Goal: Task Accomplishment & Management: Manage account settings

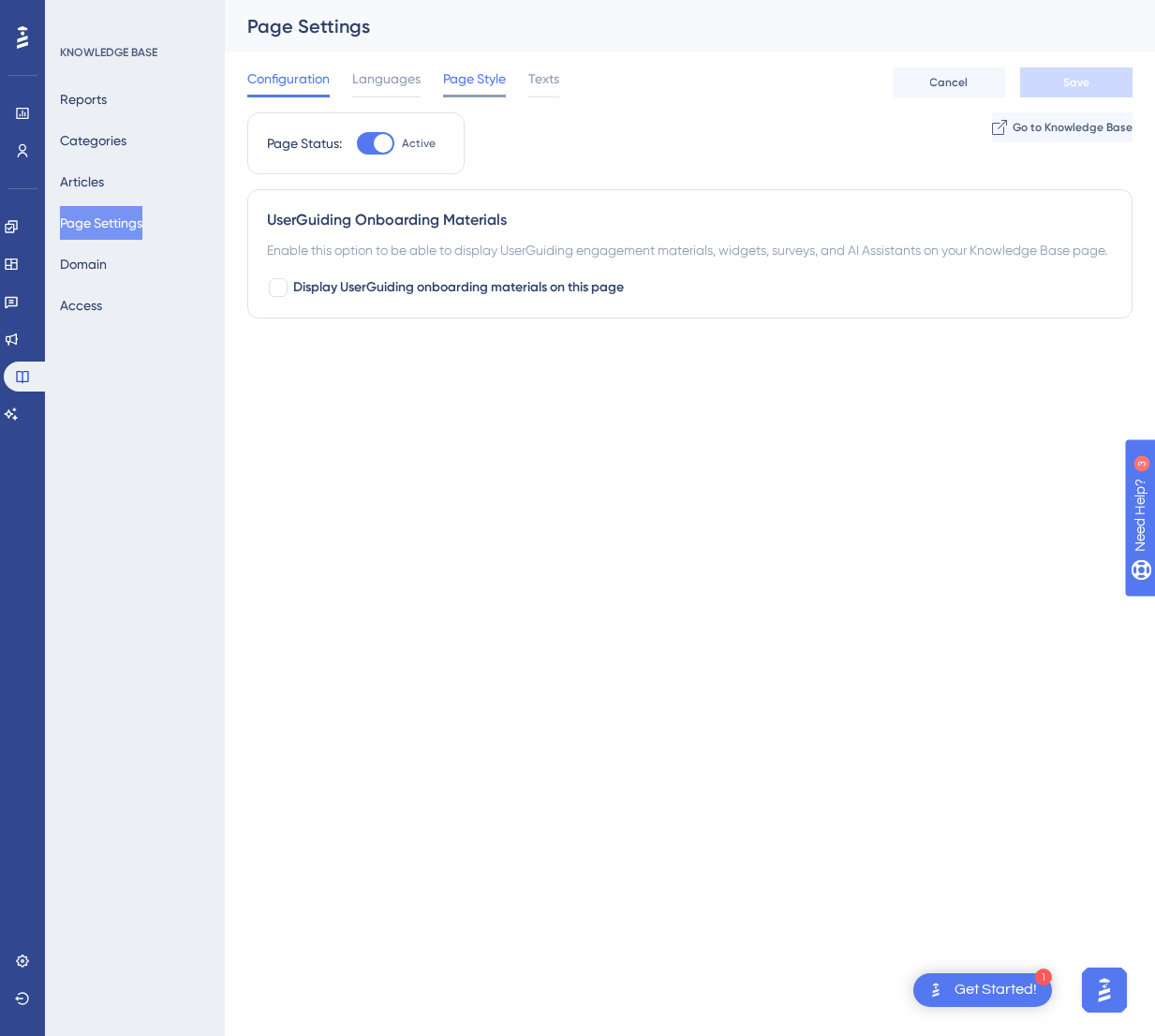
click at [456, 74] on span "Page Style" at bounding box center [474, 78] width 63 height 23
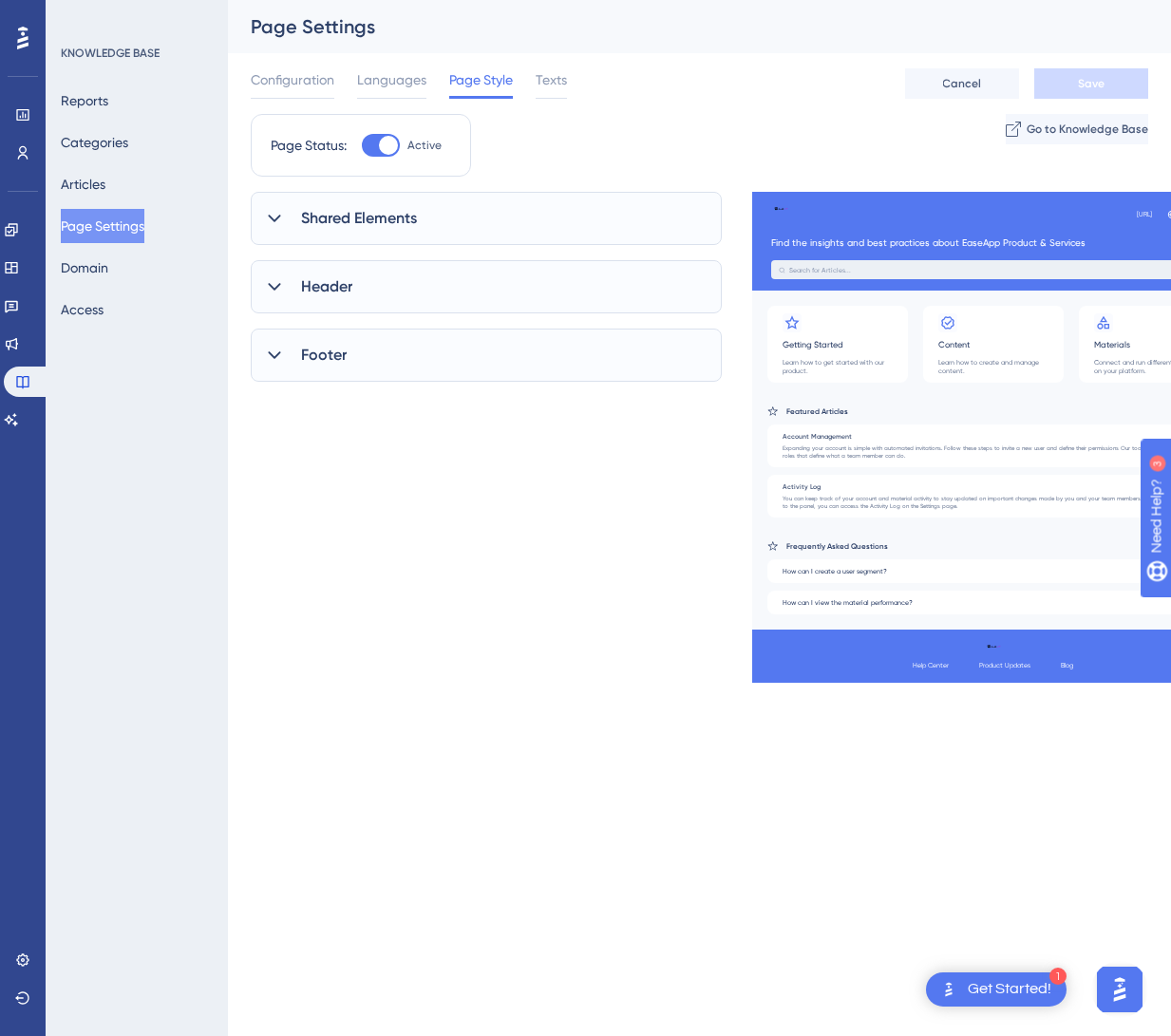
click at [392, 221] on span "Shared Elements" at bounding box center [359, 218] width 116 height 23
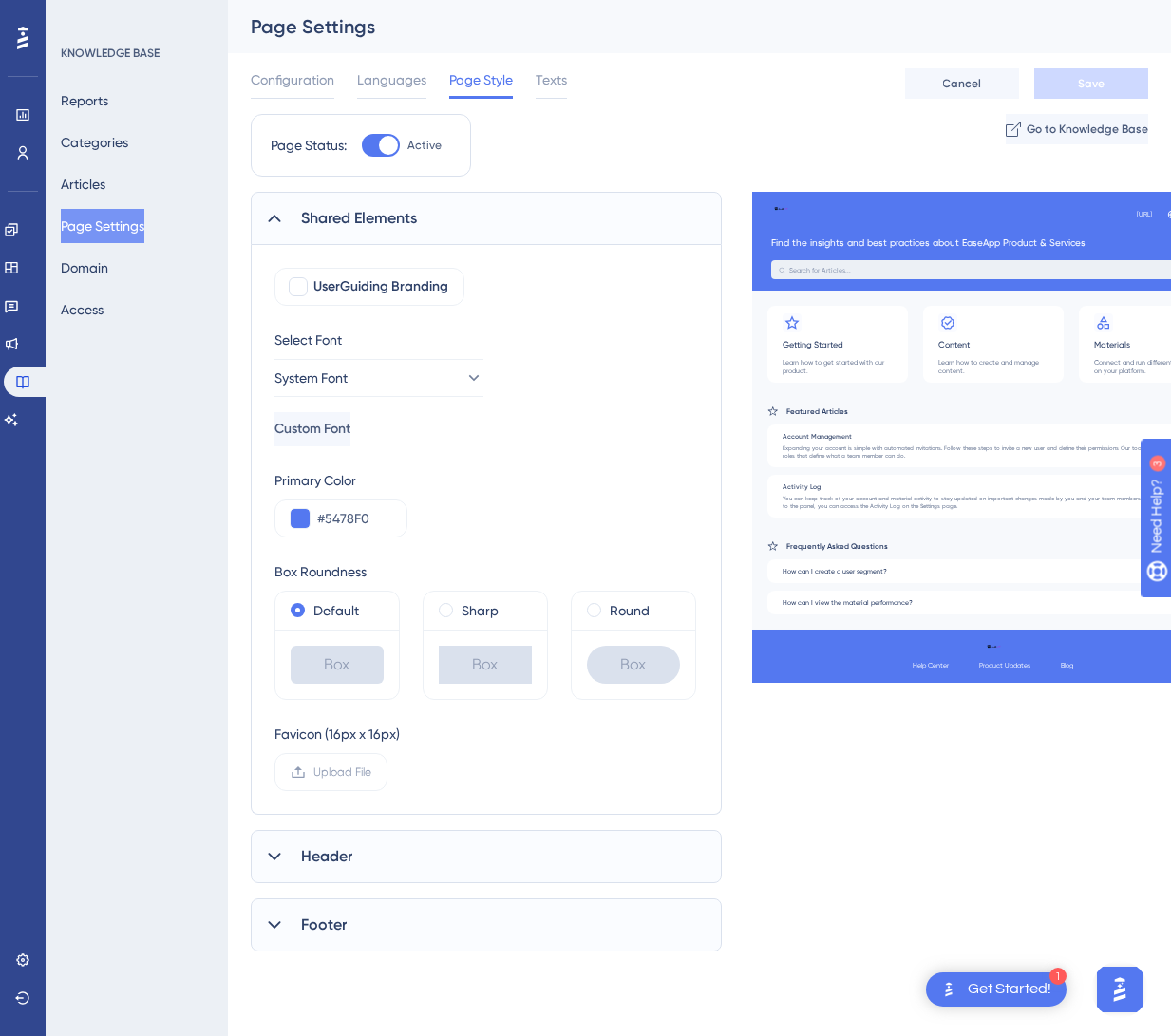
click at [329, 852] on span "Header" at bounding box center [327, 856] width 52 height 23
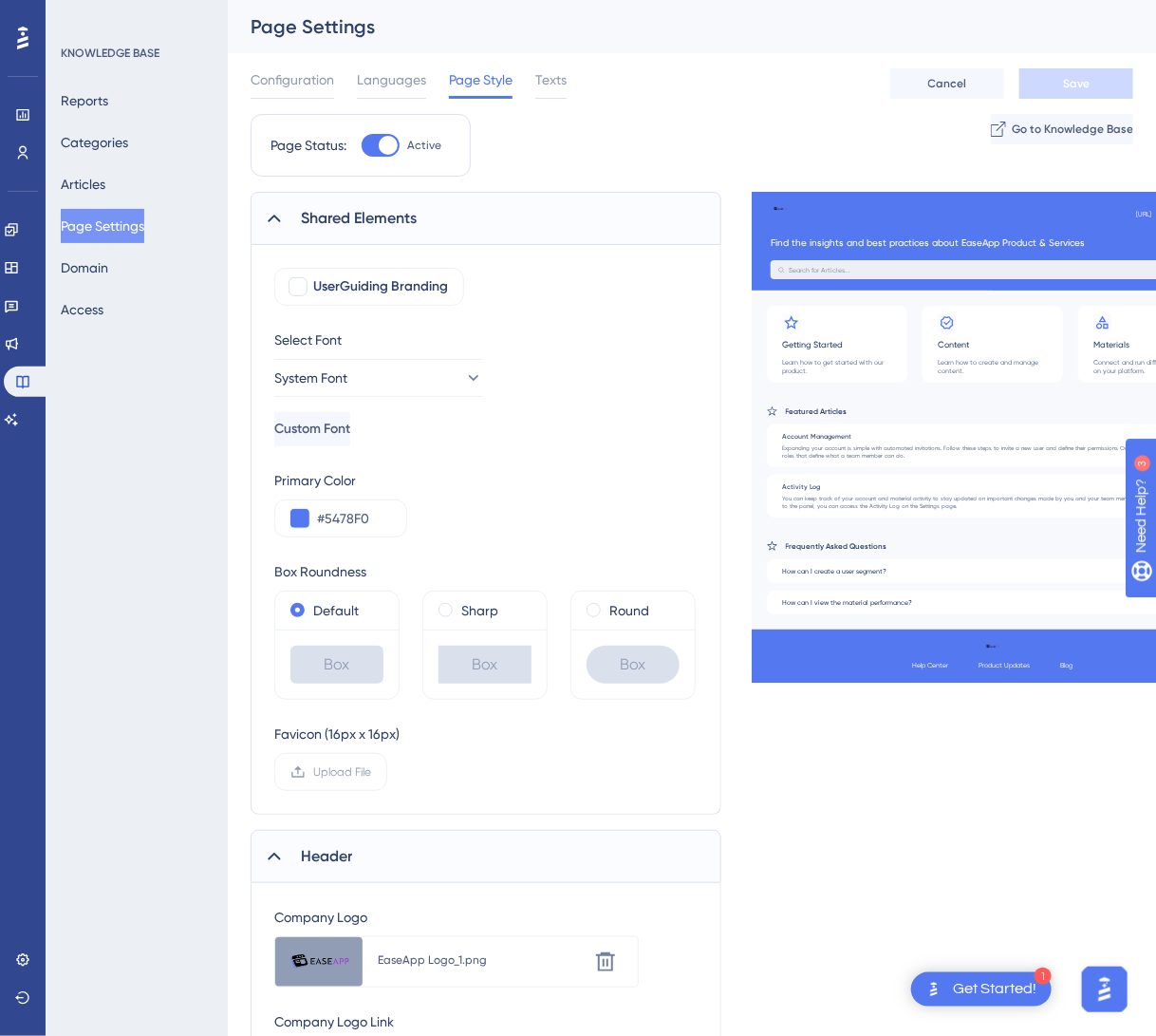
scroll to position [189, 0]
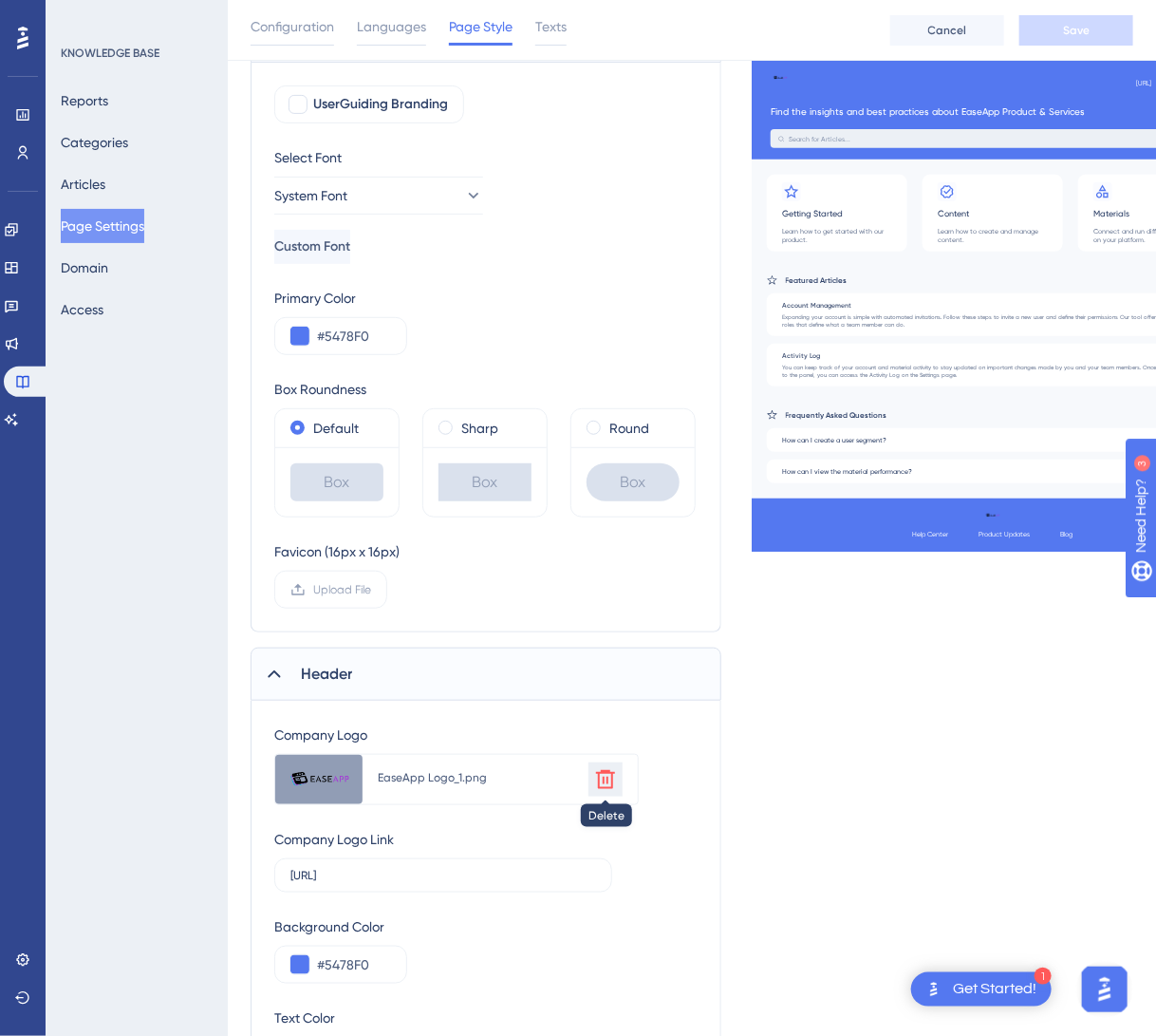
click at [612, 783] on icon at bounding box center [605, 779] width 19 height 19
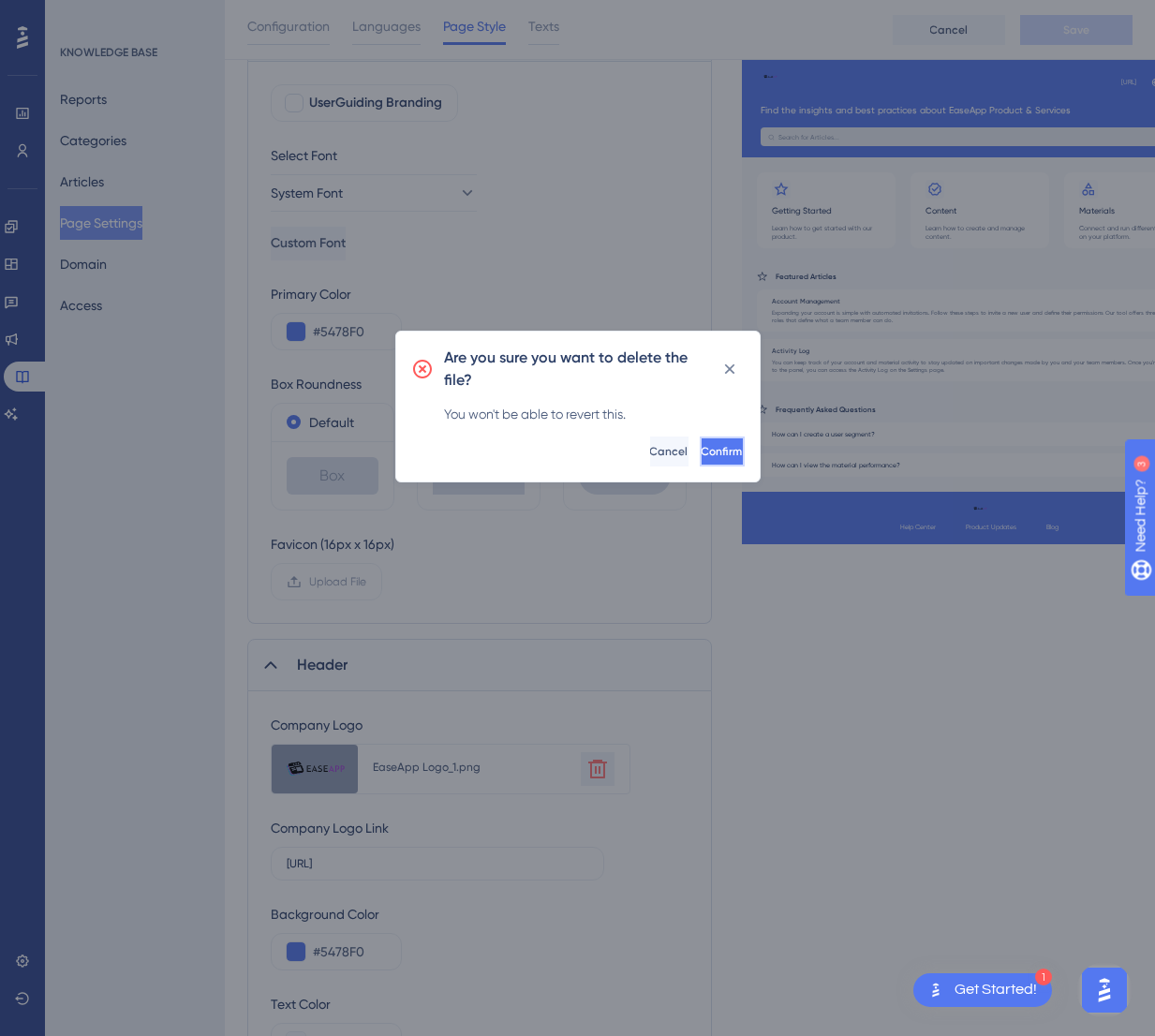
click at [699, 449] on button "Confirm" at bounding box center [722, 451] width 45 height 30
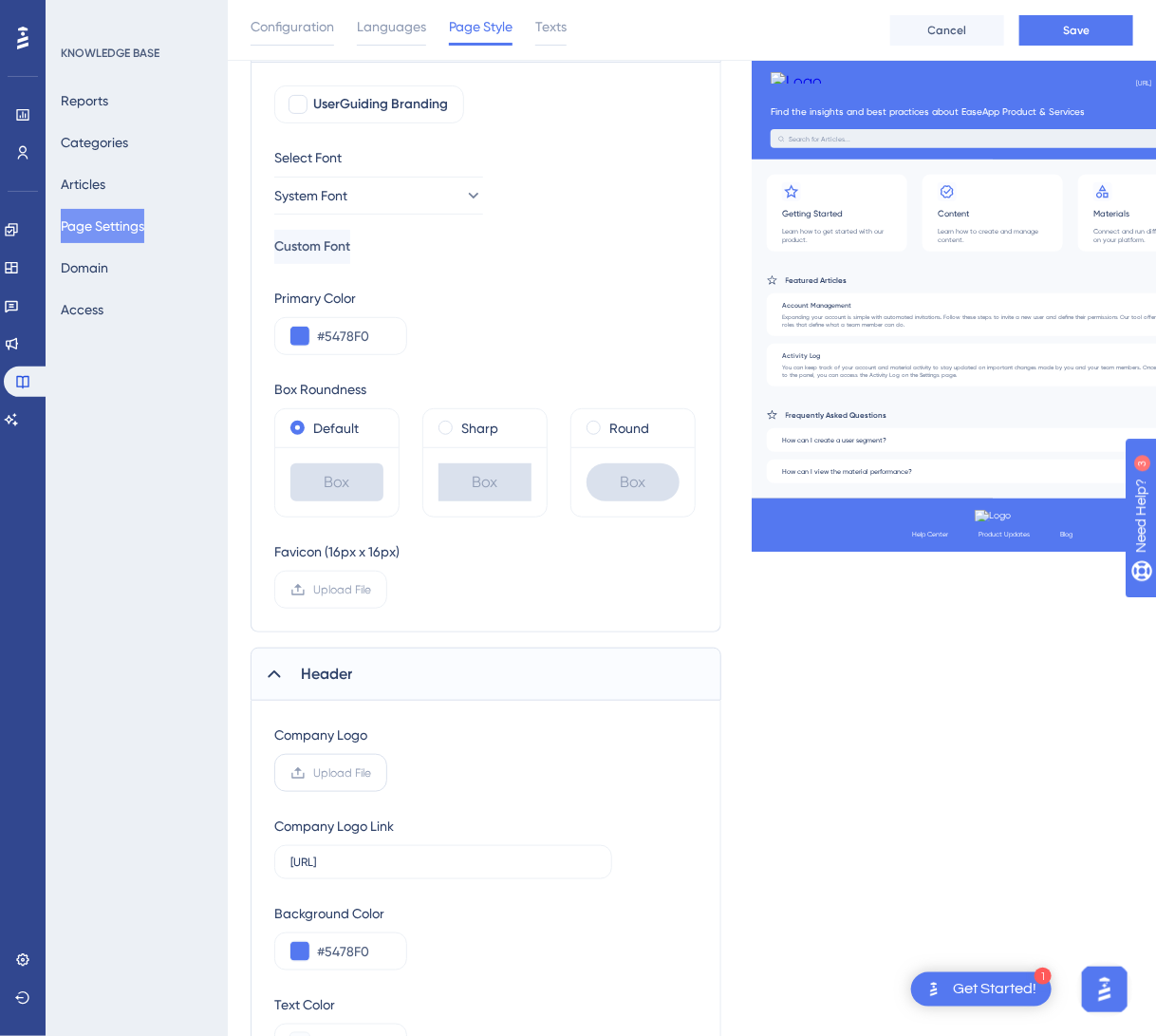
click at [336, 778] on span "Upload File" at bounding box center [342, 772] width 58 height 15
click at [371, 772] on input "Upload File" at bounding box center [371, 772] width 0 height 0
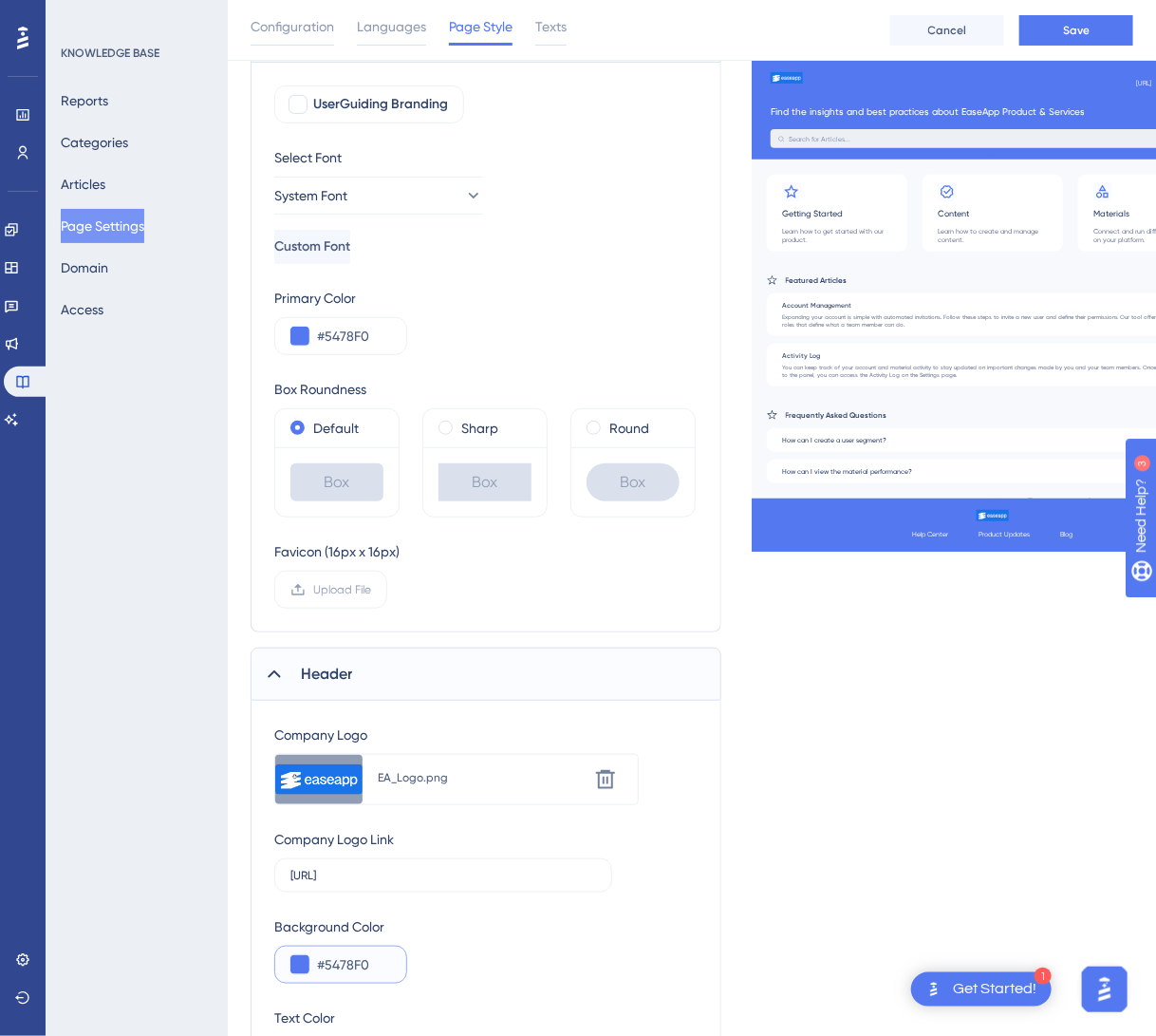
click at [325, 961] on input "#5478F0" at bounding box center [354, 964] width 74 height 23
drag, startPoint x: 369, startPoint y: 959, endPoint x: 325, endPoint y: 962, distance: 44.1
click at [325, 962] on input "#5478F0" at bounding box center [354, 964] width 74 height 23
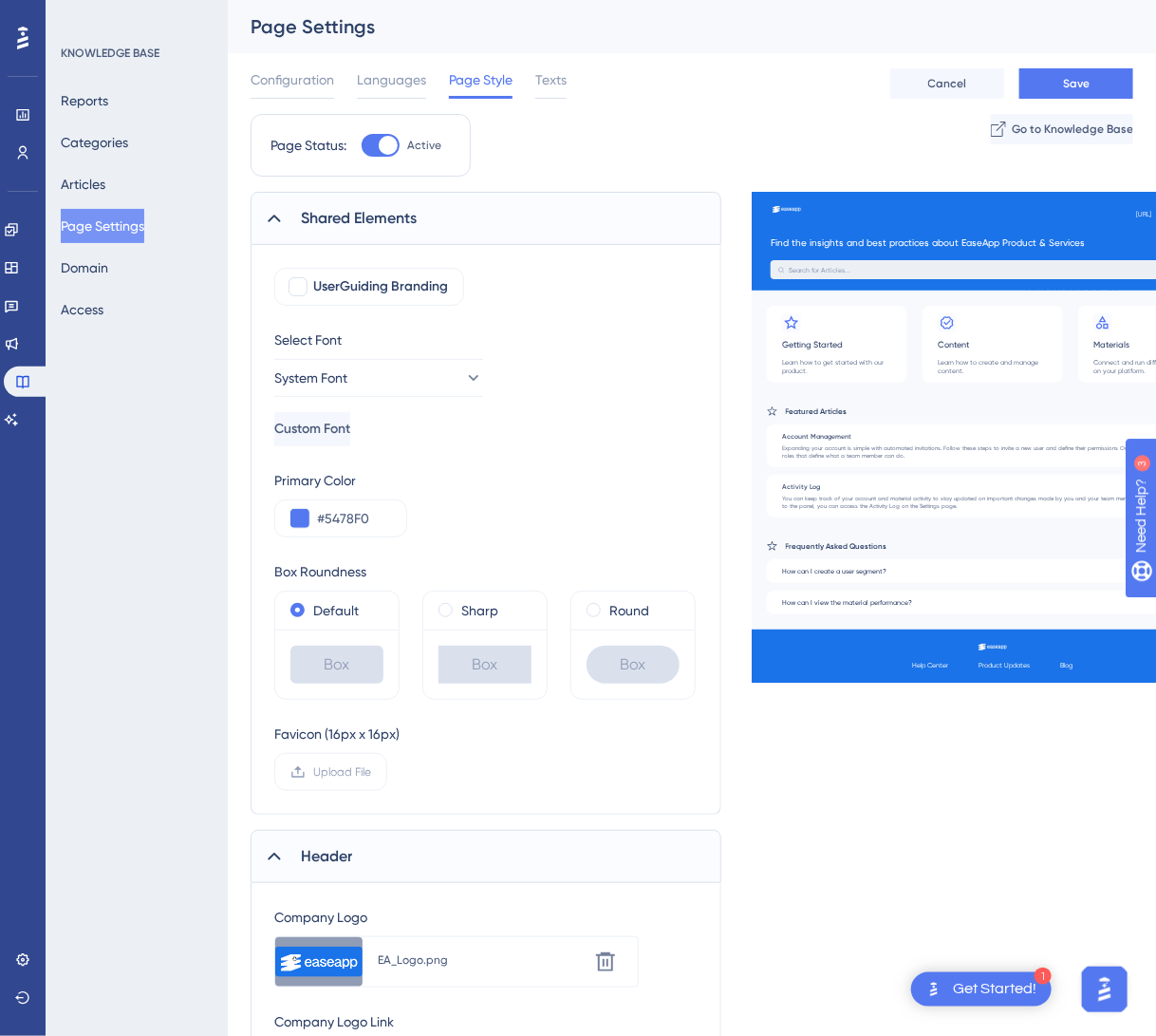
scroll to position [285, 0]
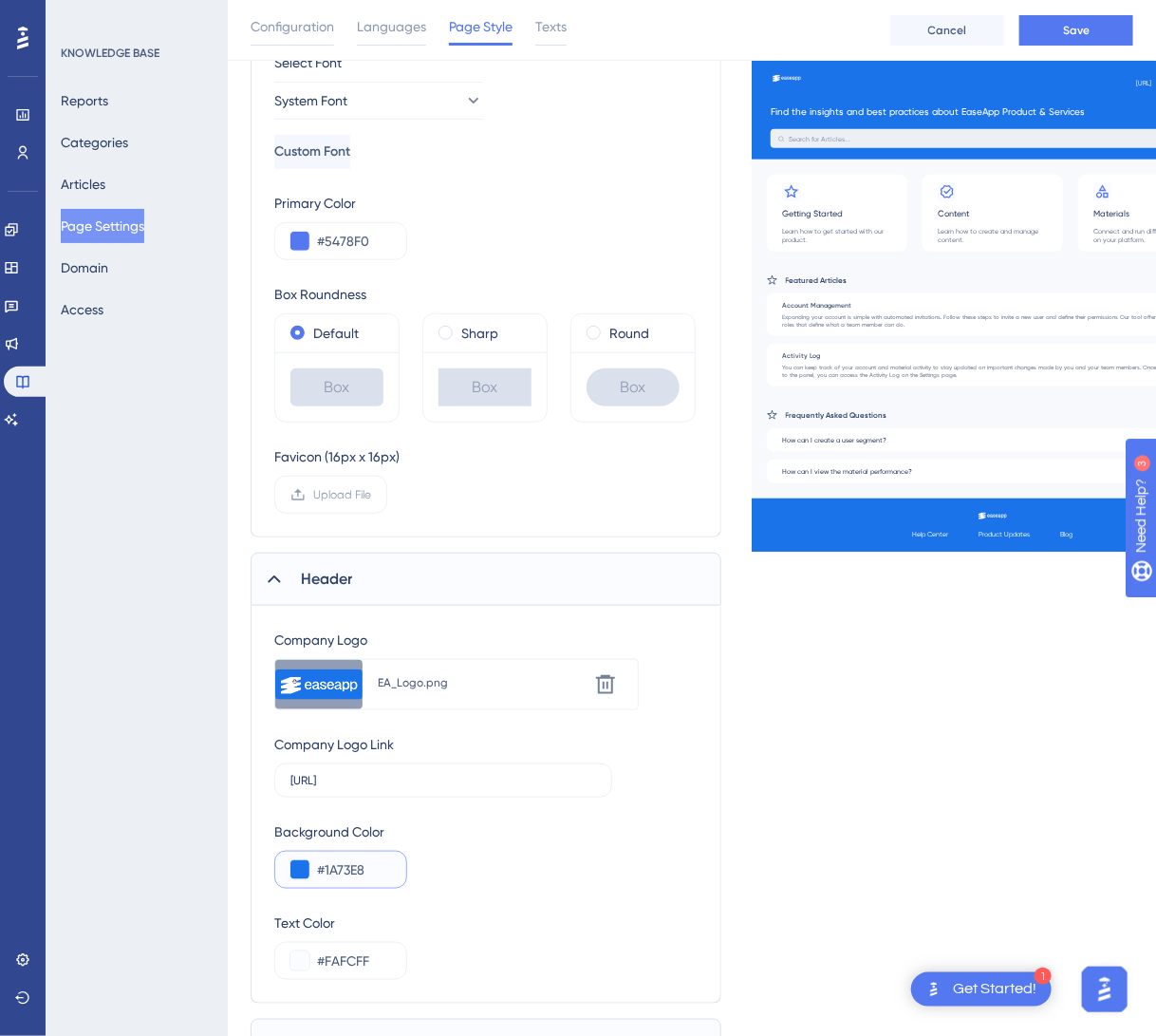
drag, startPoint x: 388, startPoint y: 866, endPoint x: 289, endPoint y: 854, distance: 99.7
click at [289, 854] on div "#1A73E8" at bounding box center [341, 869] width 133 height 38
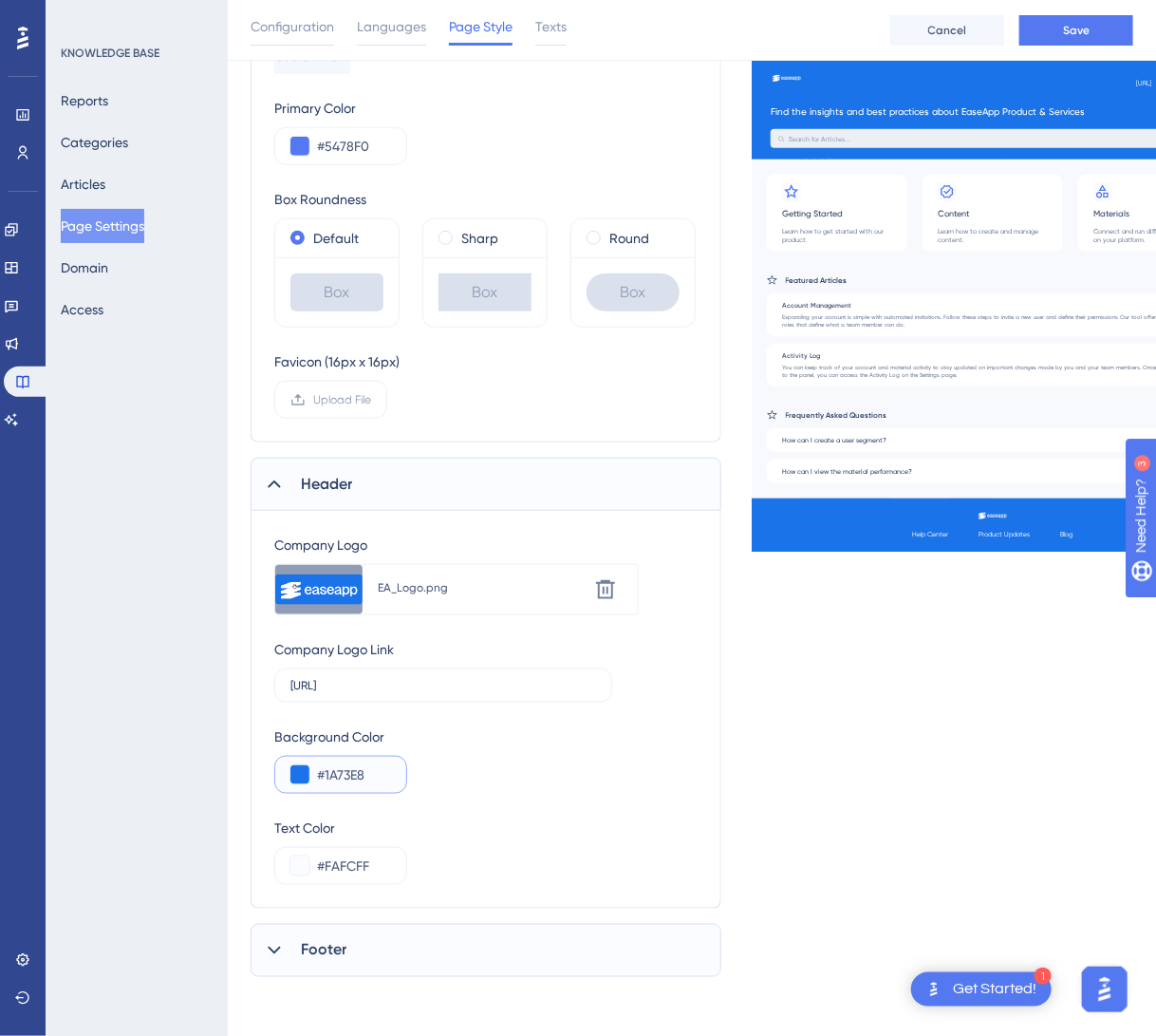
type input "#1A73E8"
click at [322, 947] on span "Footer" at bounding box center [324, 950] width 46 height 23
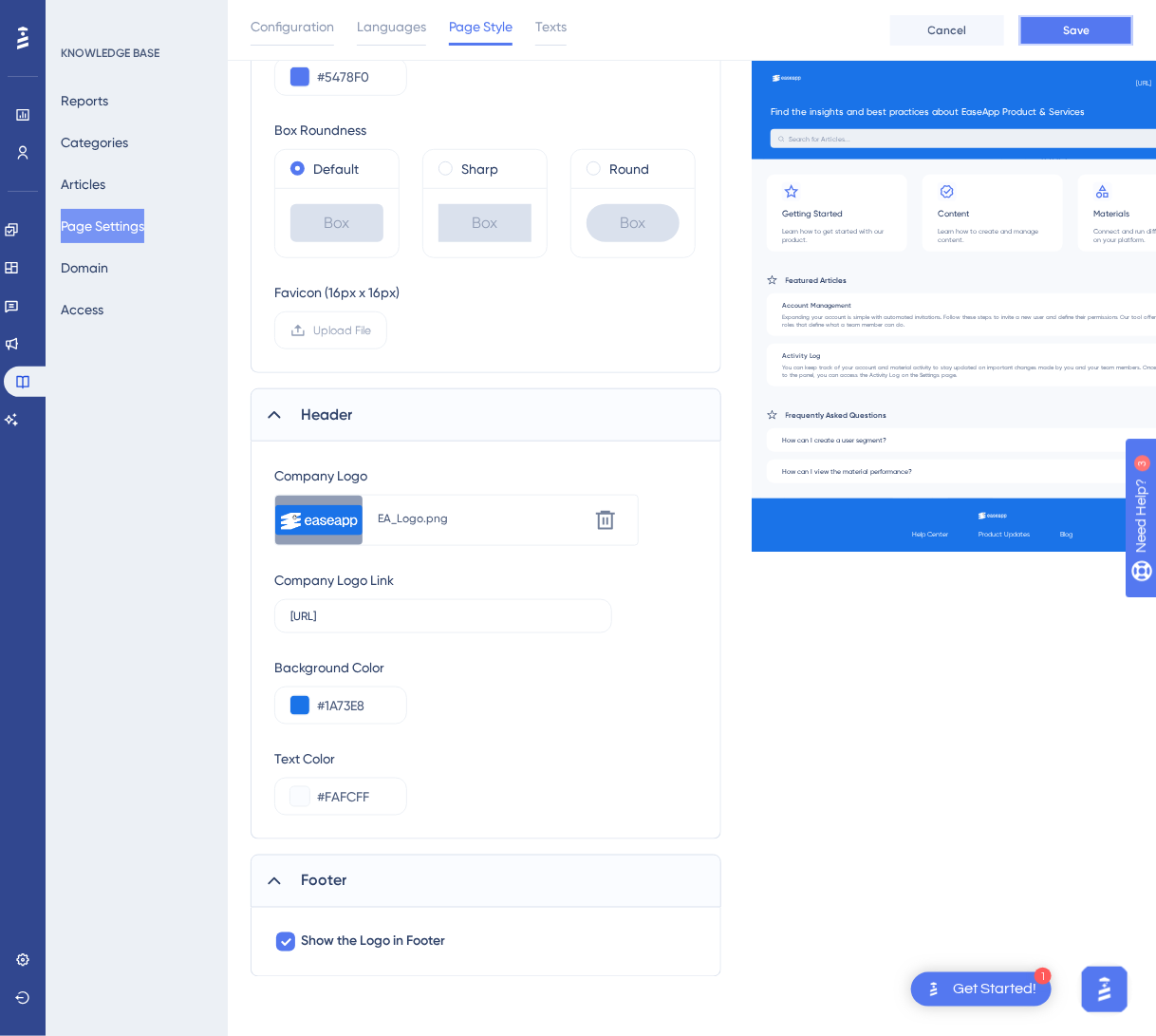
click at [1082, 28] on span "Save" at bounding box center [1076, 30] width 27 height 15
click at [603, 518] on icon at bounding box center [605, 519] width 19 height 19
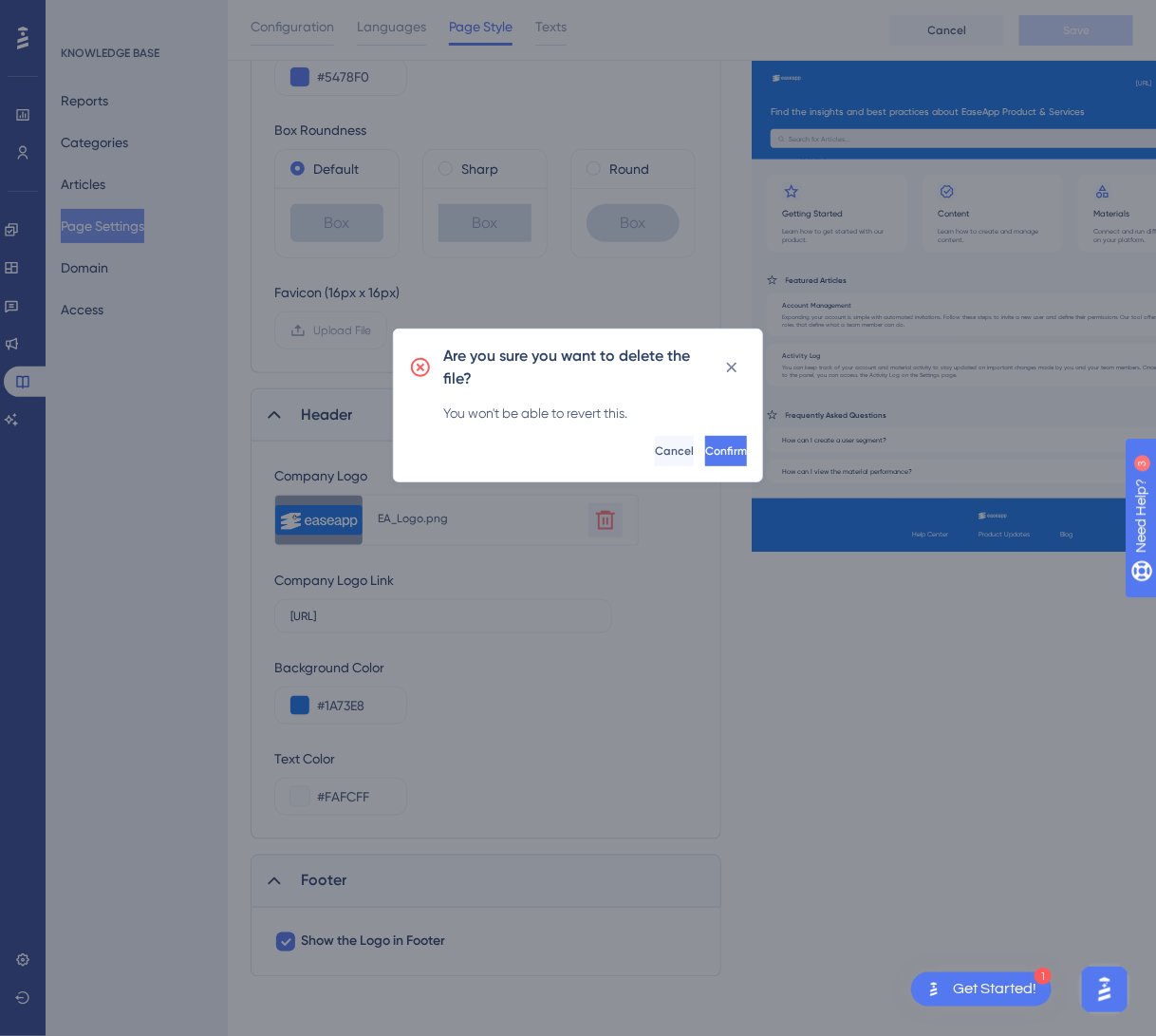
scroll to position [435, 0]
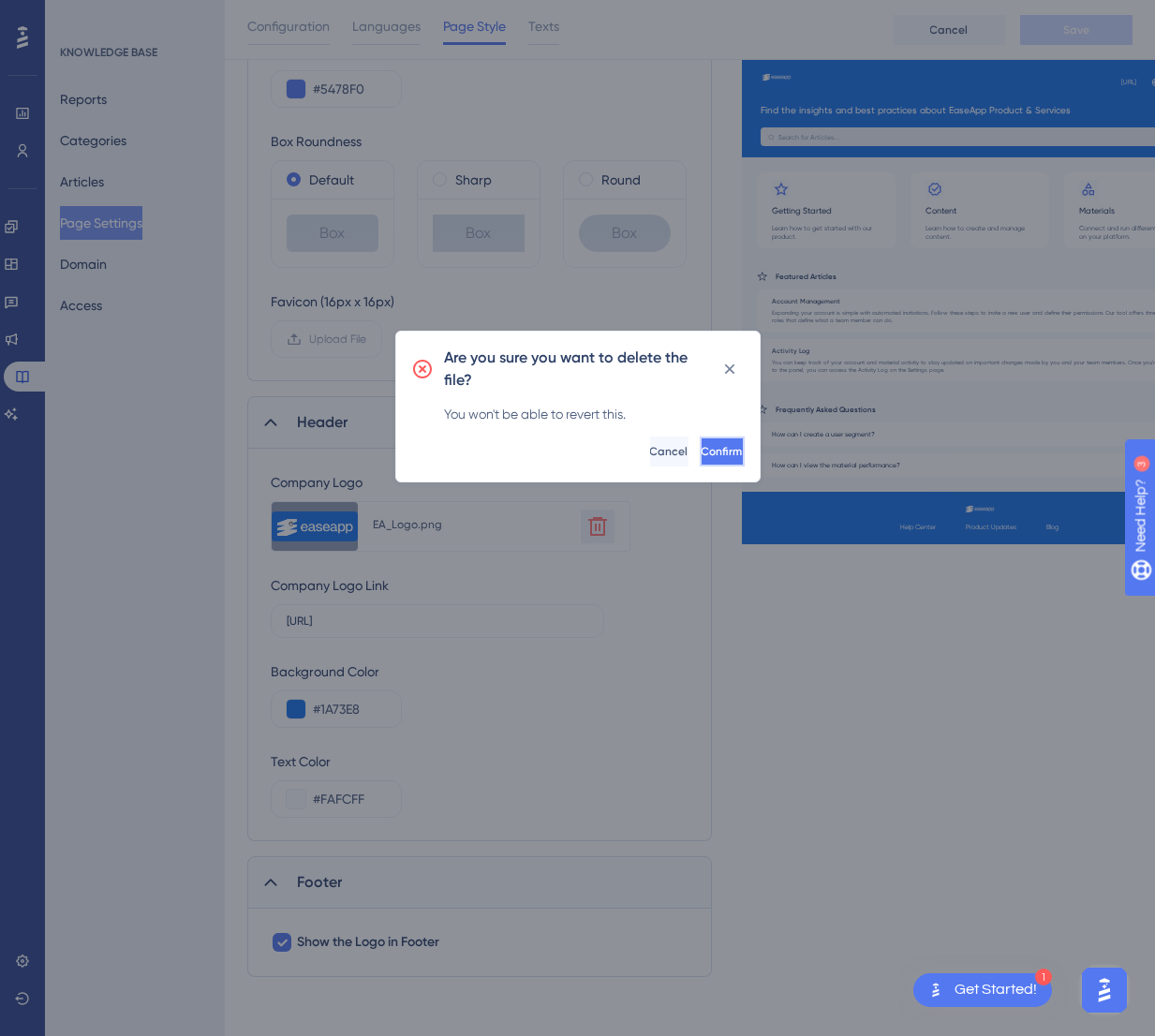
click at [701, 447] on span "Confirm" at bounding box center [722, 451] width 41 height 15
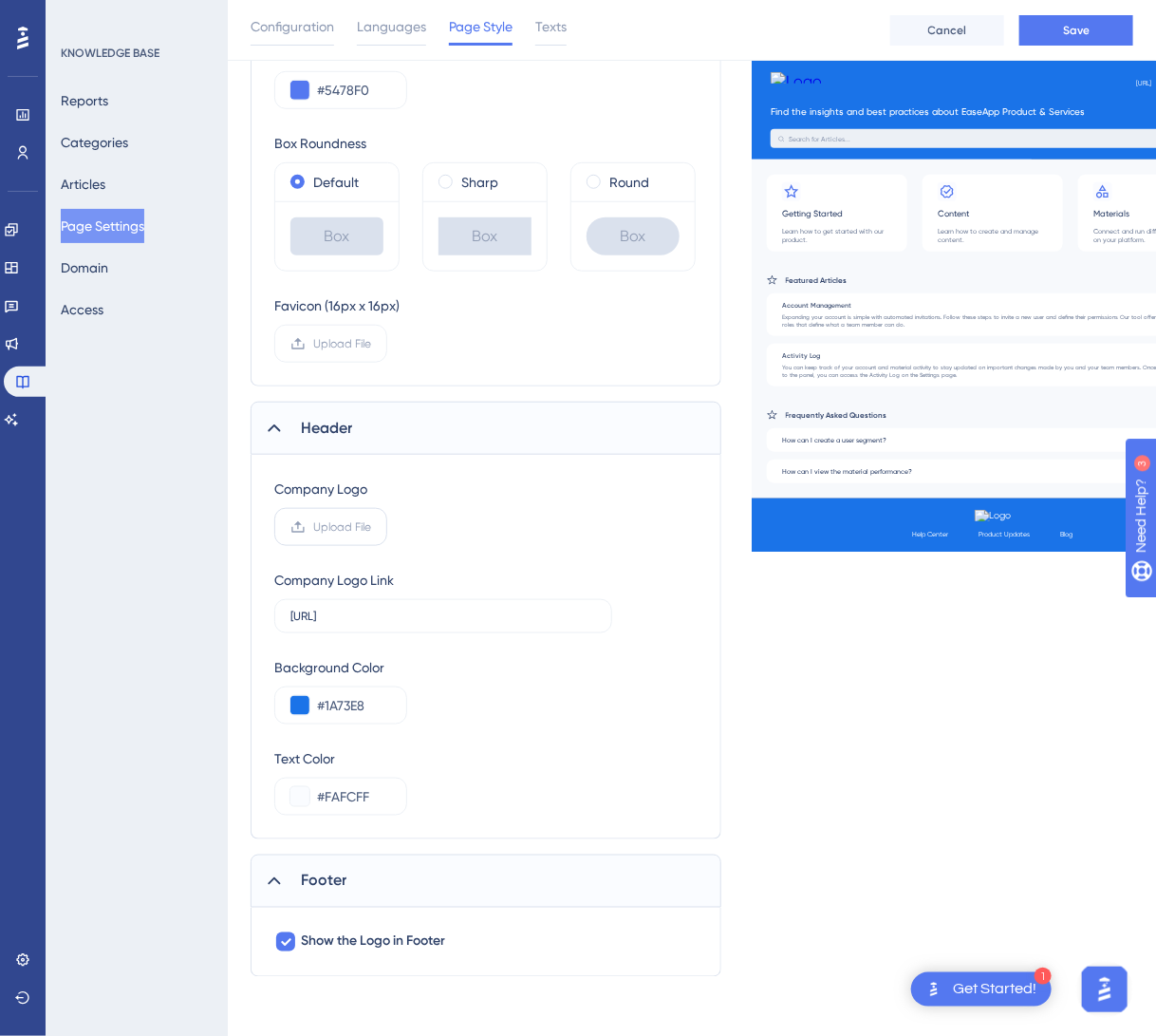
click at [324, 521] on span "Upload File" at bounding box center [342, 526] width 58 height 15
click at [371, 526] on input "Upload File" at bounding box center [371, 526] width 0 height 0
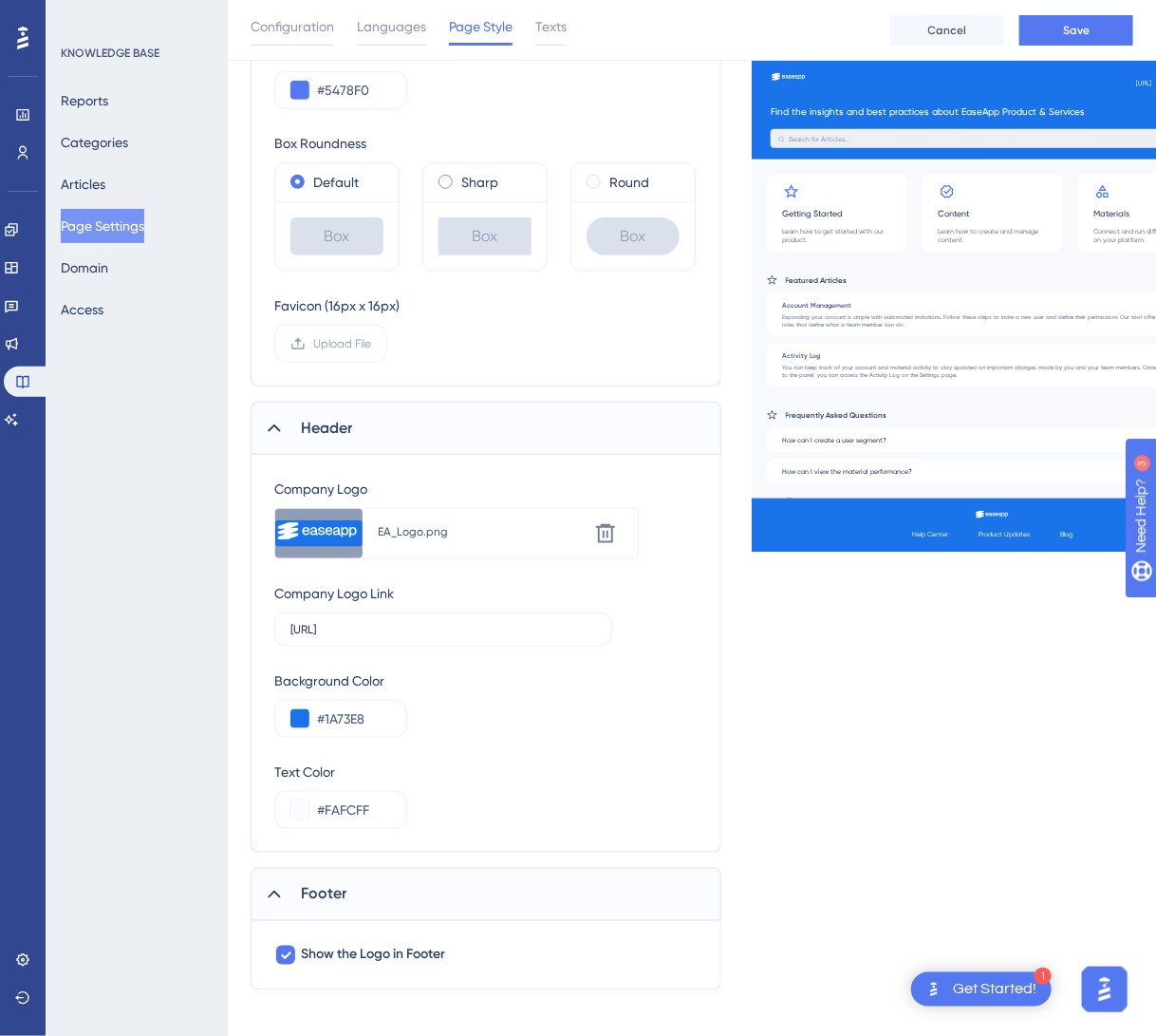
click at [450, 177] on span at bounding box center [445, 181] width 14 height 14
click at [458, 177] on input "radio" at bounding box center [458, 177] width 0 height 0
click at [1057, 34] on button "Save" at bounding box center [1076, 30] width 114 height 31
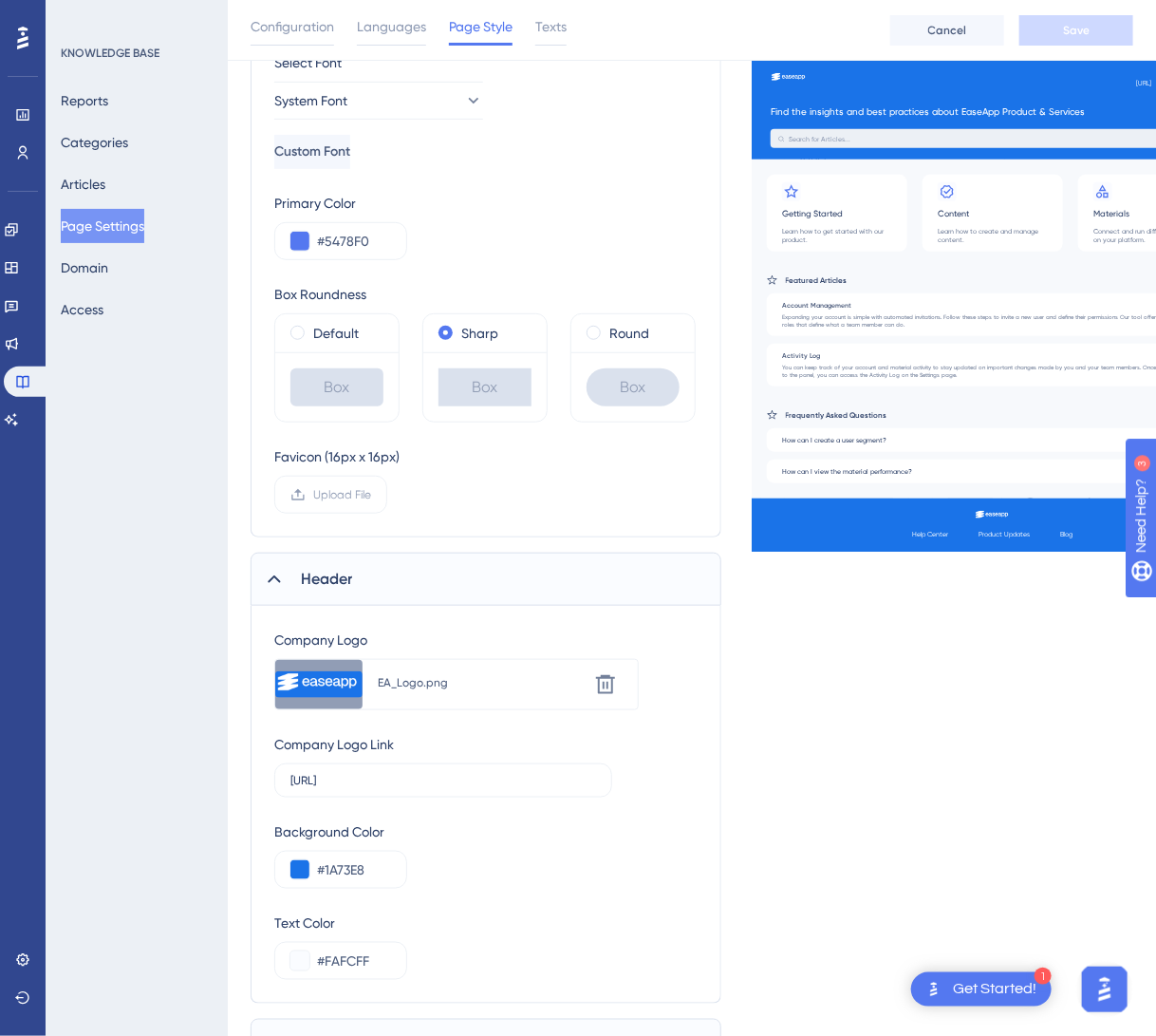
scroll to position [189, 0]
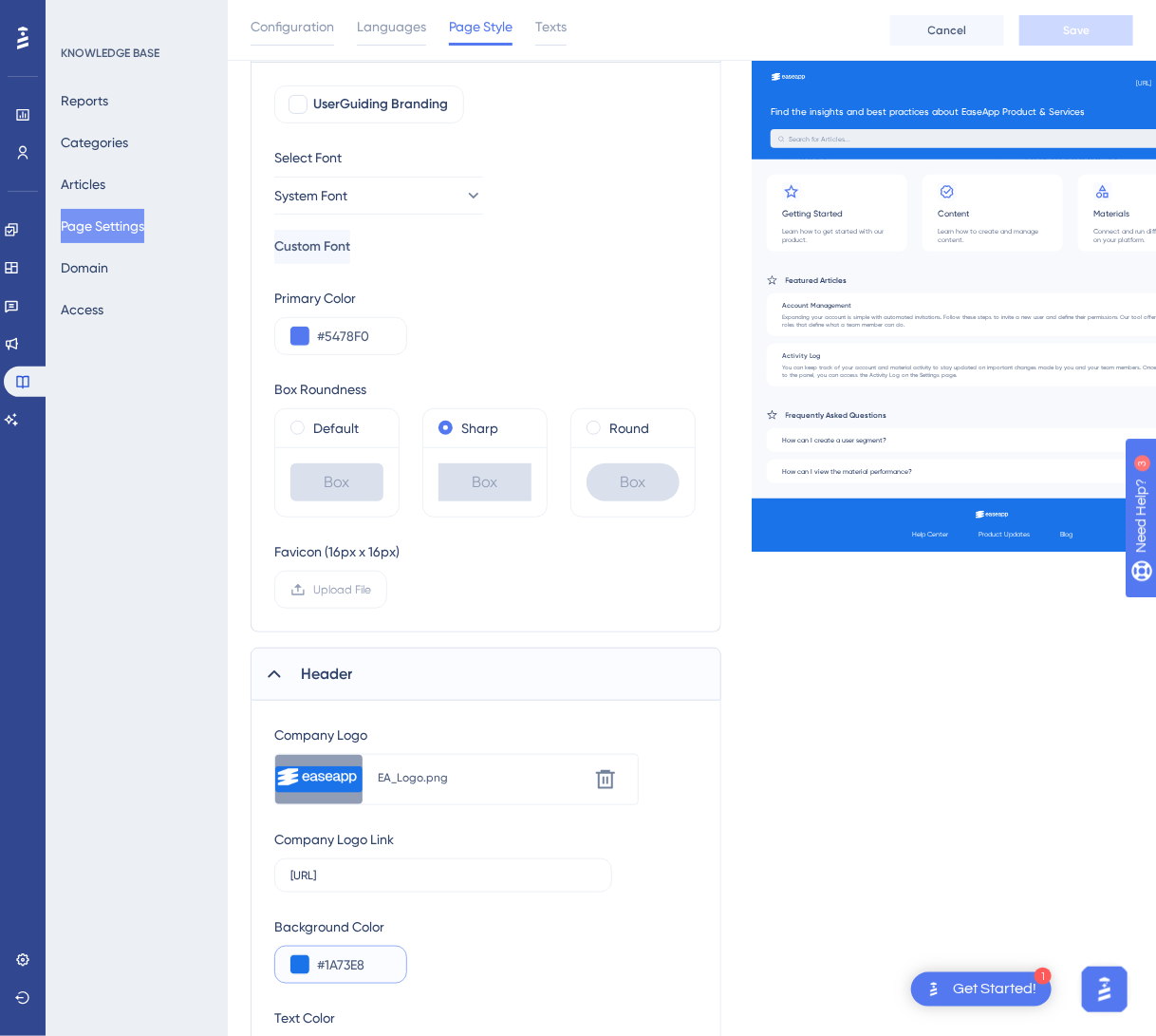
drag, startPoint x: 383, startPoint y: 961, endPoint x: 312, endPoint y: 961, distance: 71.0
click at [312, 961] on div "#1A73E8" at bounding box center [341, 965] width 133 height 38
click at [383, 339] on input "#5478F0" at bounding box center [354, 335] width 74 height 23
drag, startPoint x: 383, startPoint y: 338, endPoint x: 311, endPoint y: 328, distance: 72.7
click at [311, 328] on div "#5478F0" at bounding box center [341, 336] width 133 height 38
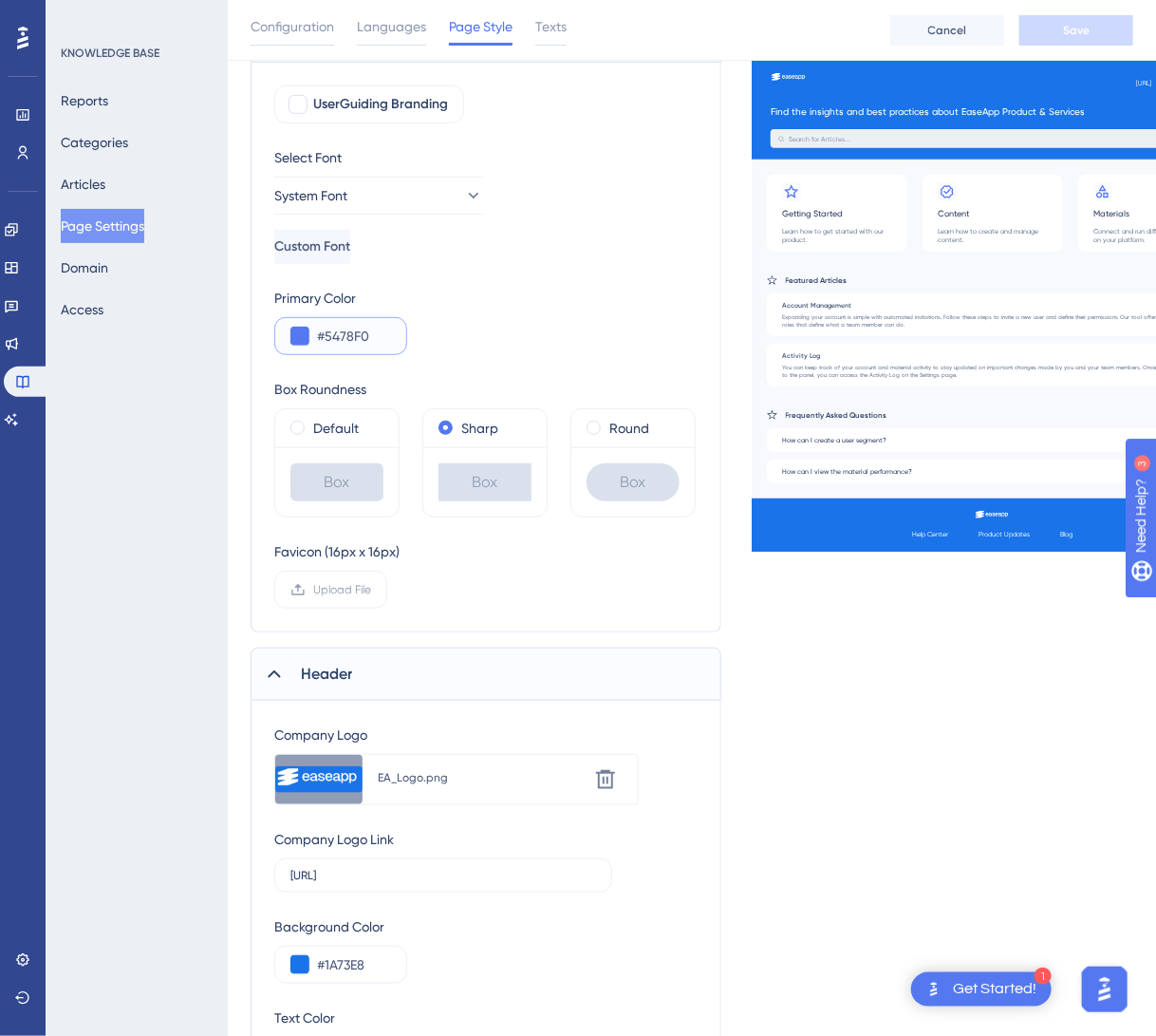
paste input "1A73E8"
type input "#1A73E8"
click at [524, 324] on div "Primary Color #1A73E8" at bounding box center [486, 320] width 423 height 68
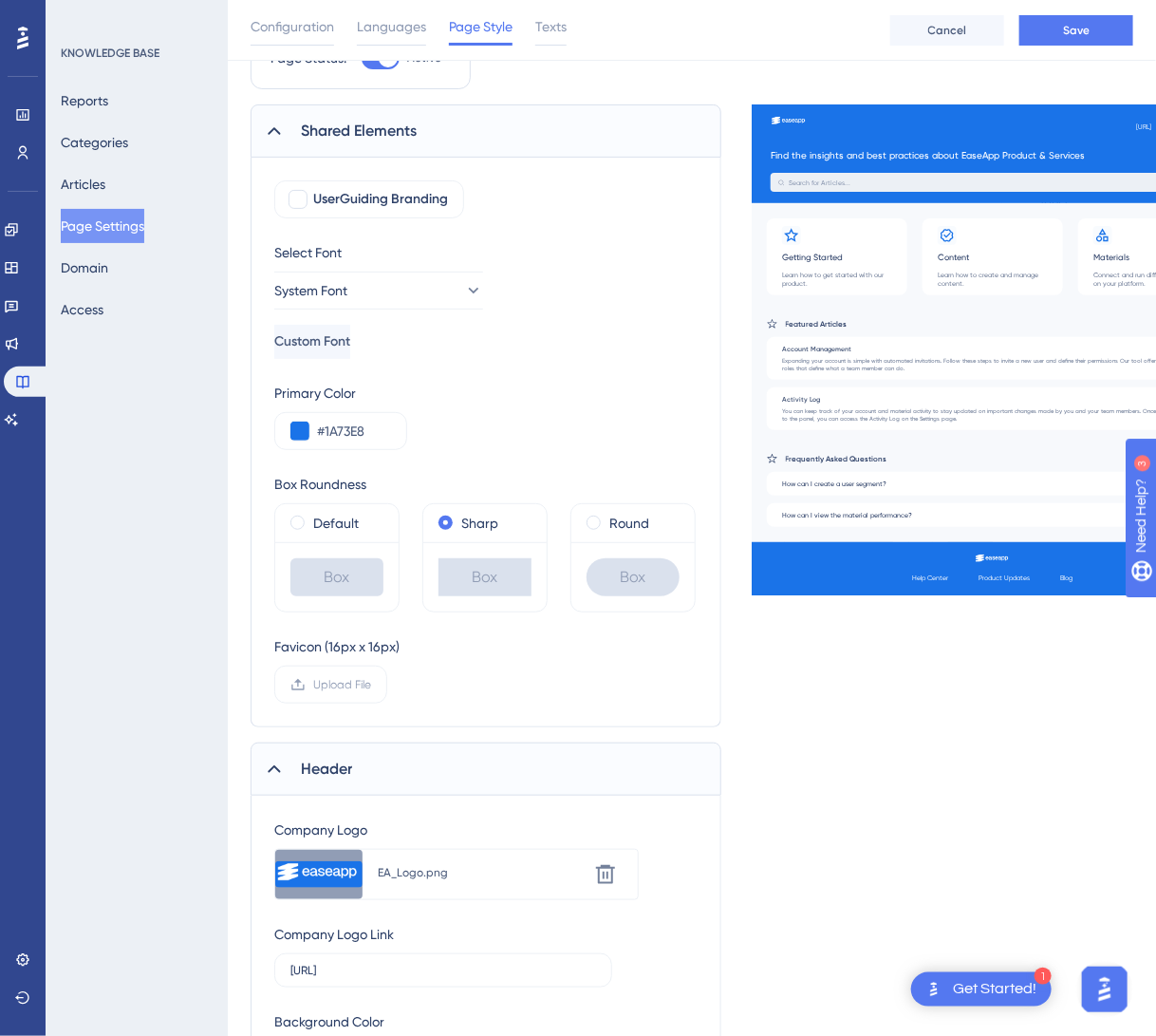
scroll to position [0, 0]
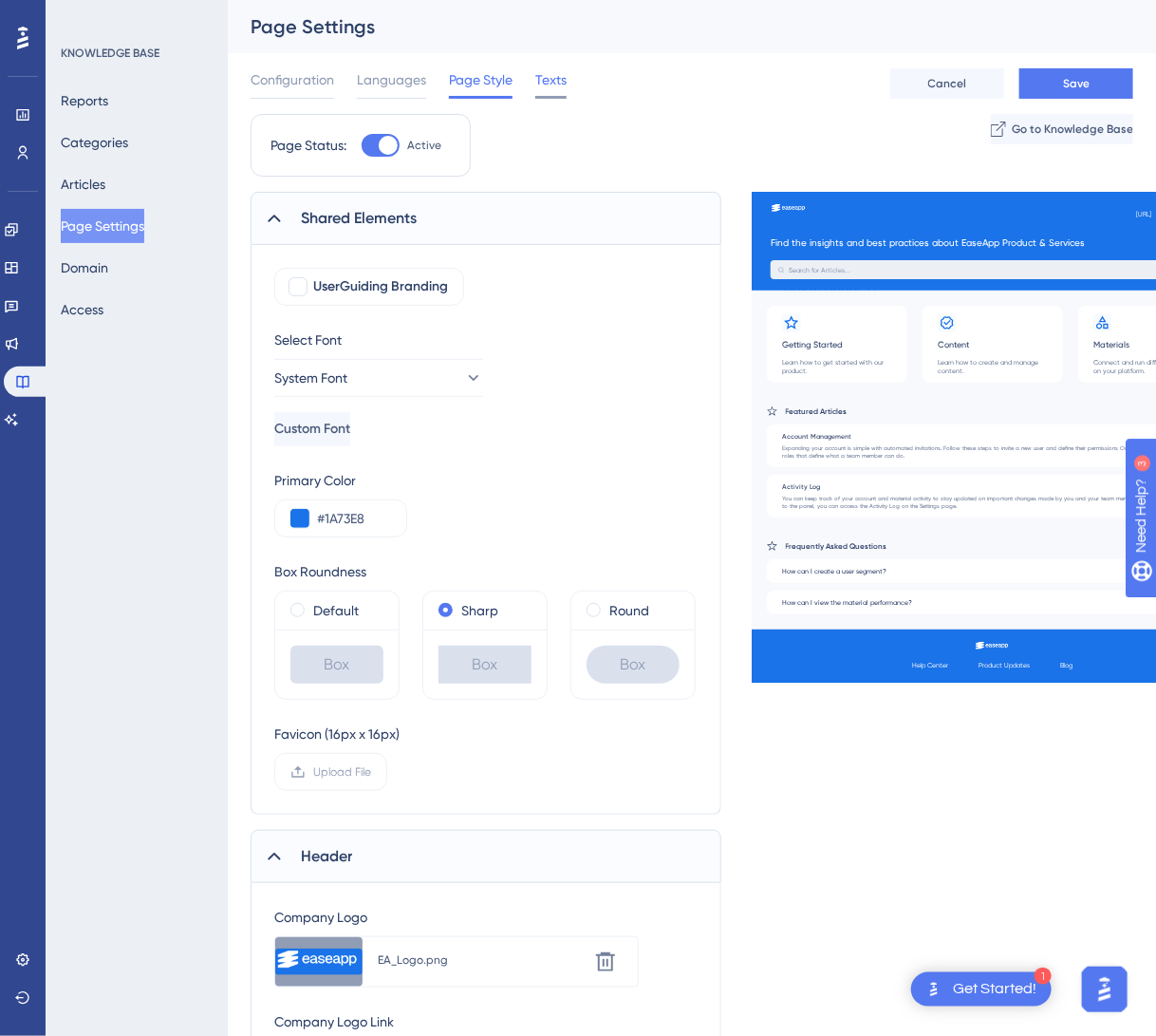
click at [550, 78] on span "Texts" at bounding box center [551, 79] width 32 height 23
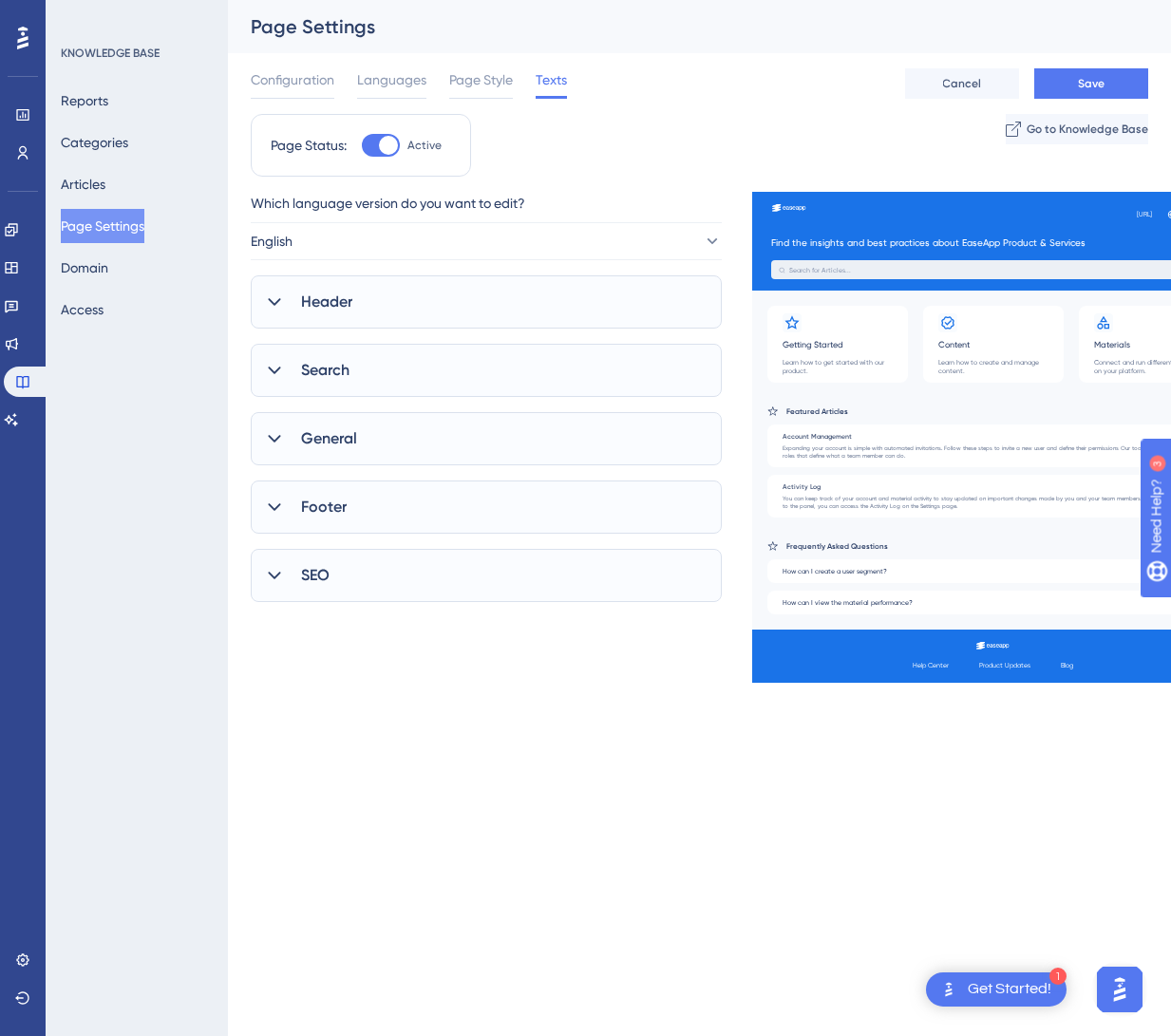
click at [530, 307] on div "Header" at bounding box center [486, 302] width 471 height 54
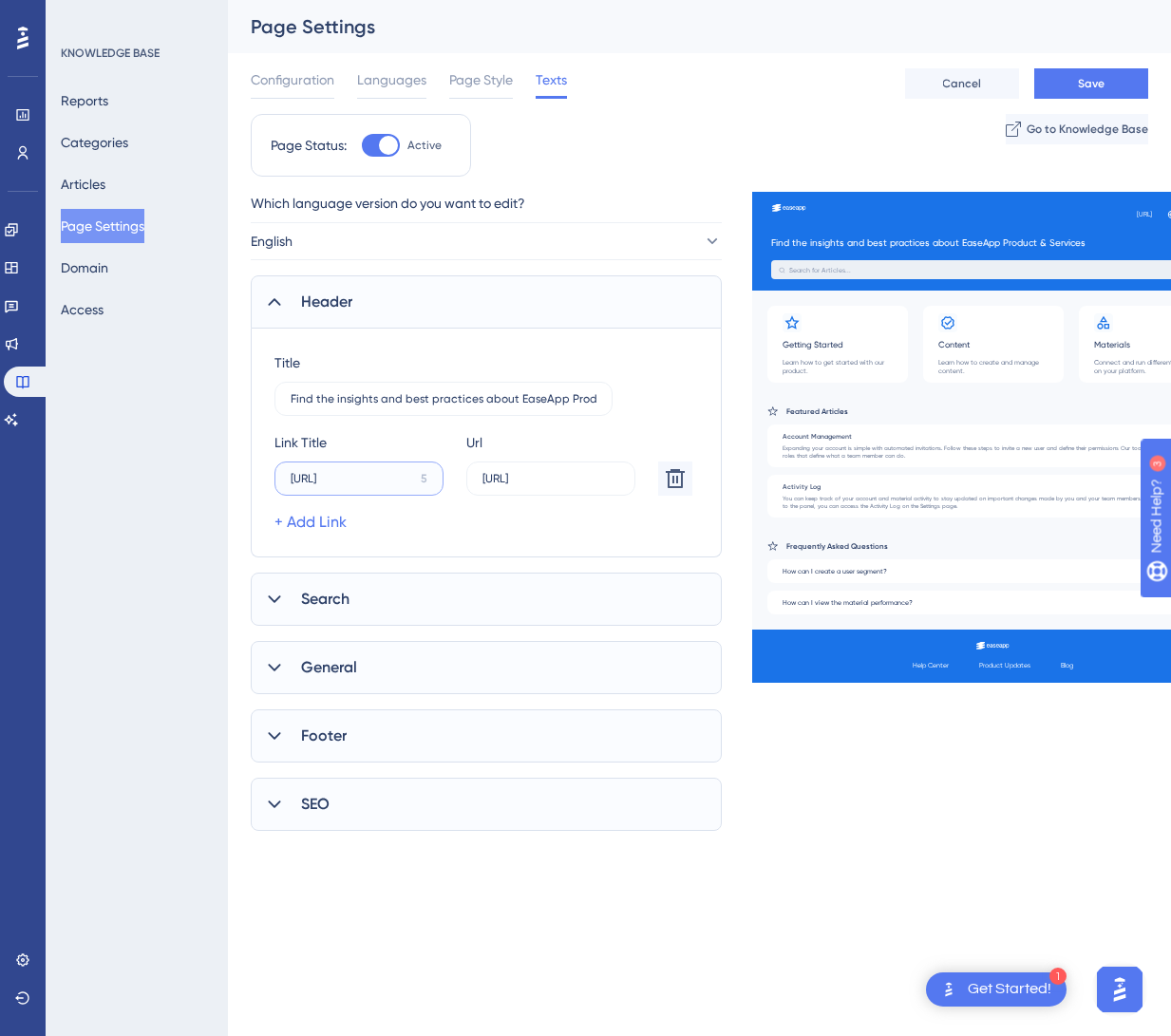
drag, startPoint x: 349, startPoint y: 480, endPoint x: 257, endPoint y: 477, distance: 92.0
click at [257, 477] on div "Title Find the insights and best practices about EaseApp Product & Services [PE…" at bounding box center [486, 442] width 471 height 229
type input "a"
type input "[URL]"
click at [299, 603] on div "Search" at bounding box center [486, 599] width 471 height 54
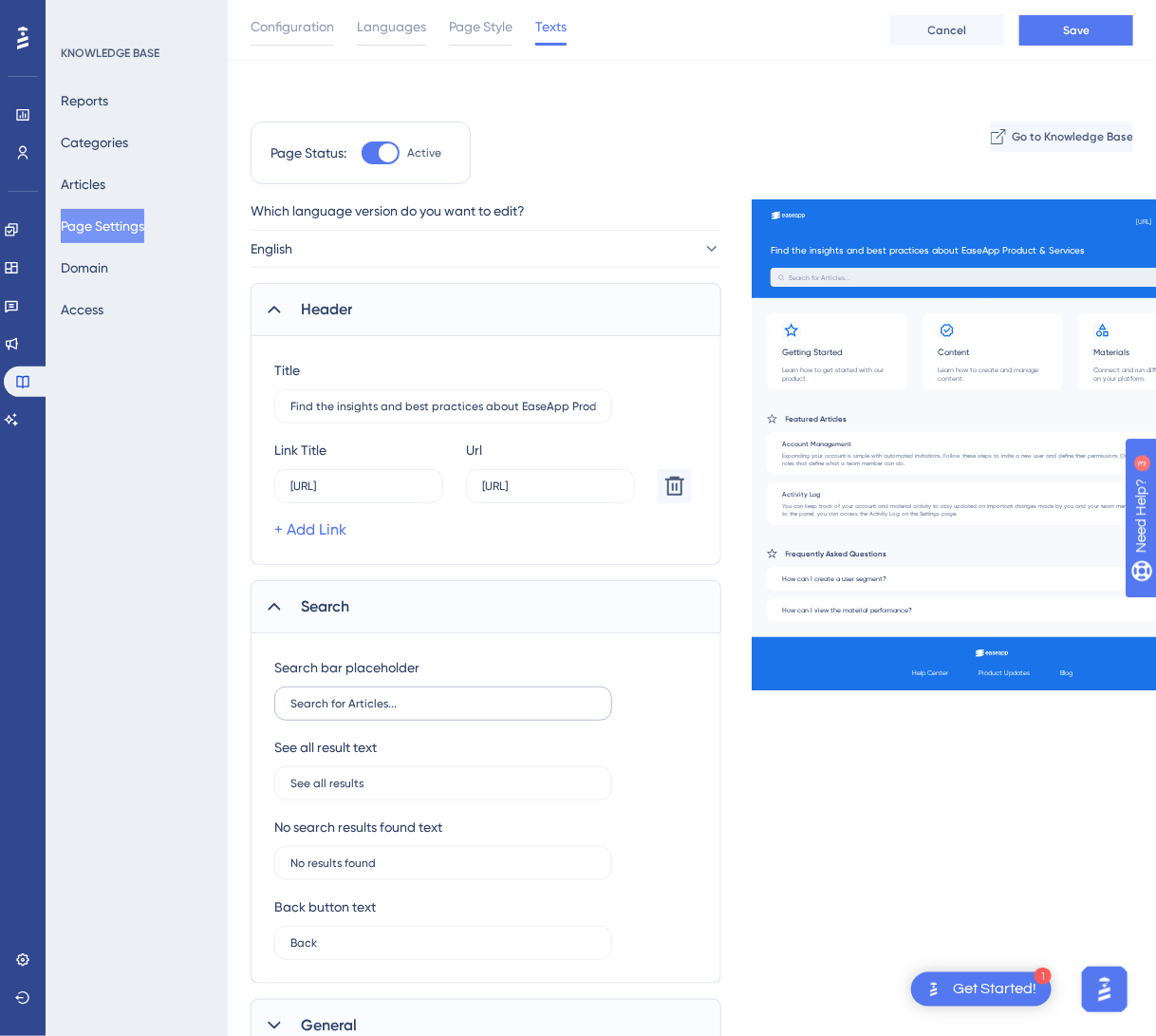
scroll to position [205, 0]
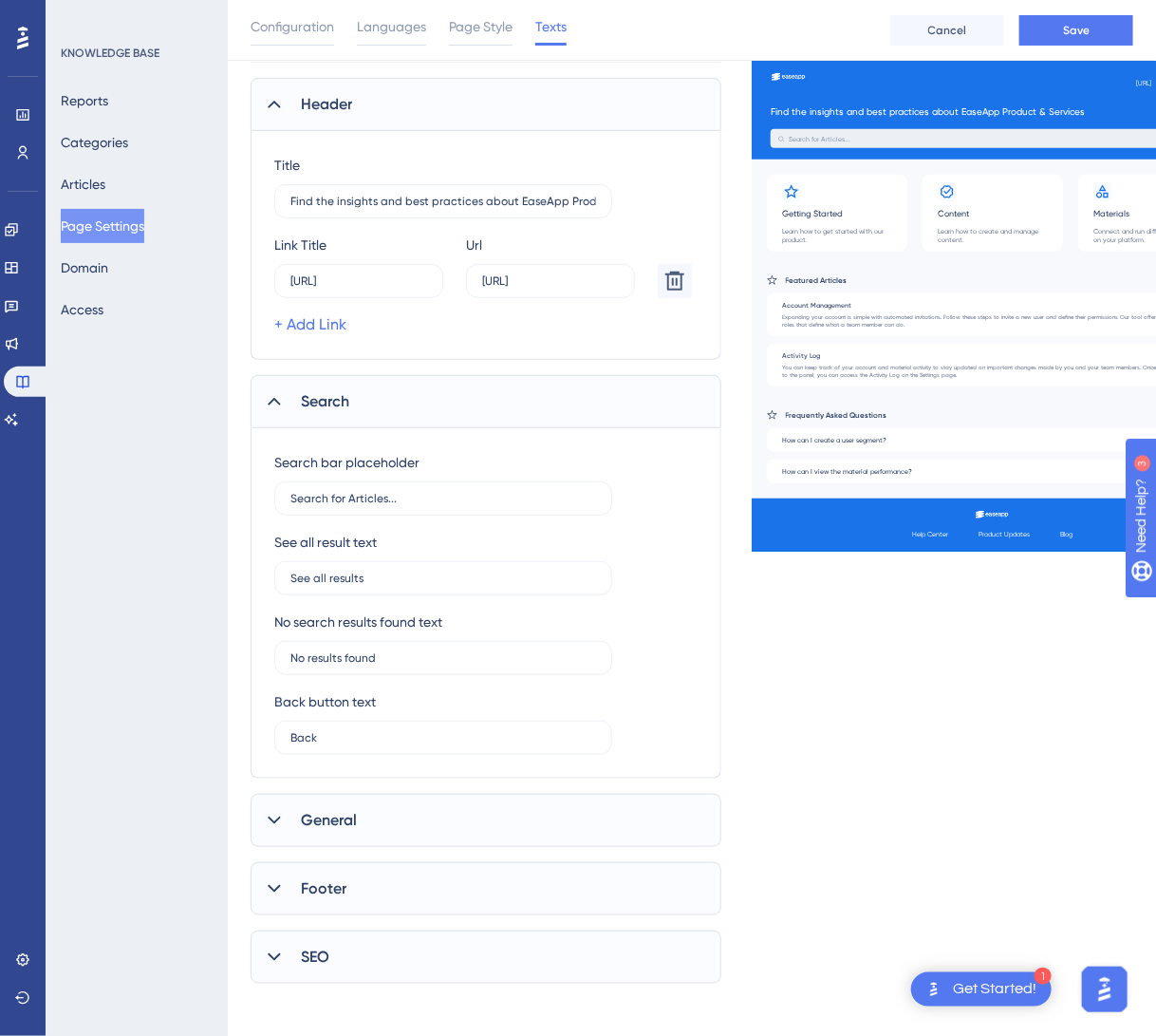
click at [362, 825] on div "General" at bounding box center [486, 820] width 471 height 54
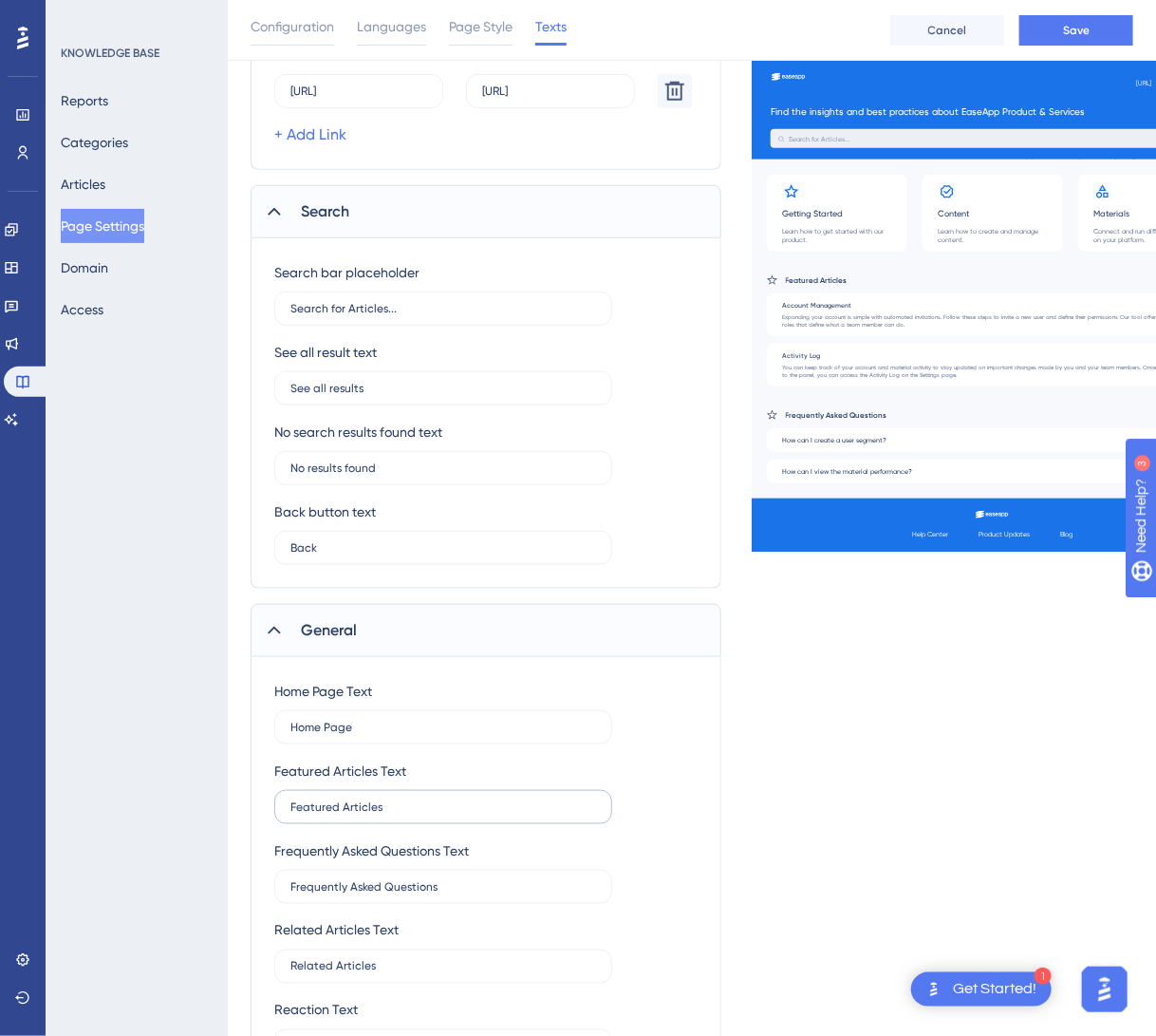
scroll to position [585, 0]
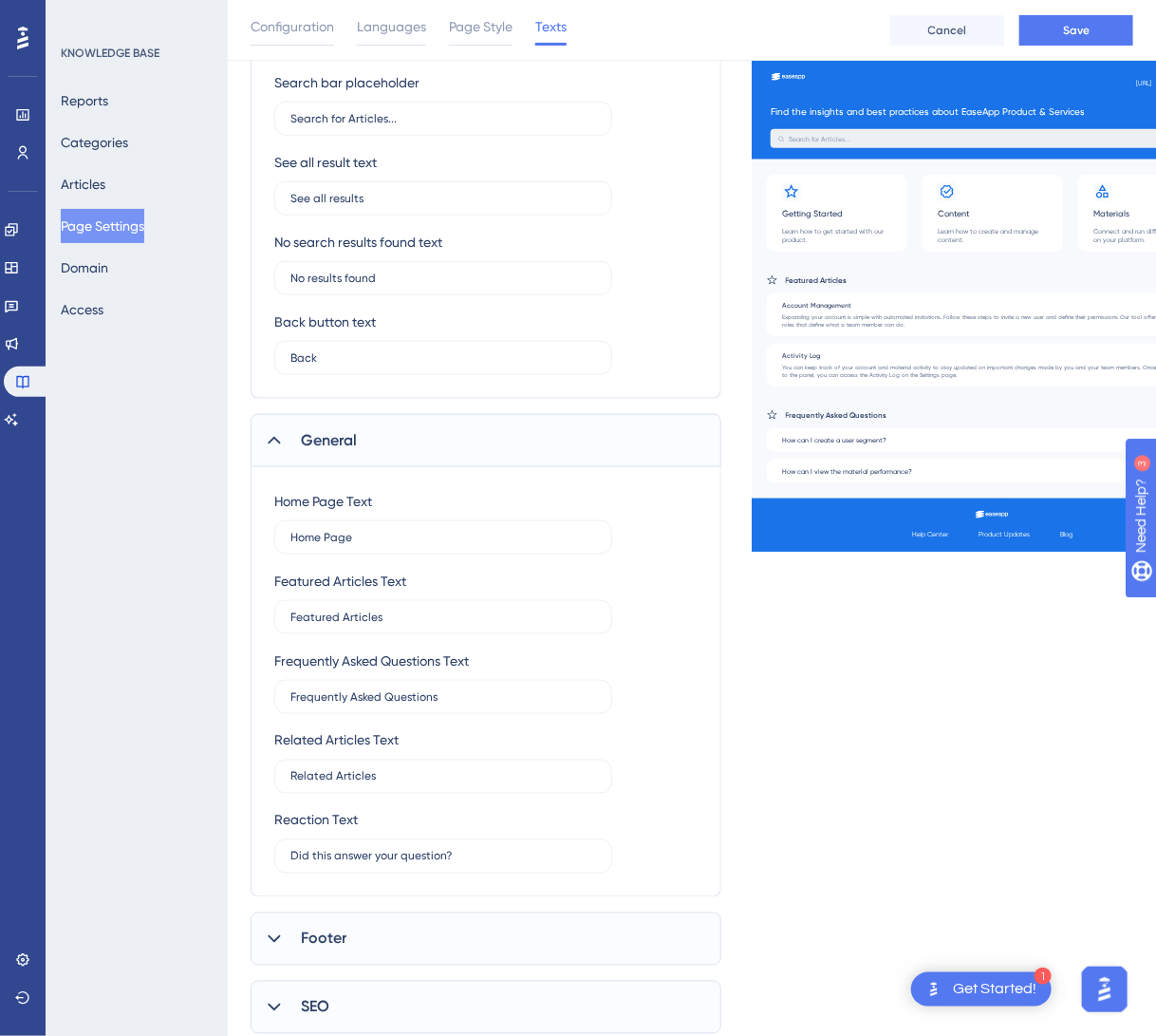
click at [367, 945] on div "Footer" at bounding box center [486, 939] width 471 height 54
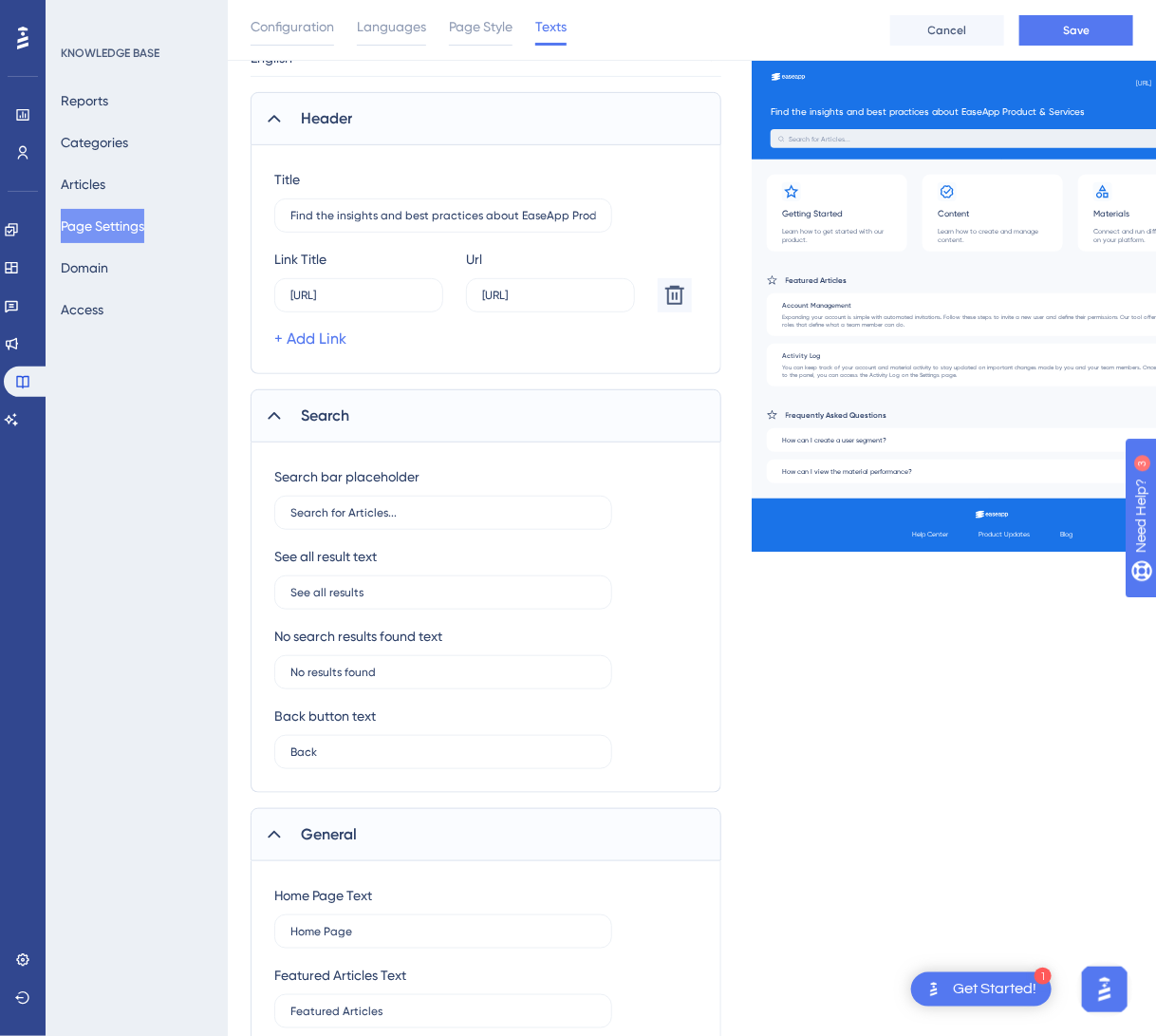
scroll to position [0, 0]
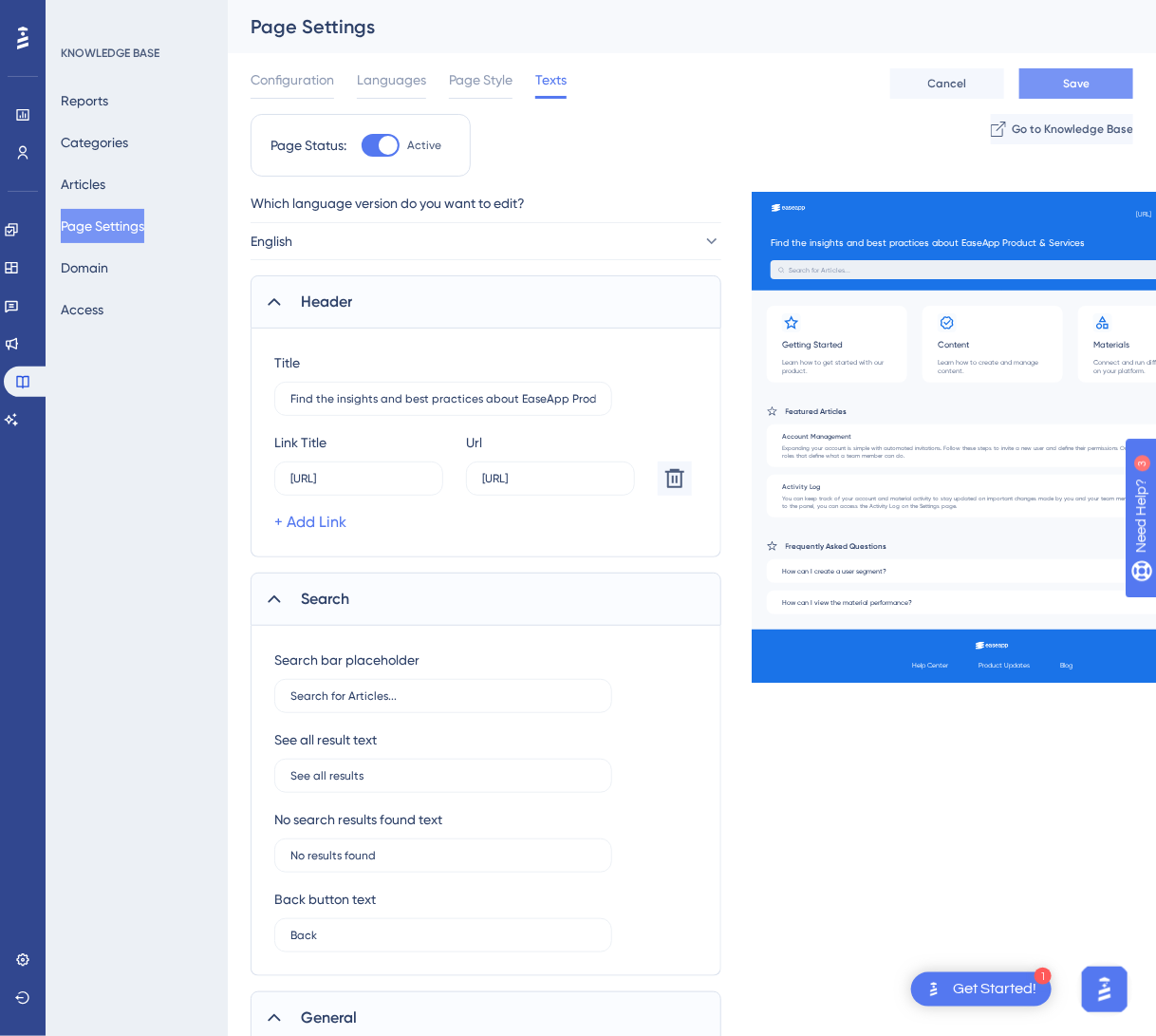
click at [1075, 76] on span "Save" at bounding box center [1076, 83] width 27 height 15
click at [490, 62] on div "Configuration Languages Page Style Texts Cancel Save" at bounding box center [692, 83] width 882 height 60
click at [490, 74] on span "Page Style" at bounding box center [481, 79] width 63 height 23
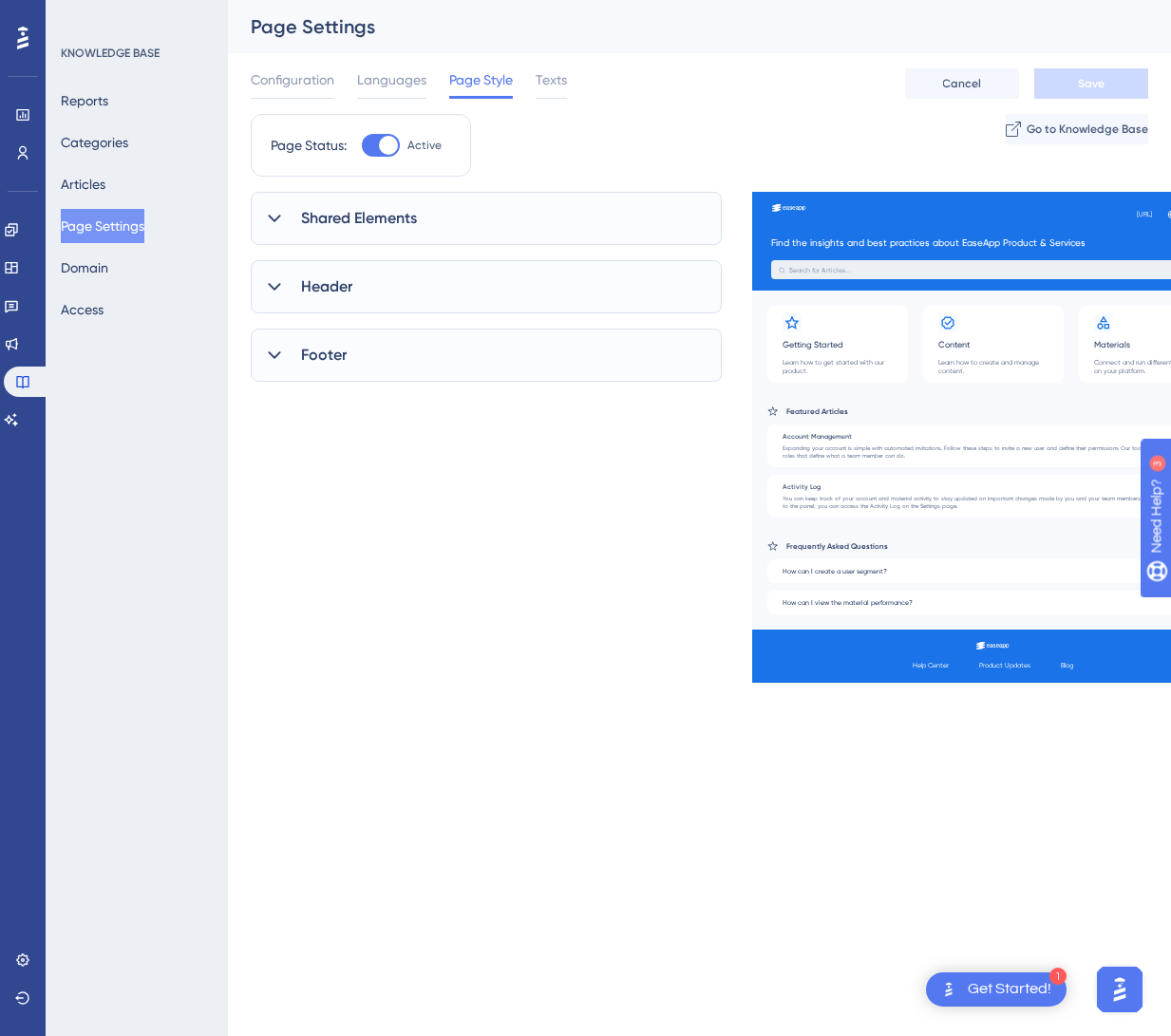
click at [378, 226] on span "Shared Elements" at bounding box center [359, 218] width 116 height 23
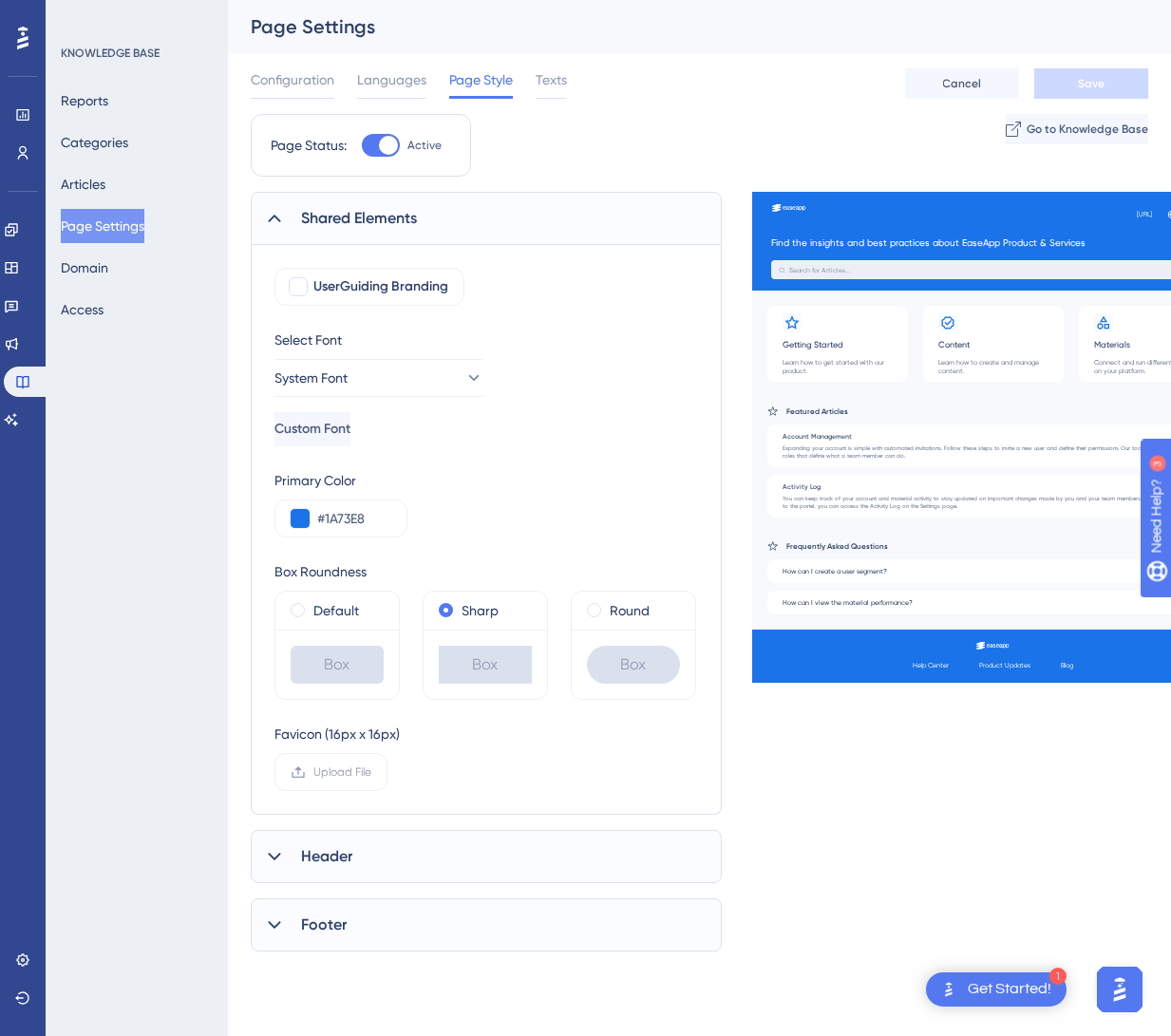
click at [363, 854] on div "Header" at bounding box center [486, 857] width 471 height 54
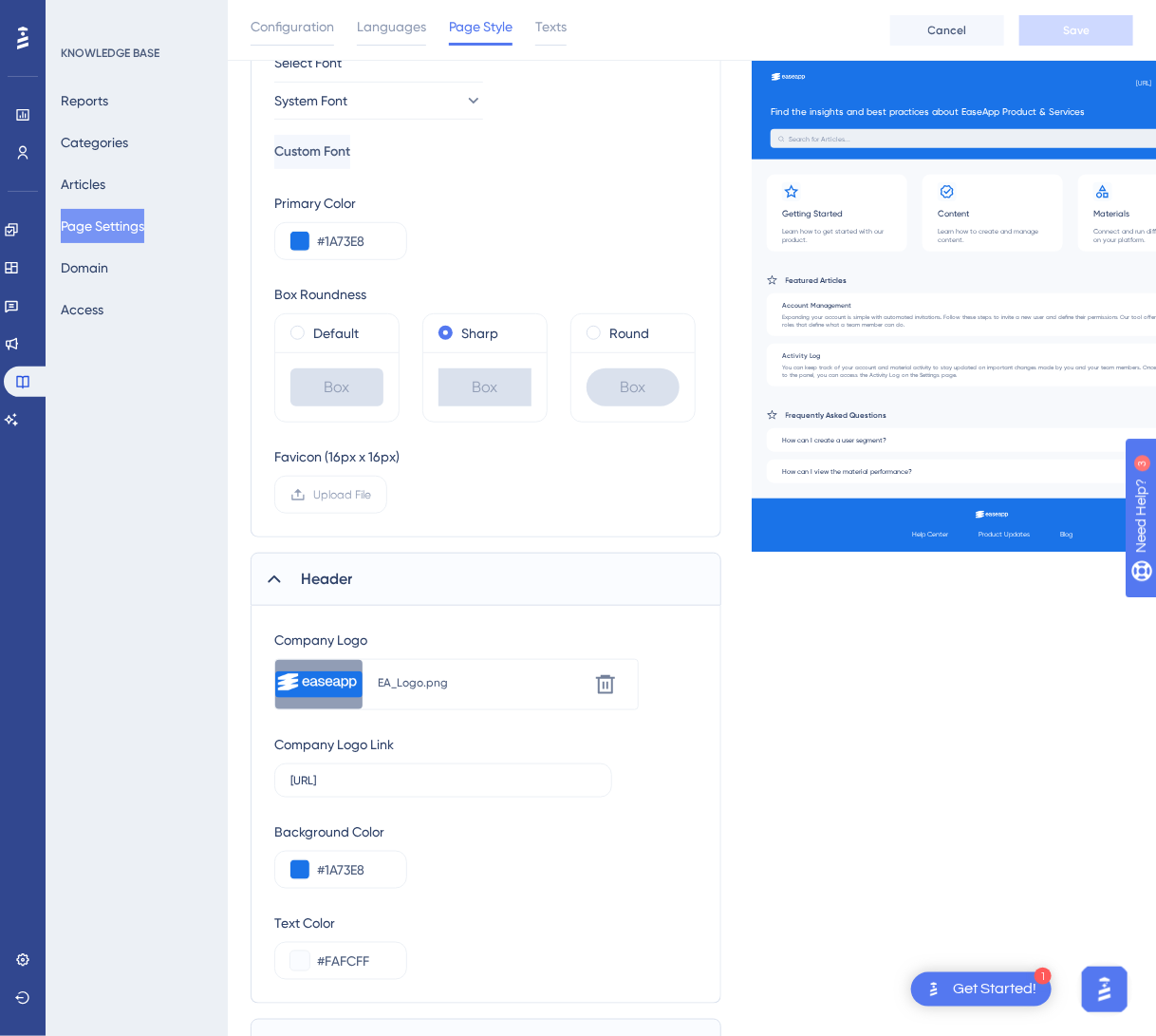
scroll to position [380, 0]
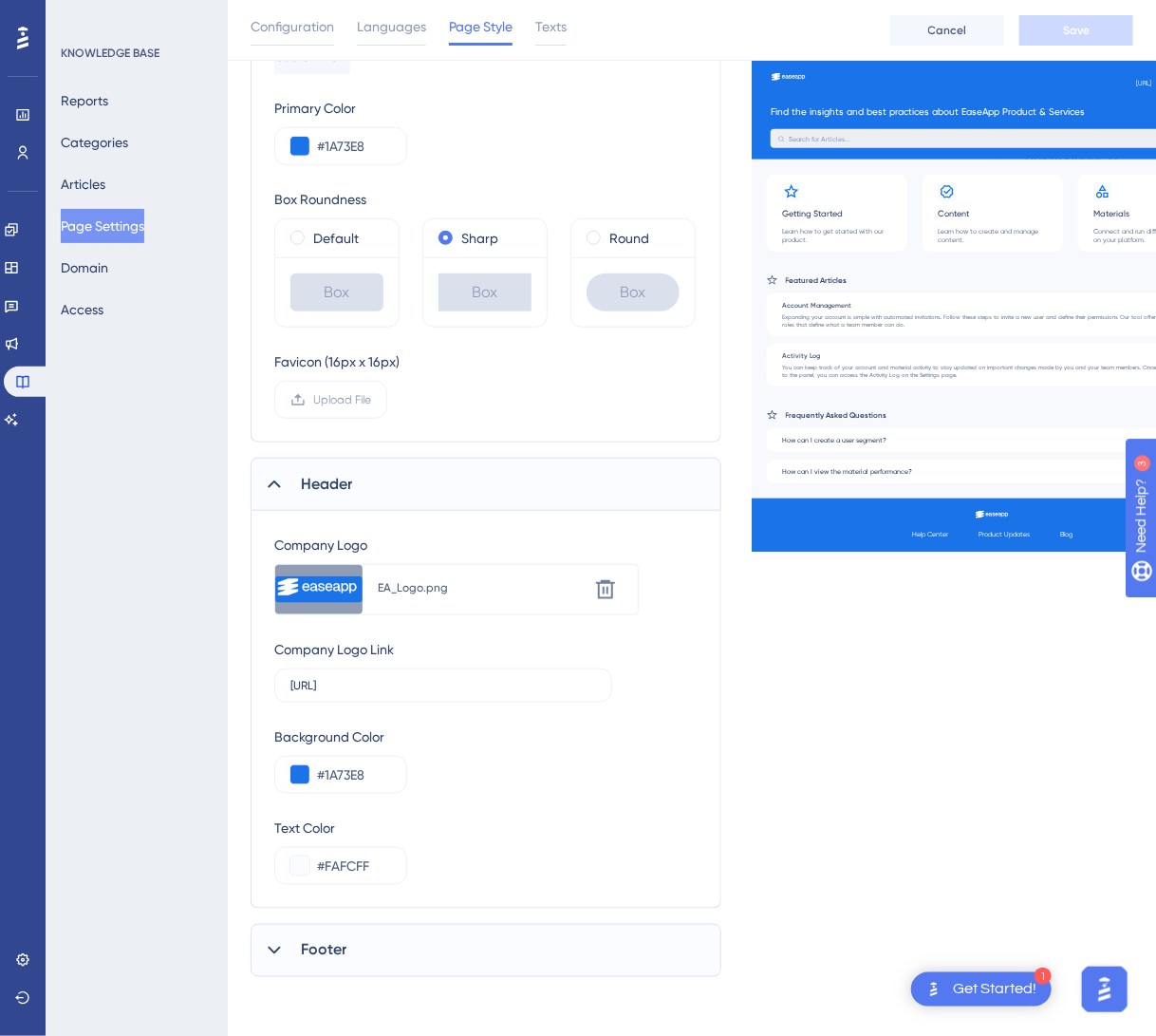
click at [407, 957] on div "Footer" at bounding box center [486, 951] width 471 height 54
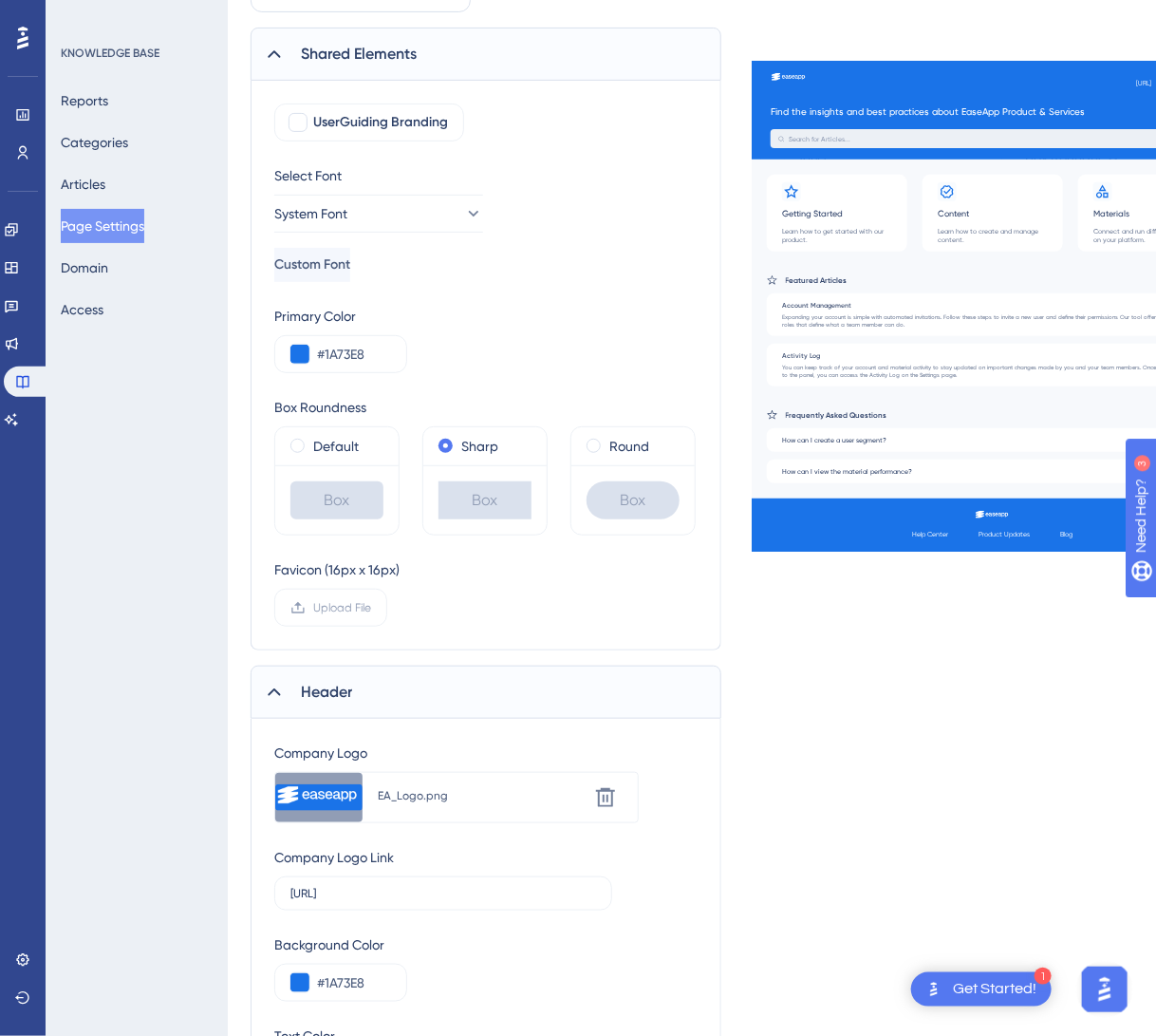
scroll to position [0, 0]
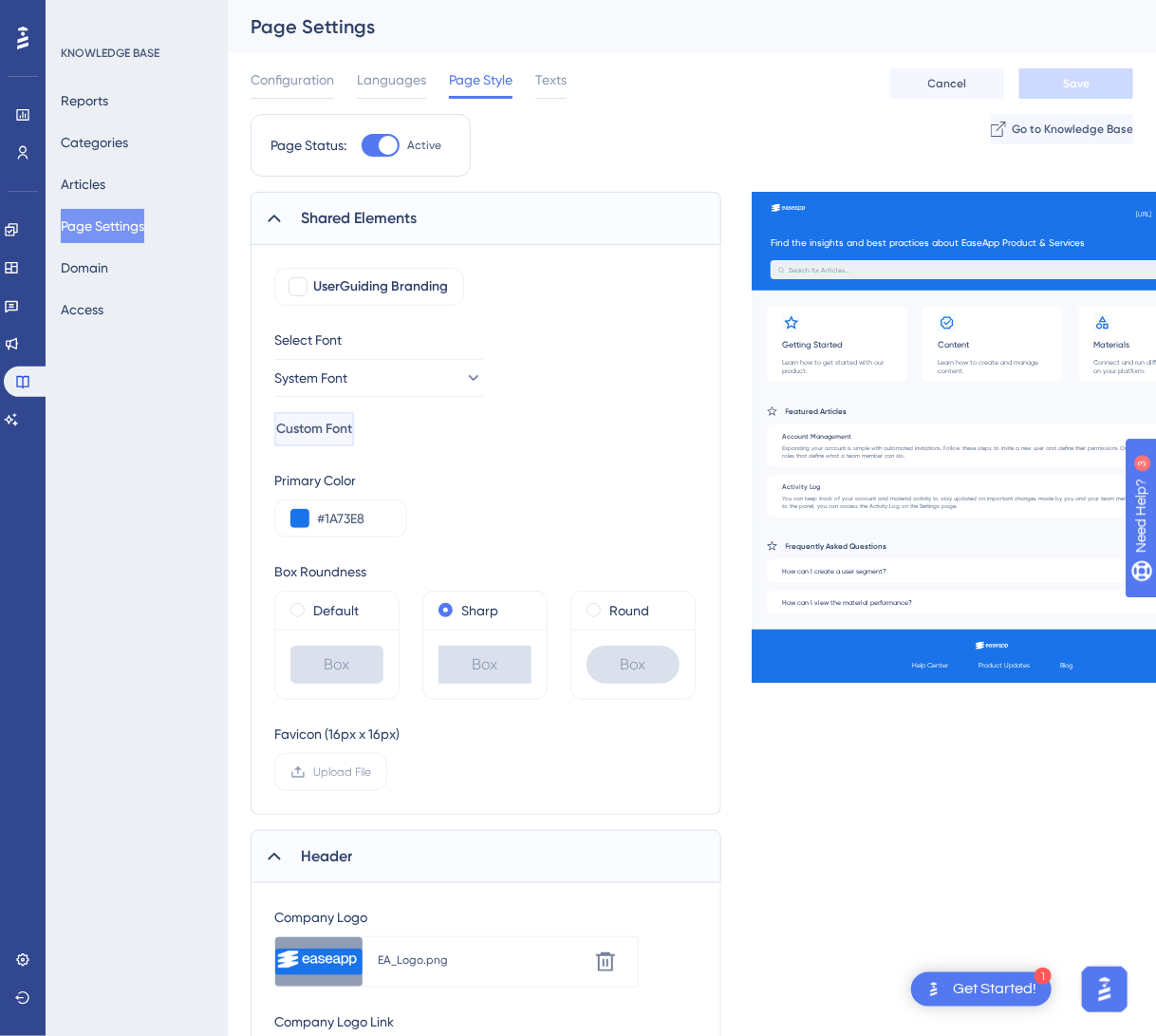
click at [352, 436] on span "Custom Font" at bounding box center [314, 428] width 76 height 23
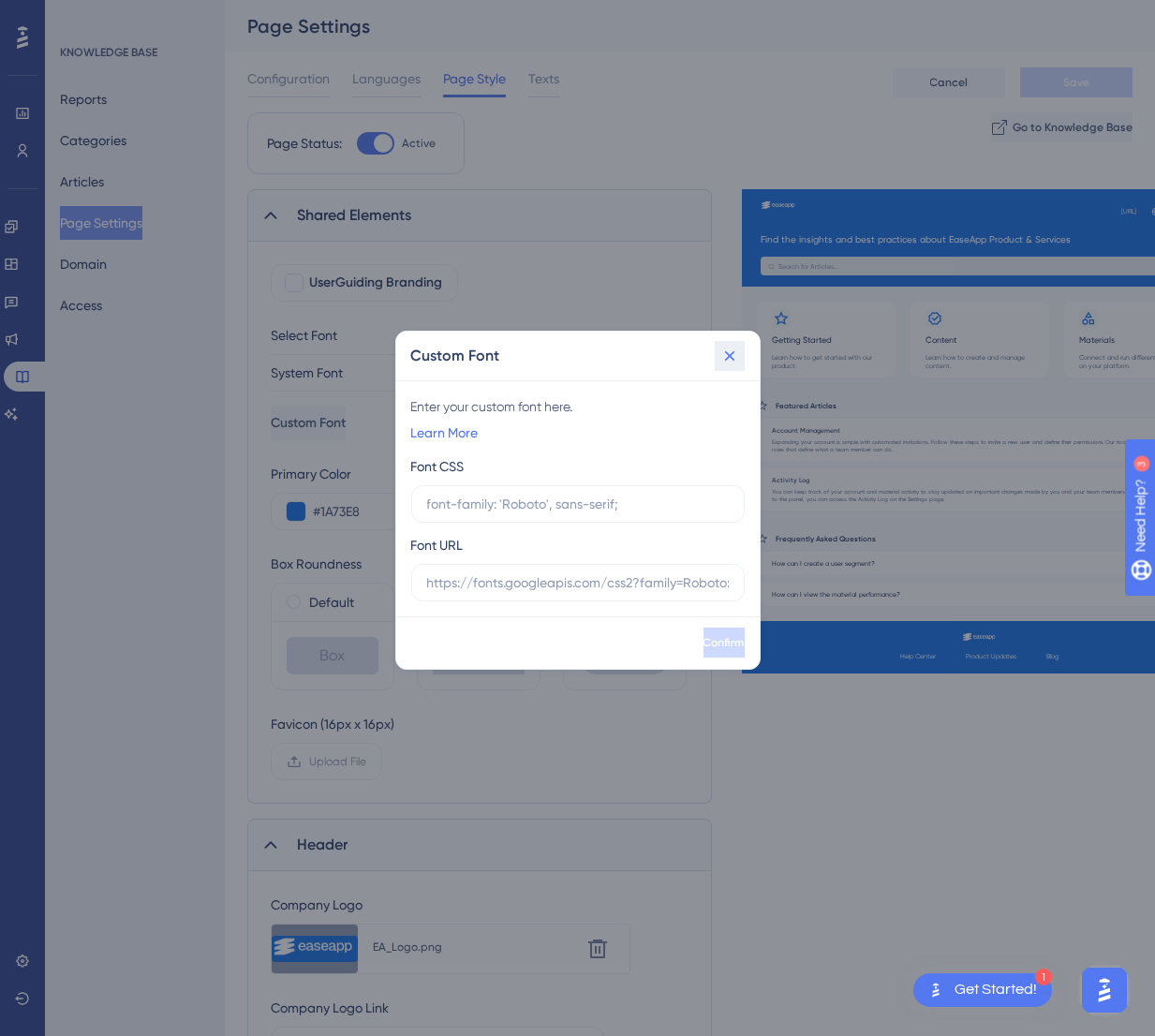
click at [726, 364] on icon at bounding box center [729, 355] width 19 height 19
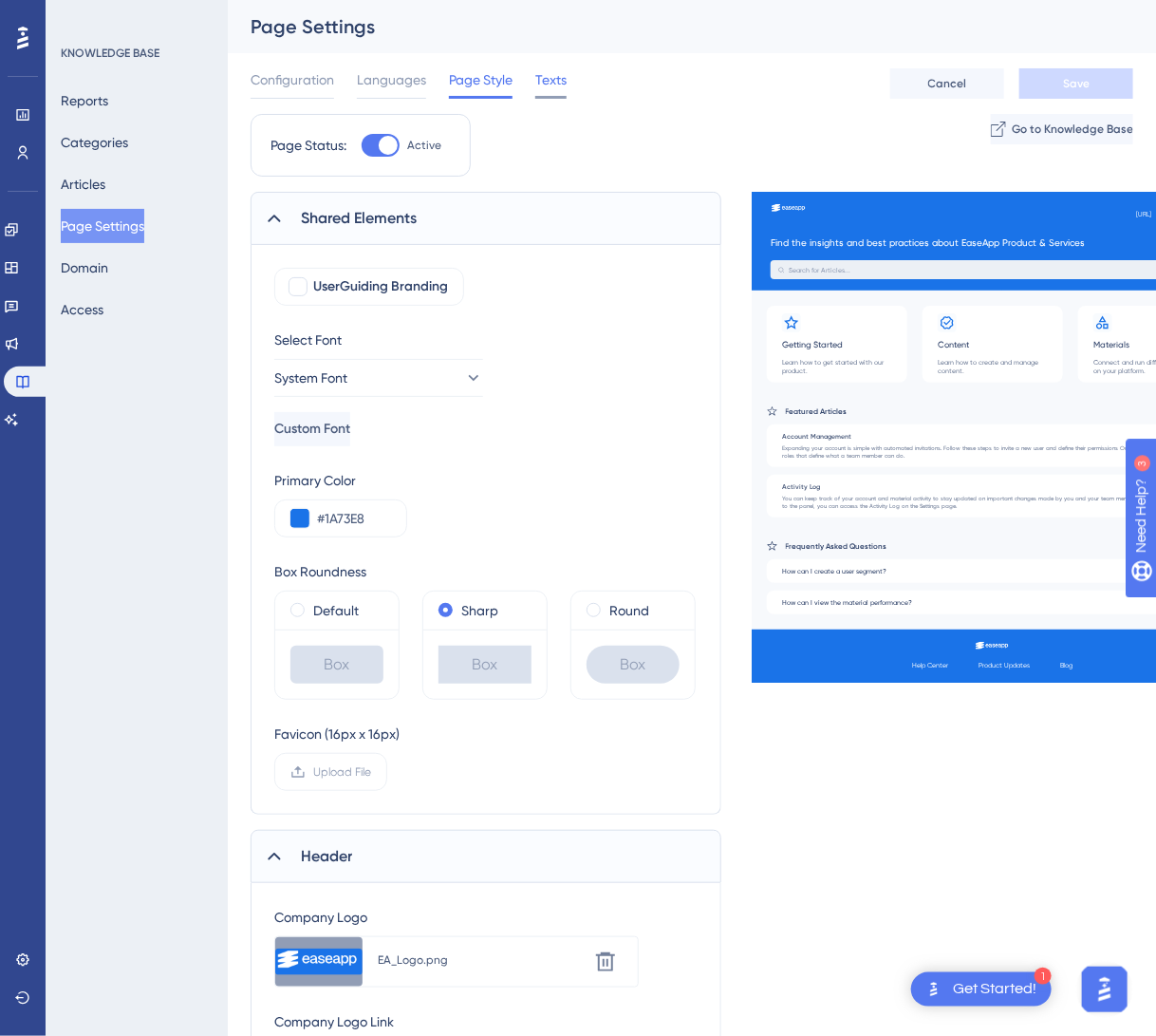
click at [540, 80] on span "Texts" at bounding box center [551, 79] width 32 height 23
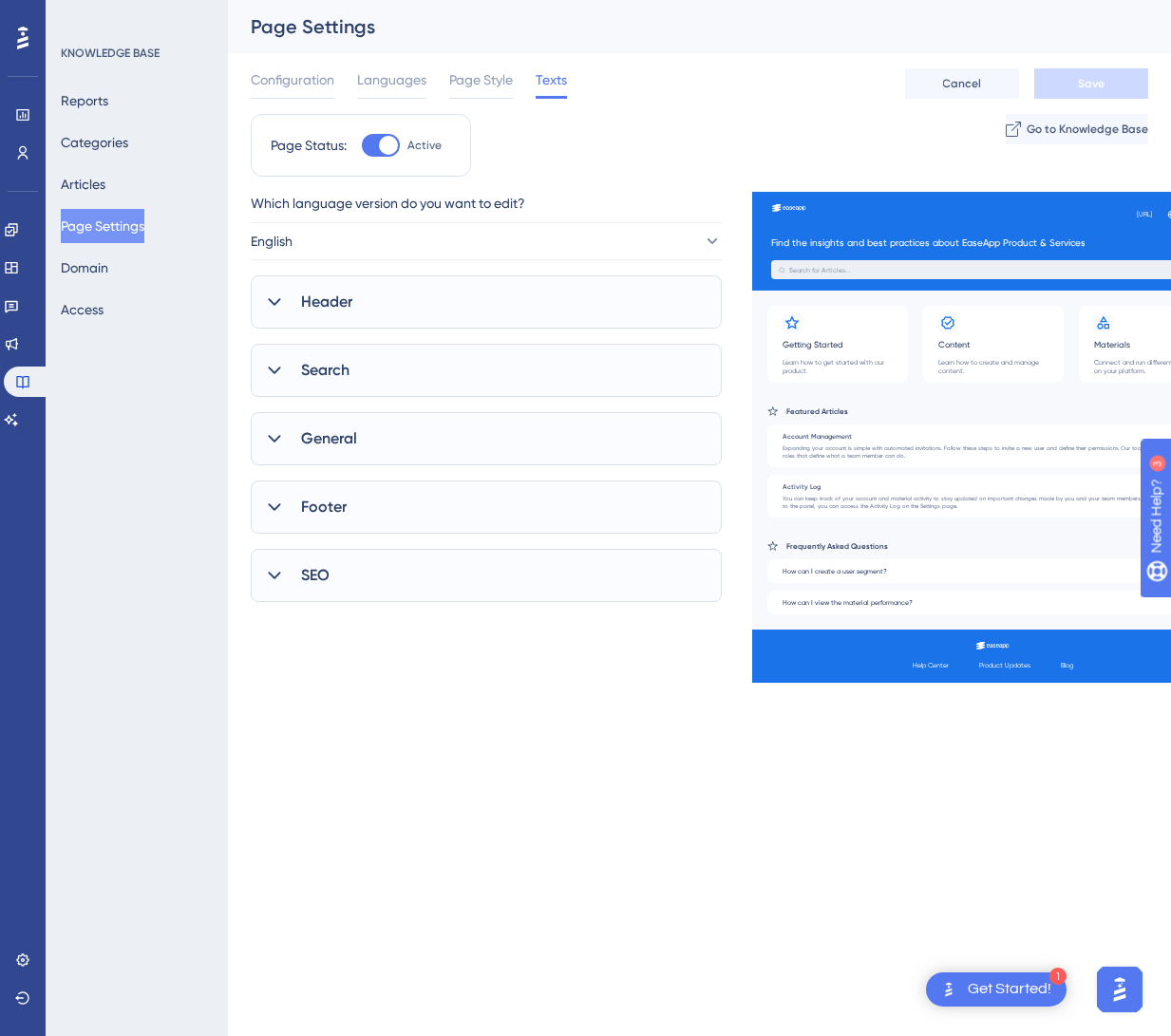
click at [487, 311] on div "Header" at bounding box center [486, 302] width 471 height 54
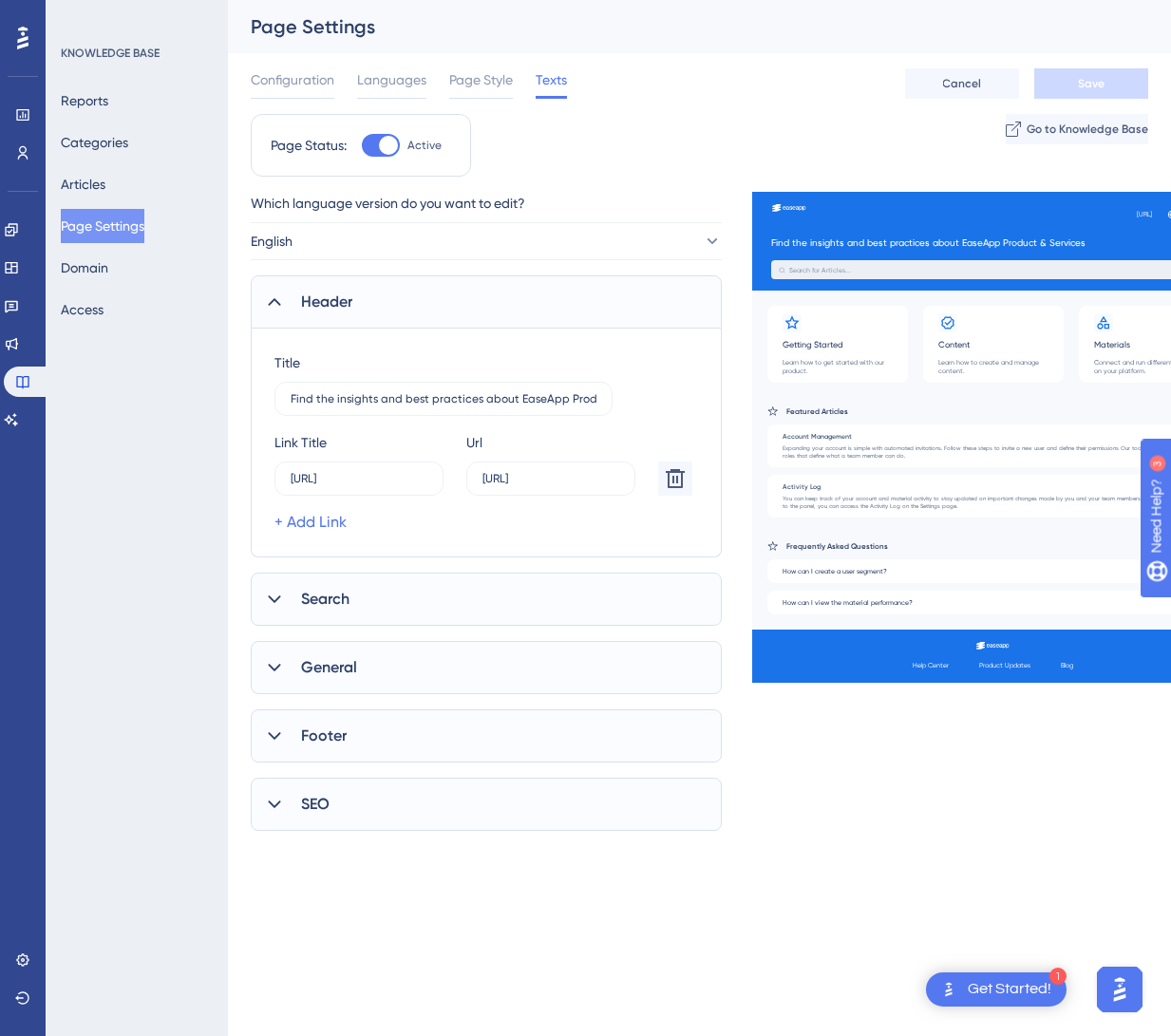
click at [436, 592] on div "Search" at bounding box center [486, 599] width 471 height 54
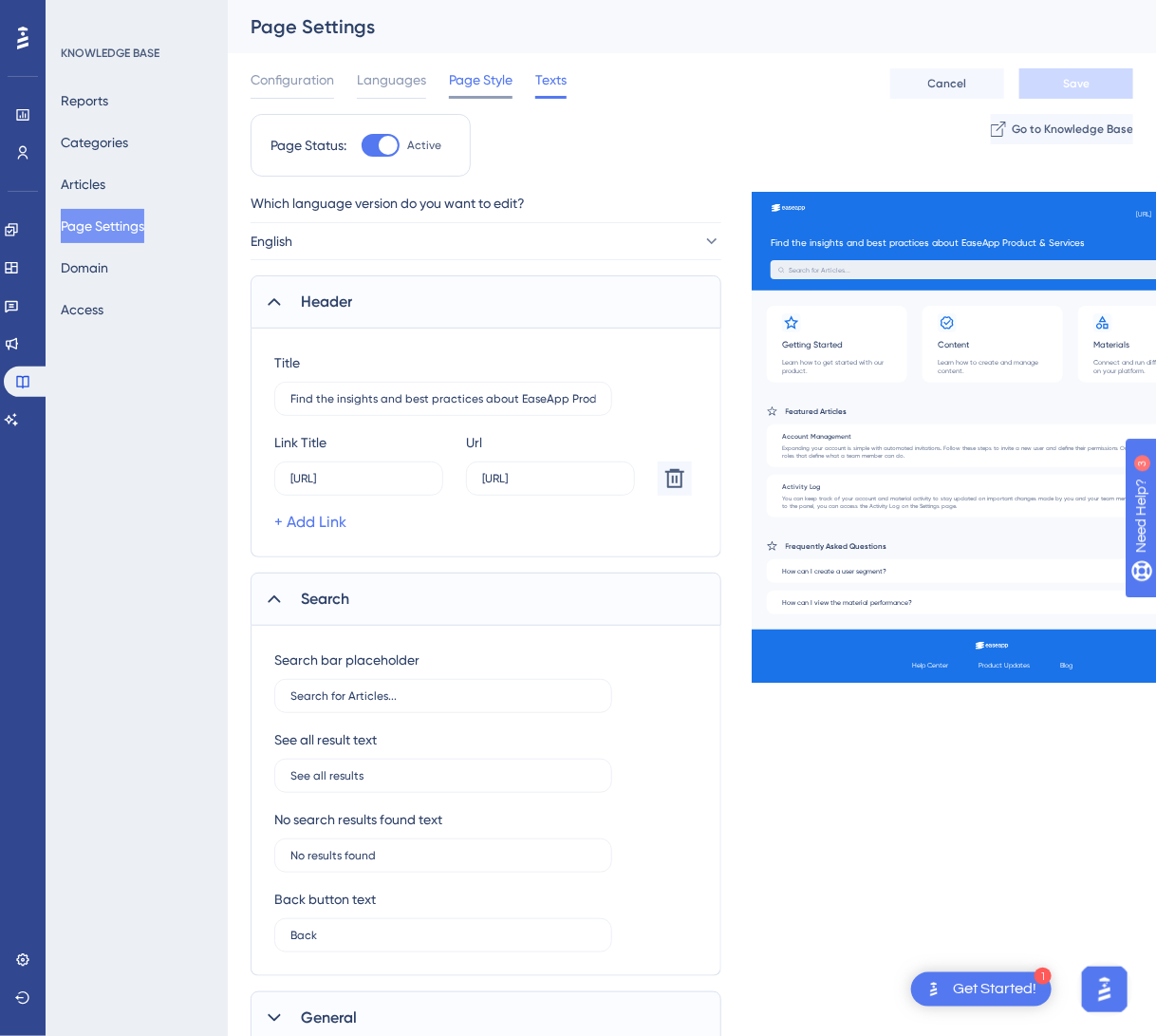
click at [496, 83] on span "Page Style" at bounding box center [481, 79] width 63 height 23
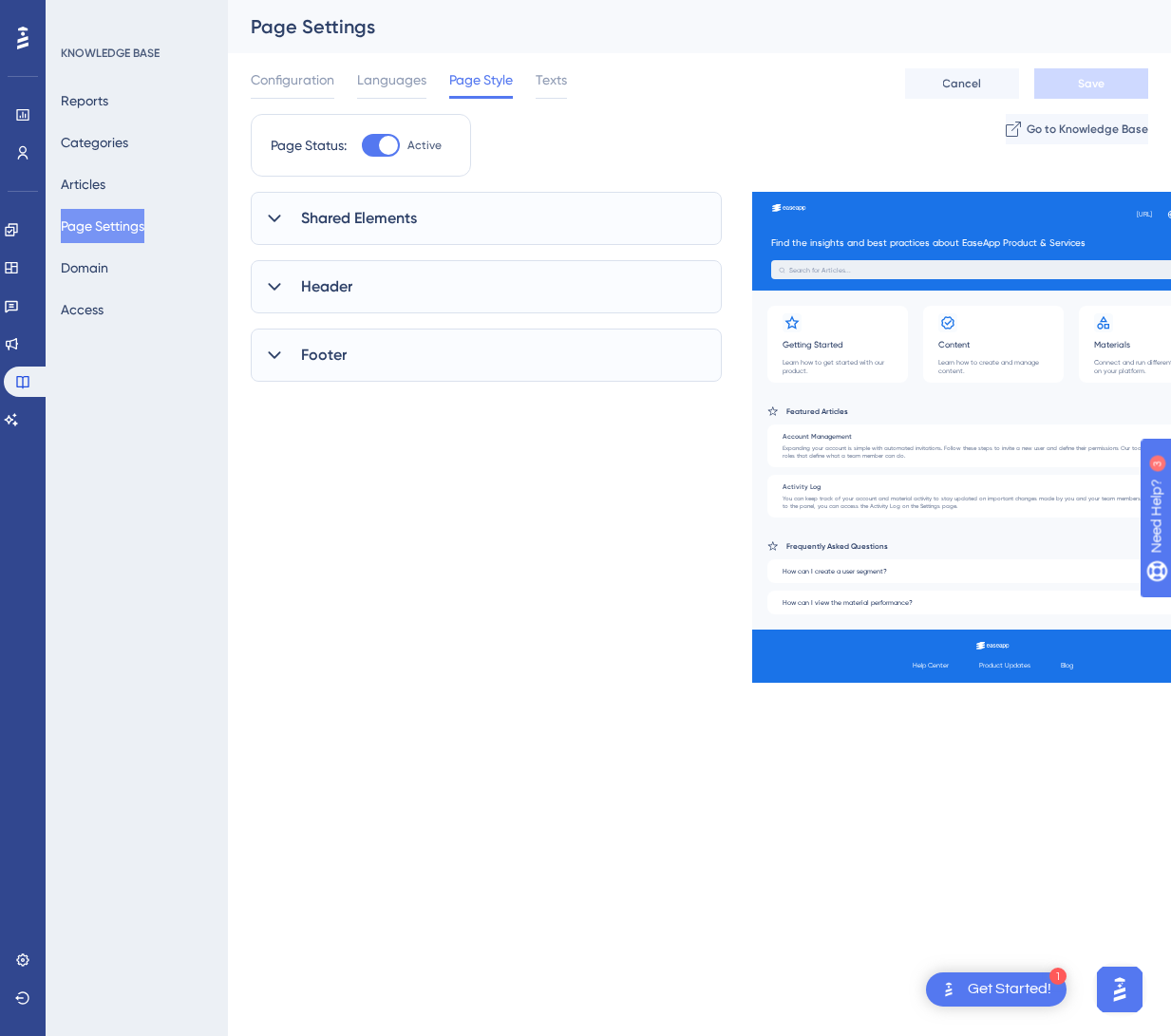
click at [366, 229] on span "Shared Elements" at bounding box center [359, 218] width 116 height 23
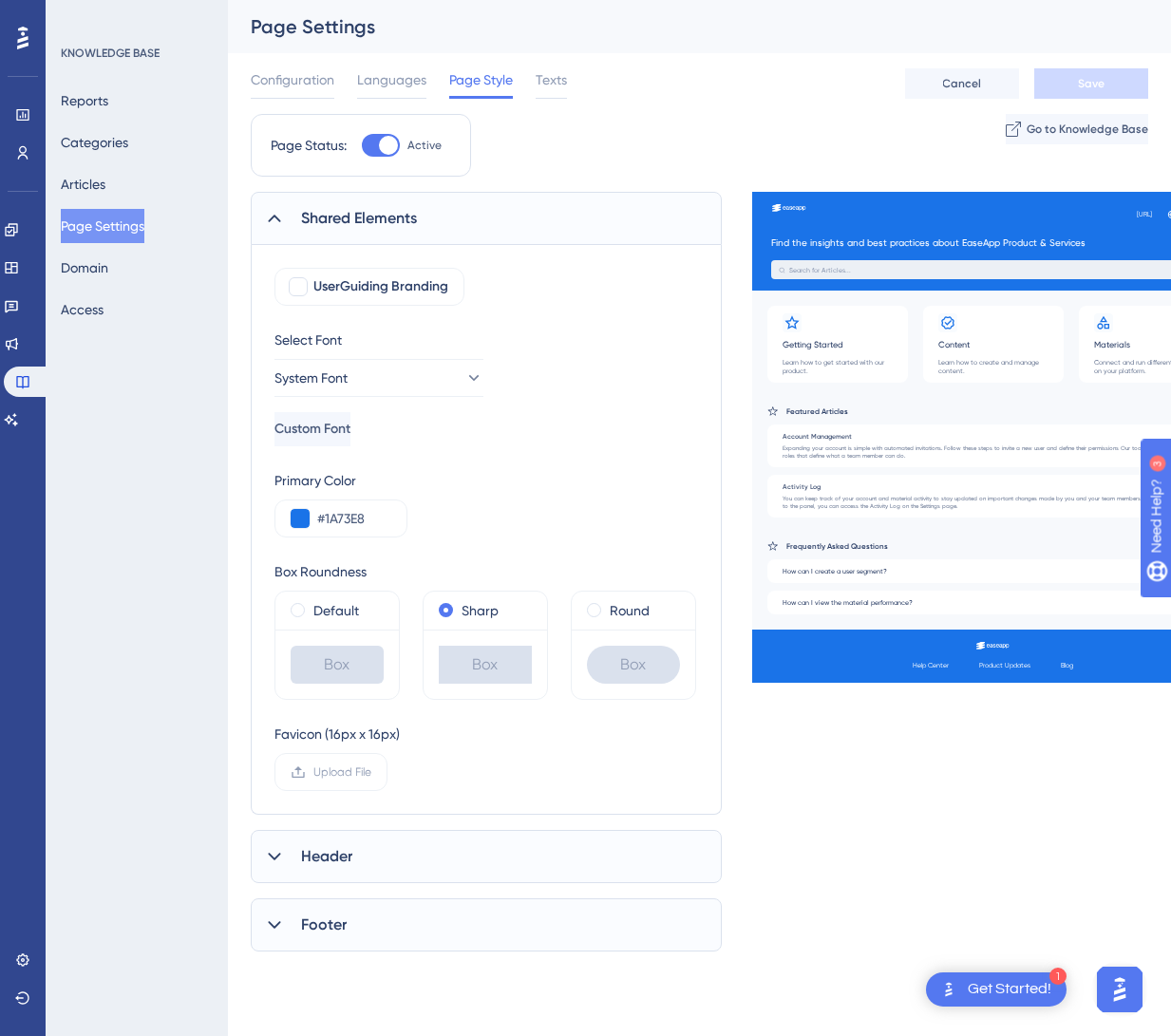
click at [349, 863] on span "Header" at bounding box center [327, 856] width 52 height 23
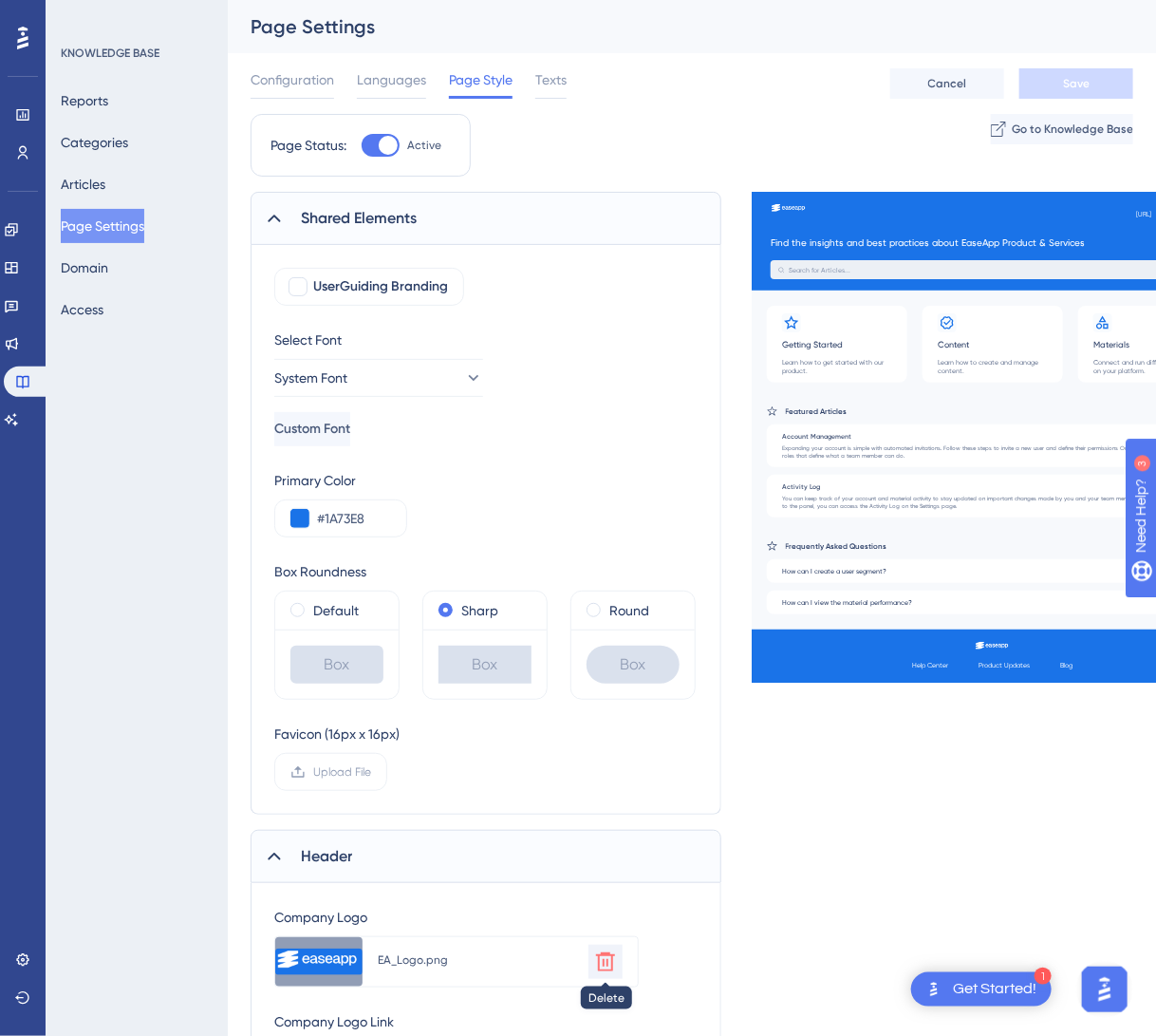
click at [598, 966] on icon at bounding box center [605, 961] width 19 height 19
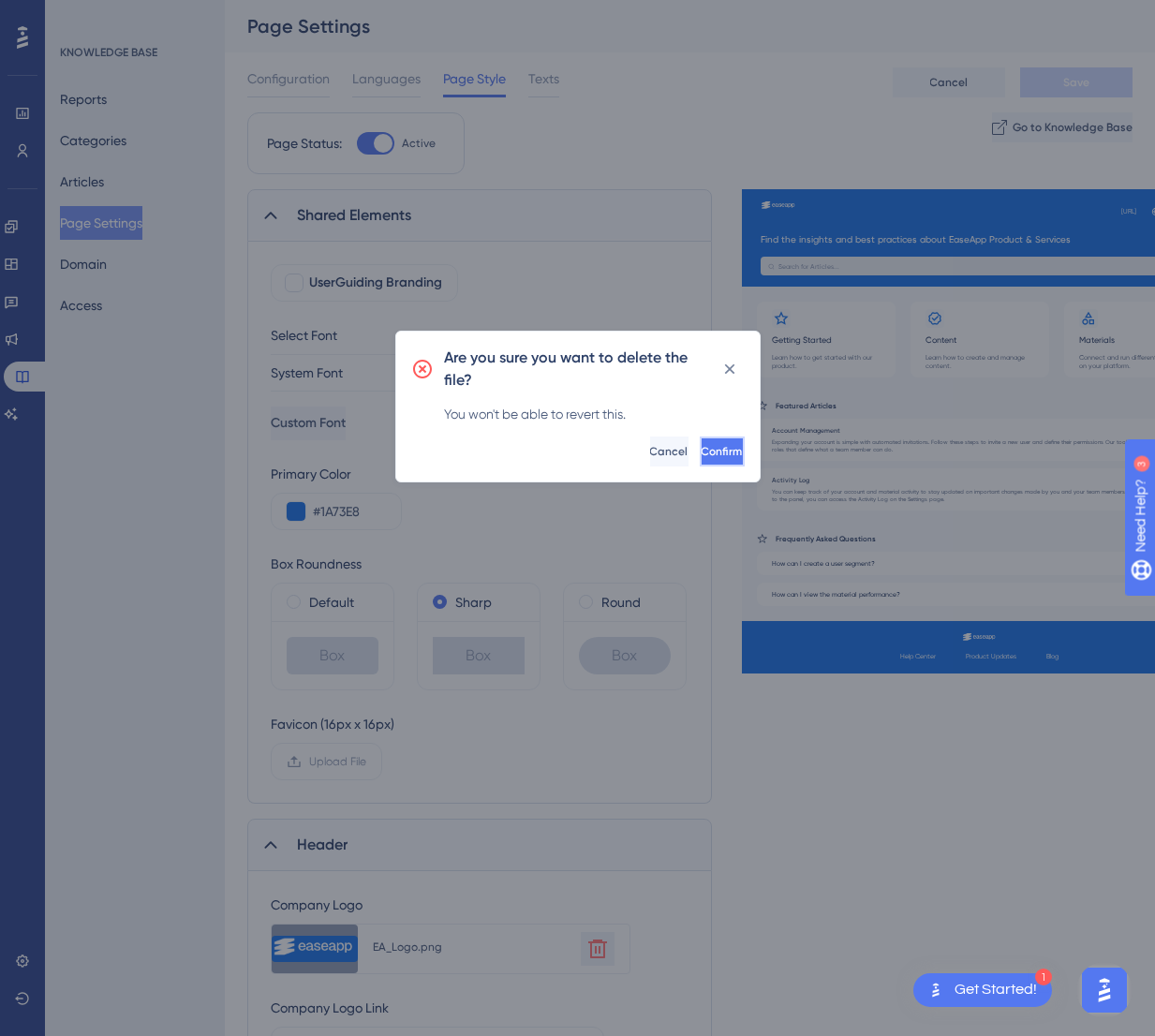
click at [699, 454] on button "Confirm" at bounding box center [722, 451] width 45 height 30
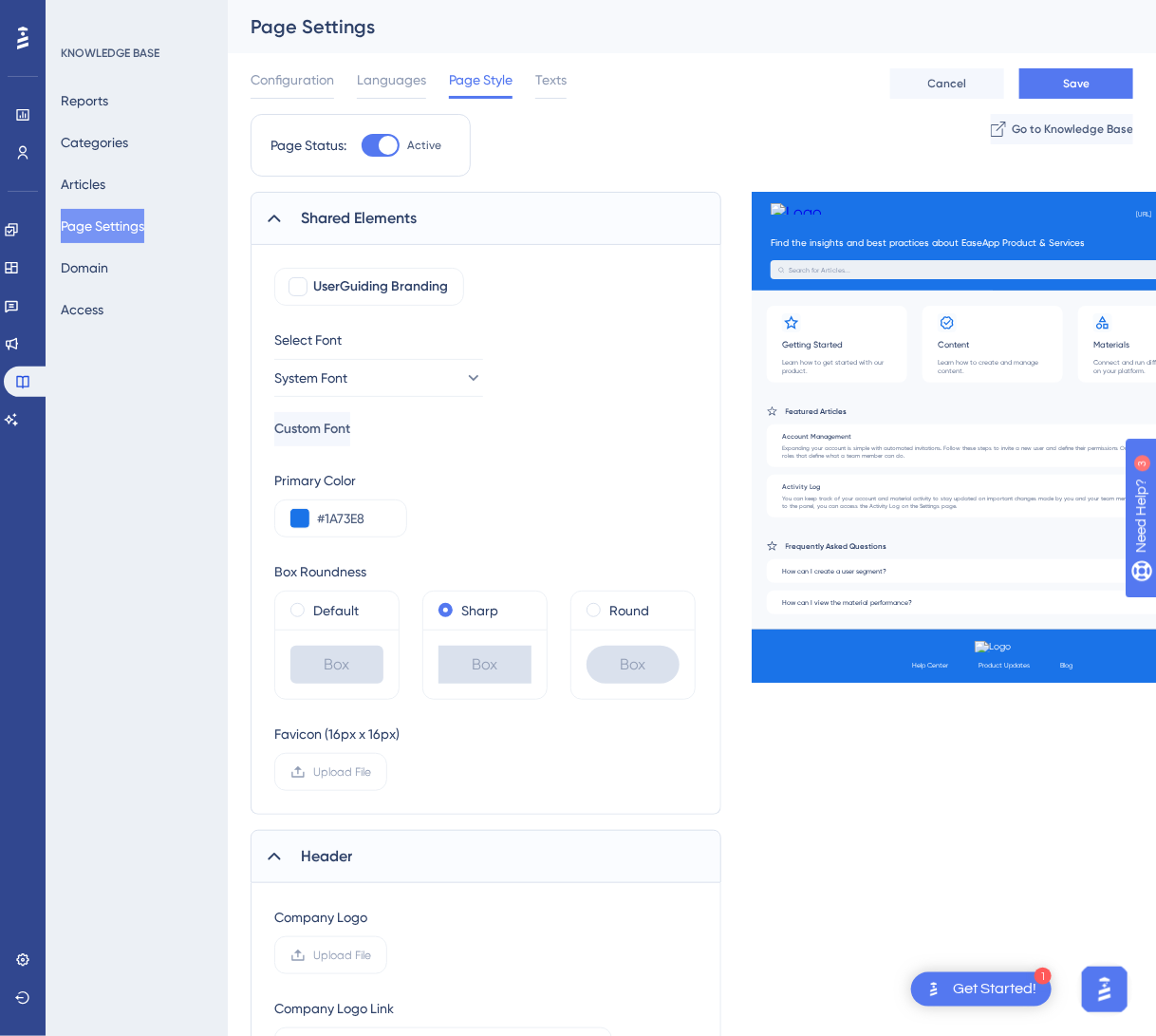
click at [354, 1008] on div "Company Logo Link" at bounding box center [334, 1007] width 120 height 23
click at [324, 955] on span "Upload File" at bounding box center [342, 955] width 58 height 15
click at [371, 955] on input "Upload File" at bounding box center [371, 955] width 0 height 0
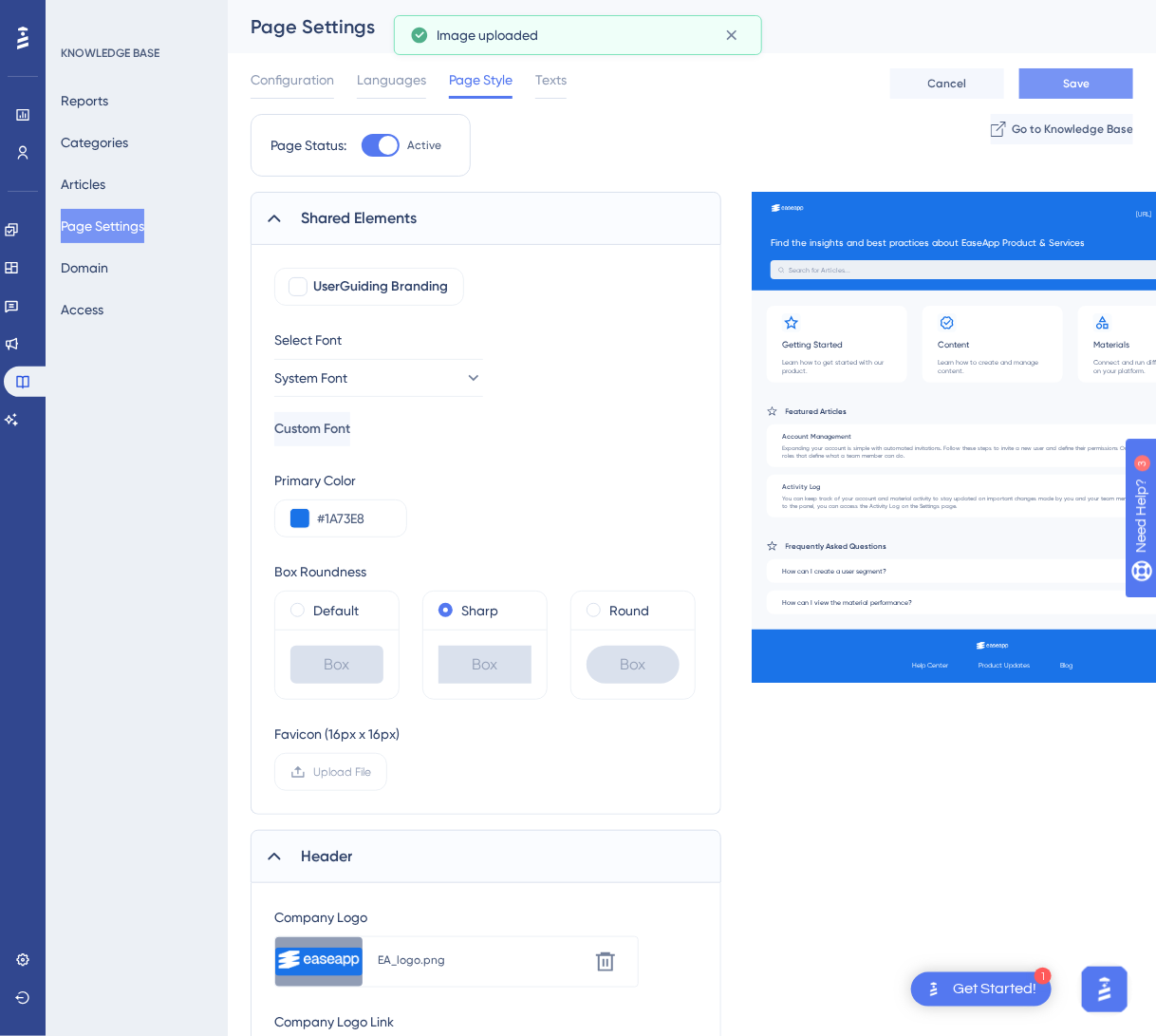
click at [1083, 82] on span "Save" at bounding box center [1076, 83] width 27 height 15
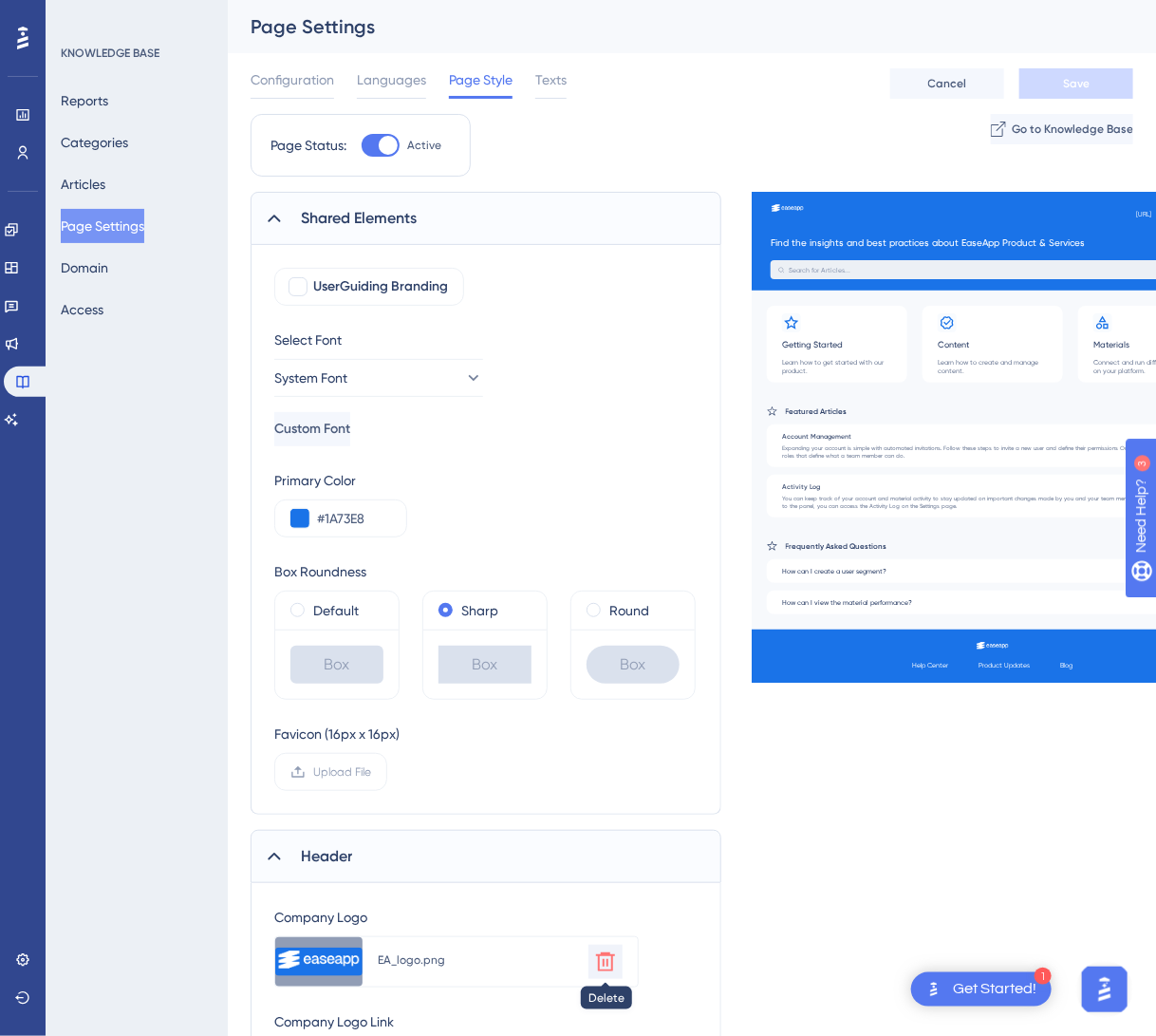
click at [597, 968] on icon at bounding box center [605, 961] width 23 height 23
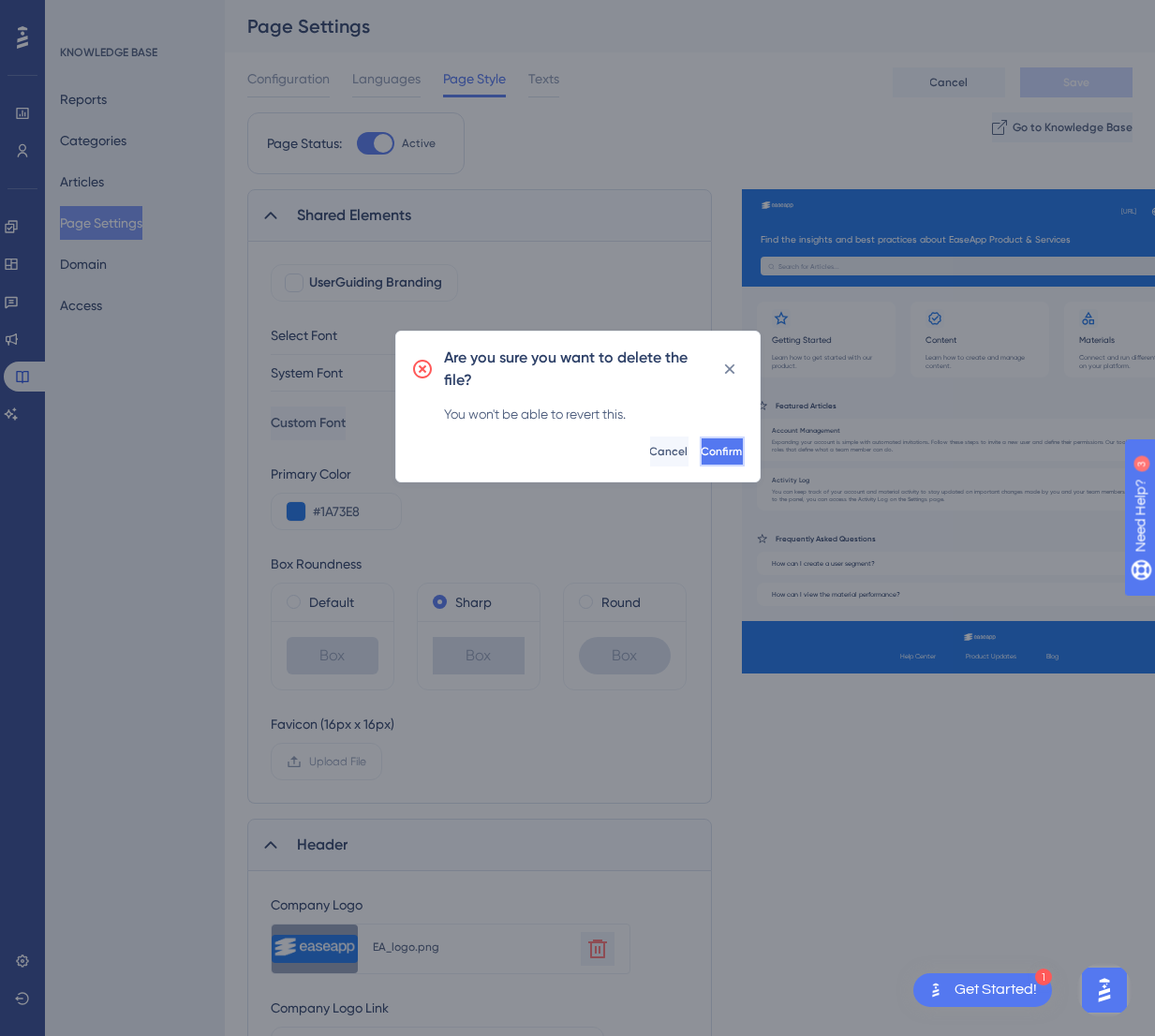
click at [699, 459] on button "Confirm" at bounding box center [722, 451] width 45 height 30
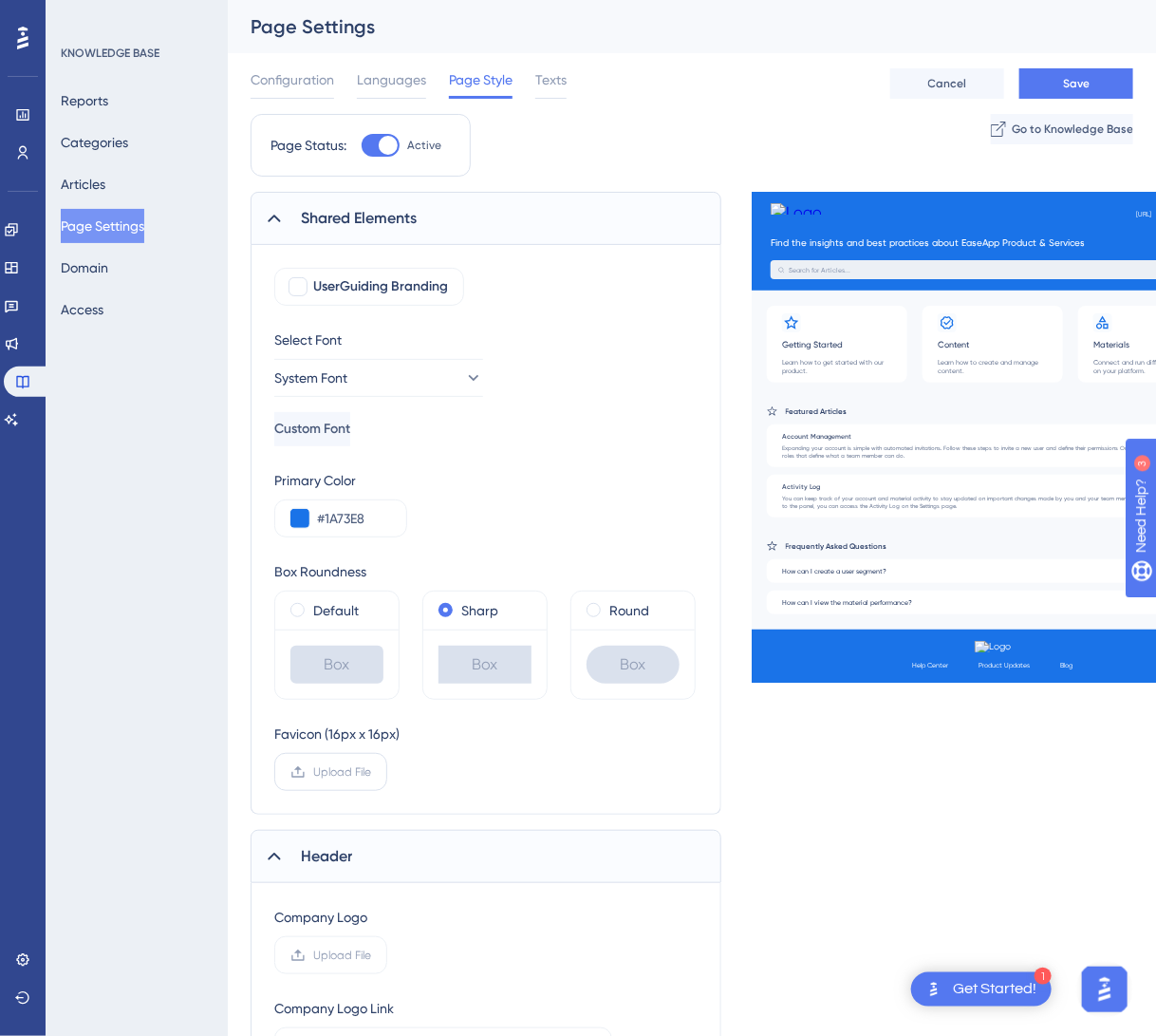
click at [346, 769] on span "Upload File" at bounding box center [342, 771] width 58 height 15
click at [371, 771] on input "Upload File" at bounding box center [371, 771] width 0 height 0
click at [318, 941] on label "Upload File" at bounding box center [331, 955] width 113 height 38
click at [371, 955] on input "Upload File" at bounding box center [371, 955] width 0 height 0
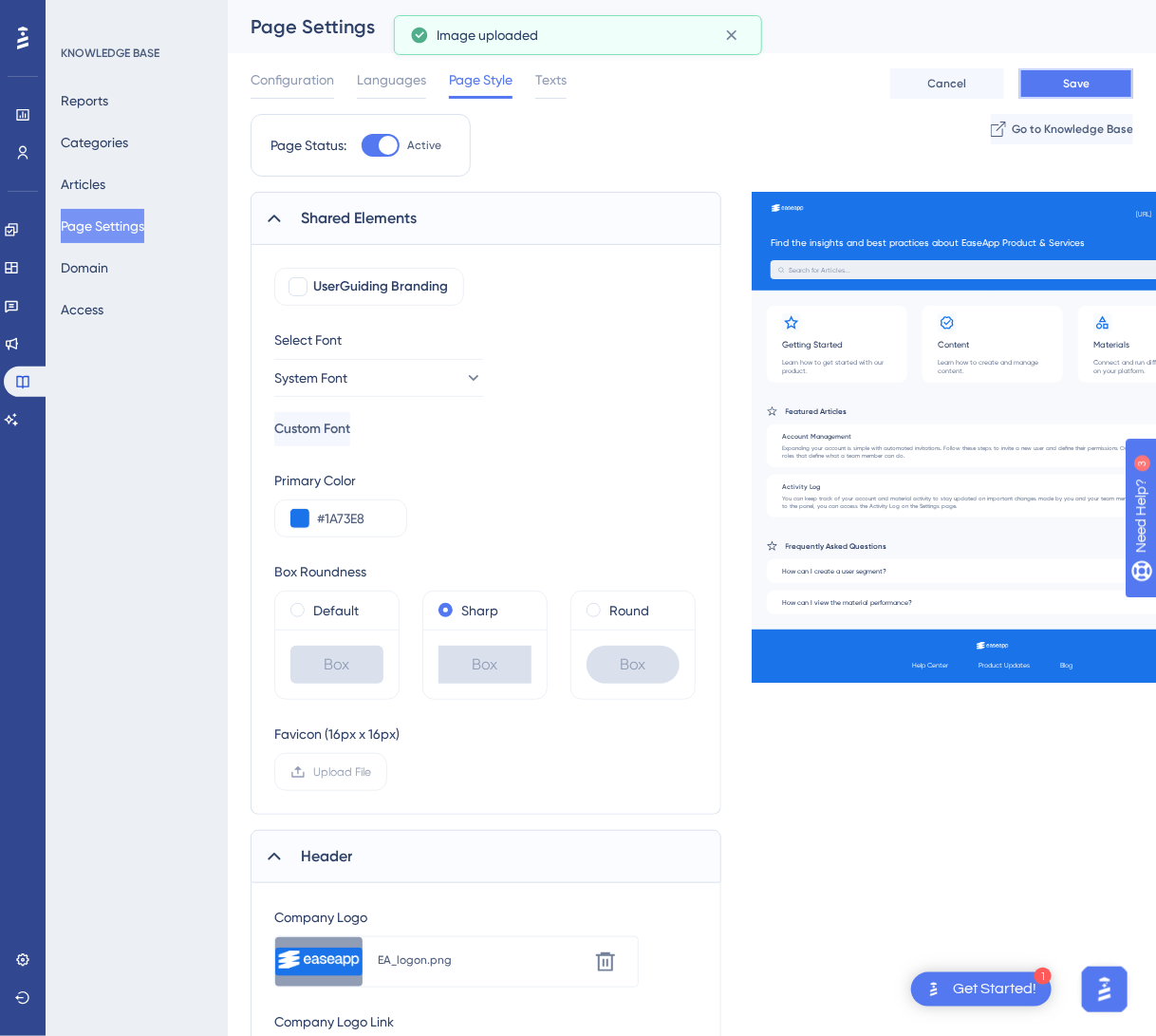
click at [1056, 76] on button "Save" at bounding box center [1076, 83] width 114 height 31
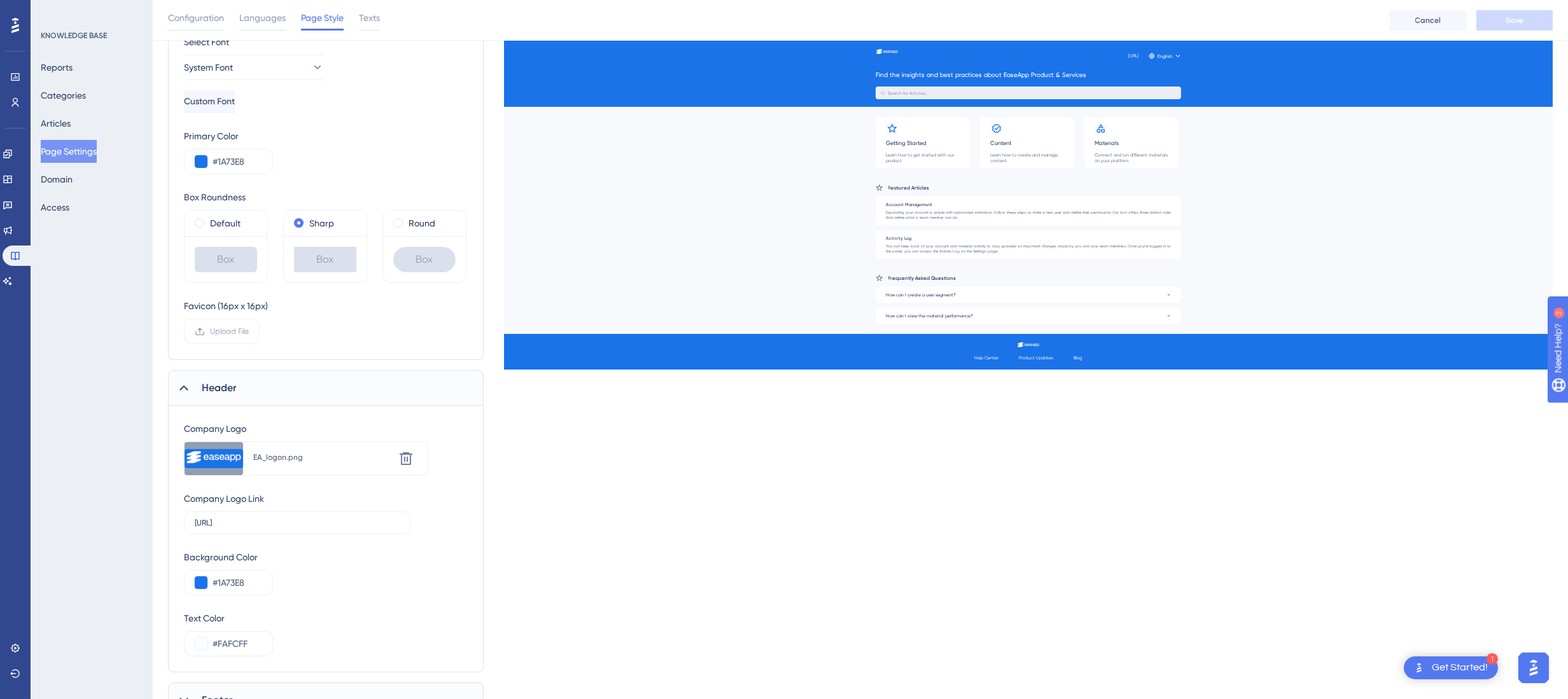
scroll to position [250, 0]
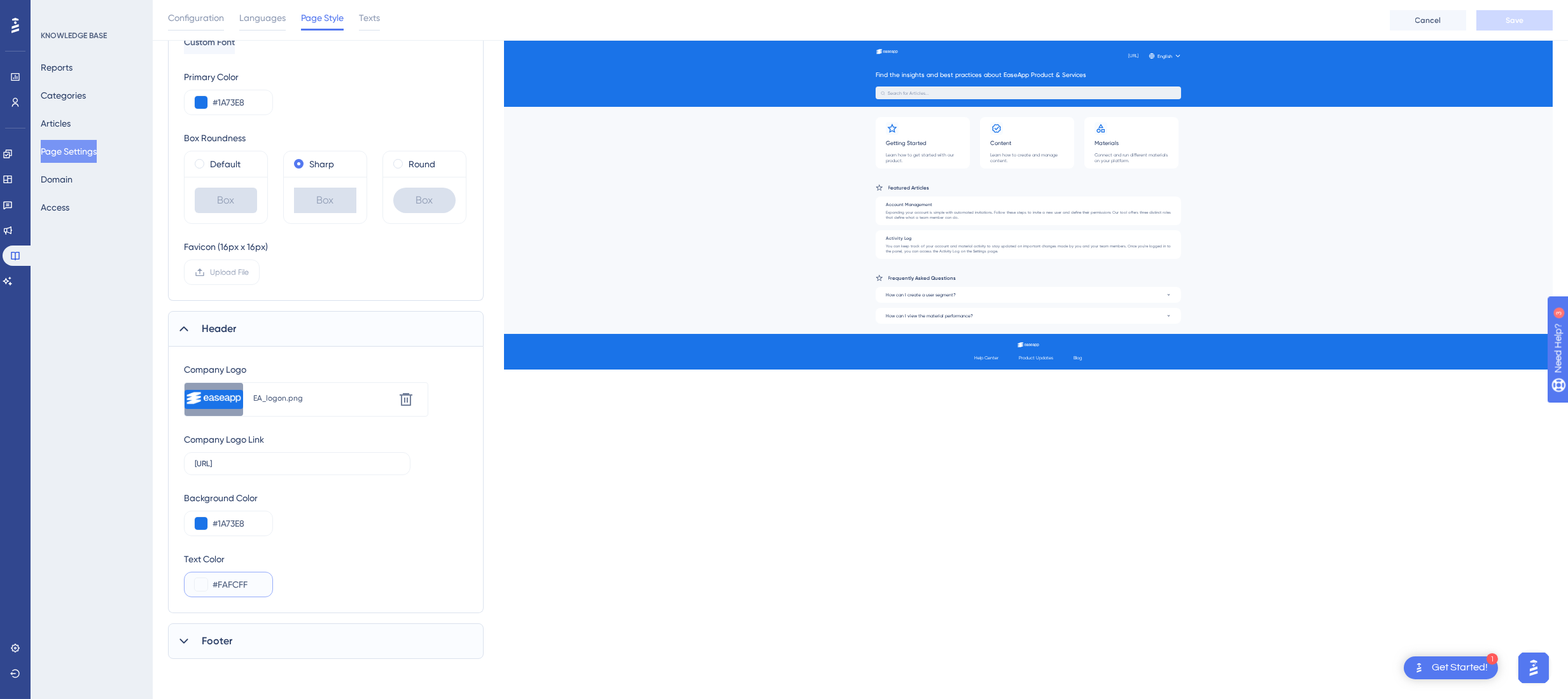
click at [254, 585] on input "#FAFCFF" at bounding box center [237, 584] width 50 height 15
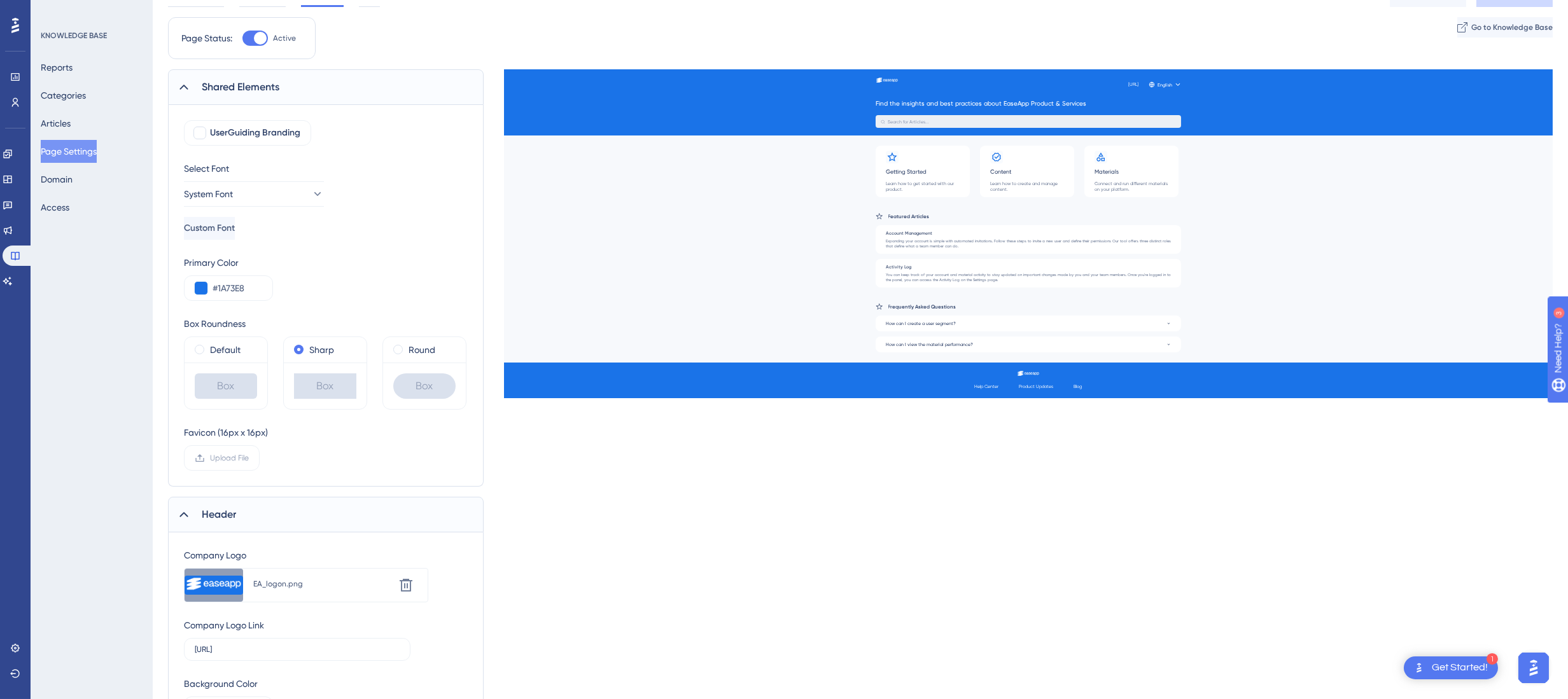
scroll to position [0, 0]
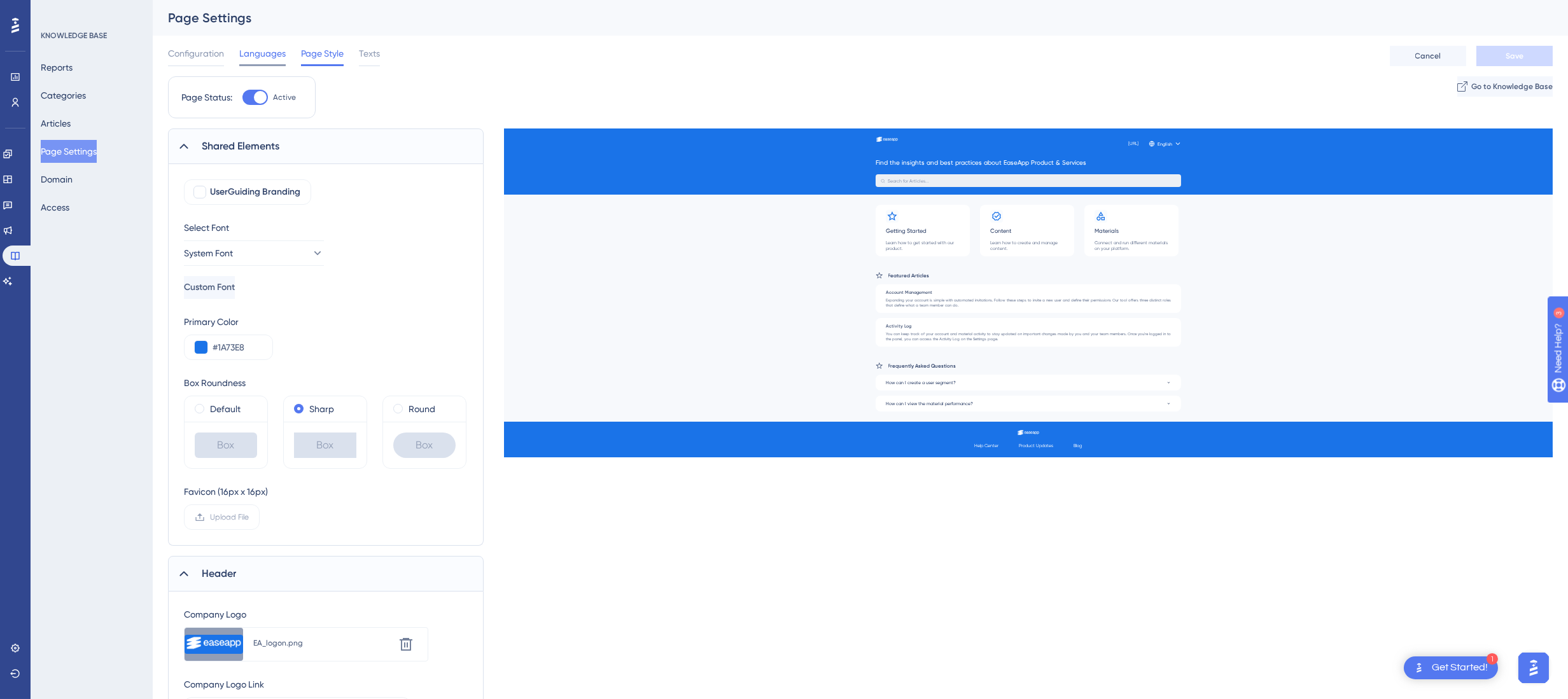
click at [268, 57] on span "Languages" at bounding box center [263, 53] width 47 height 15
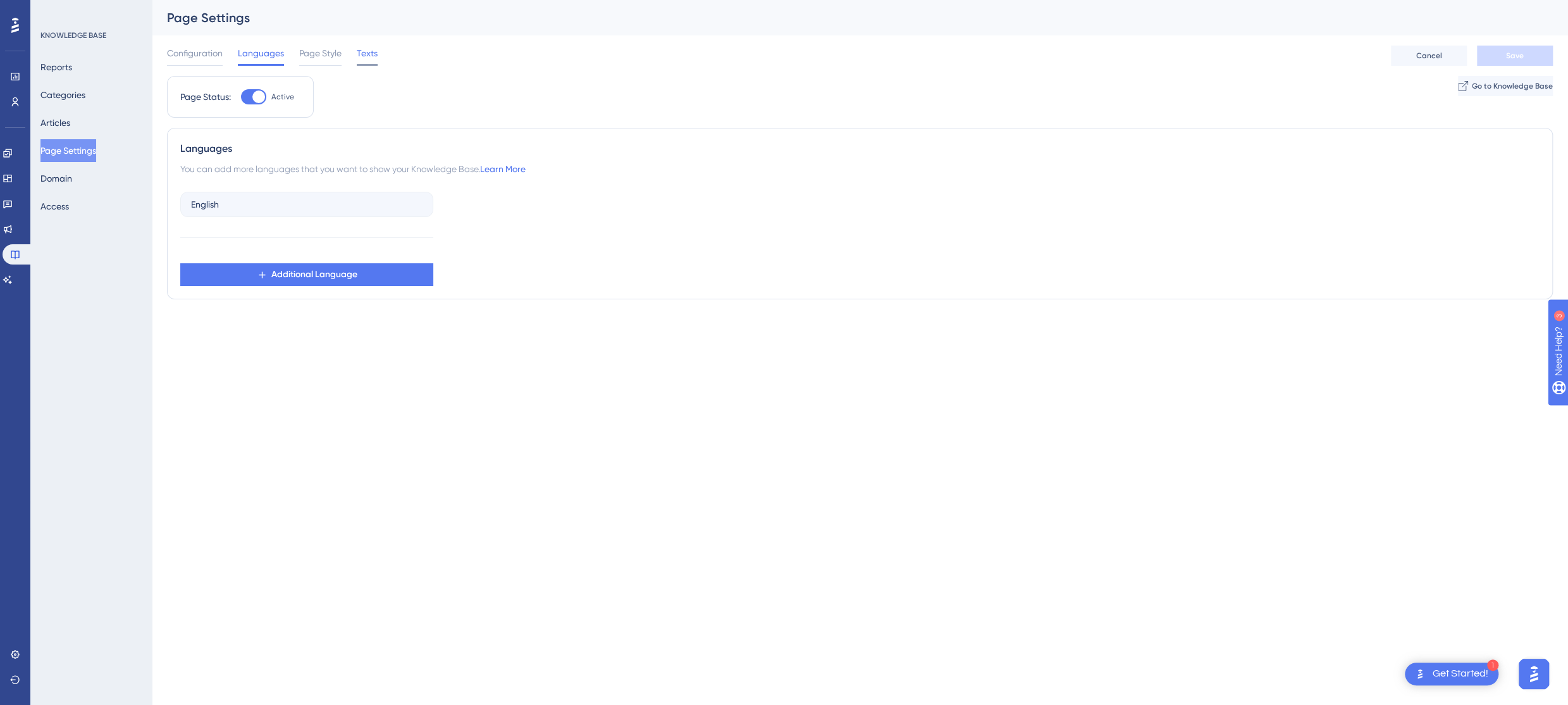
click at [363, 61] on div "Texts" at bounding box center [367, 56] width 21 height 20
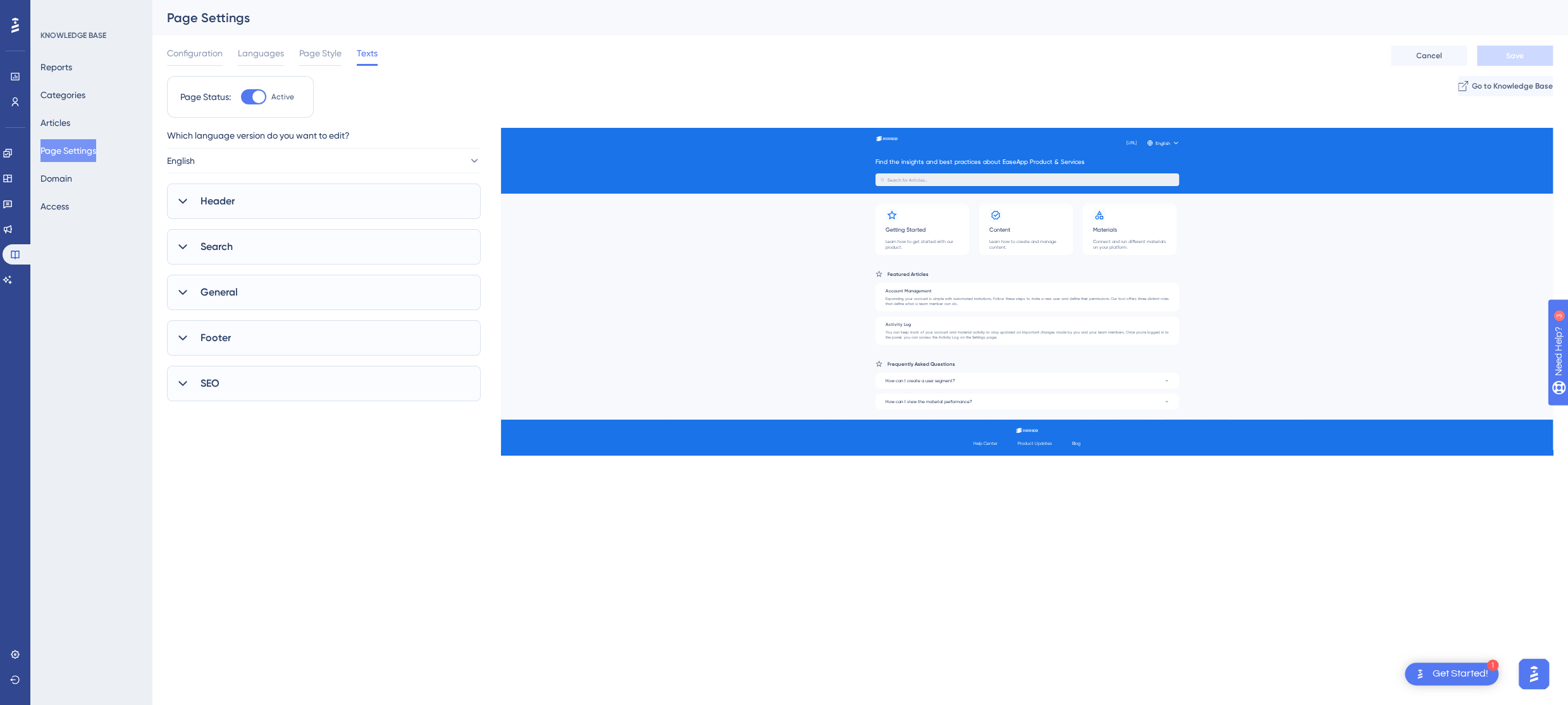
click at [324, 197] on div "Header" at bounding box center [324, 202] width 314 height 36
click at [343, 401] on div "Search" at bounding box center [324, 399] width 314 height 36
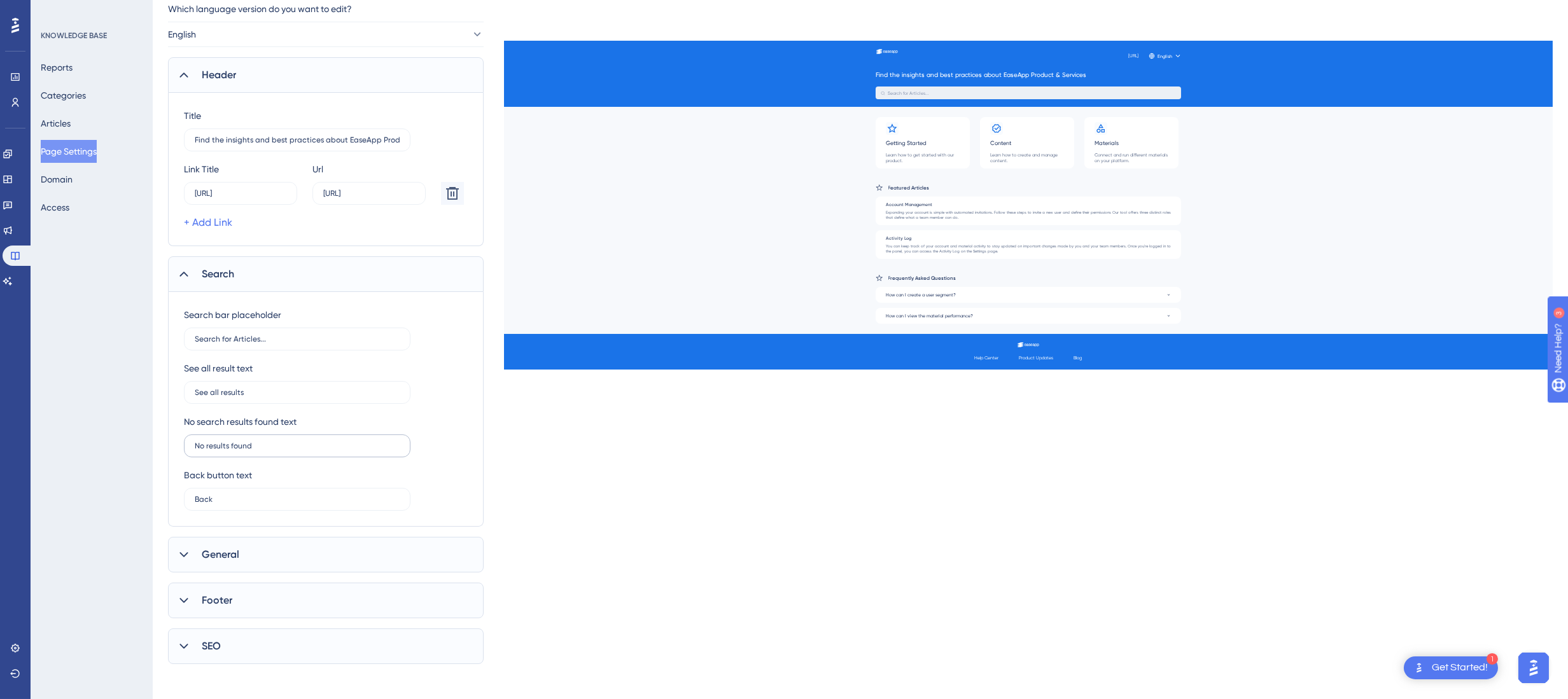
scroll to position [138, 0]
click at [368, 553] on div "General" at bounding box center [326, 549] width 316 height 36
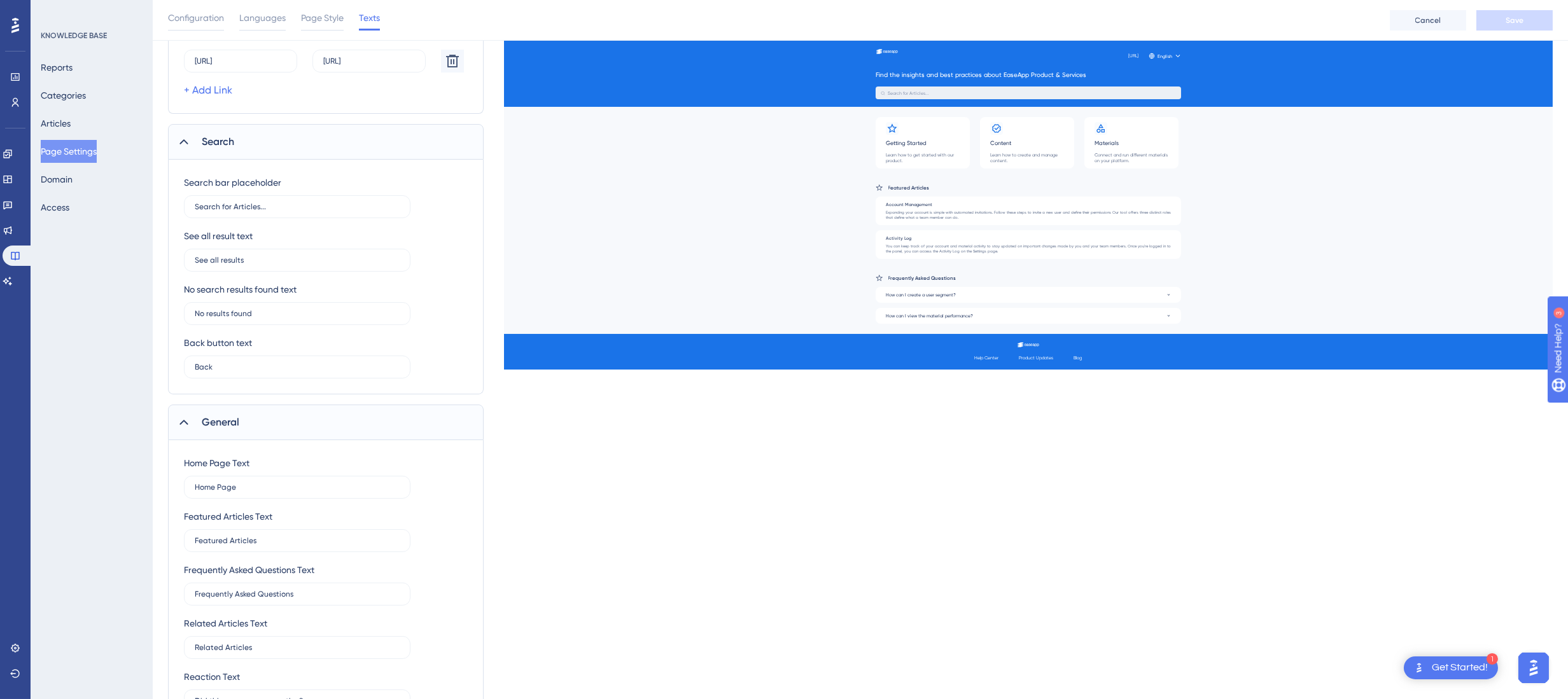
scroll to position [426, 0]
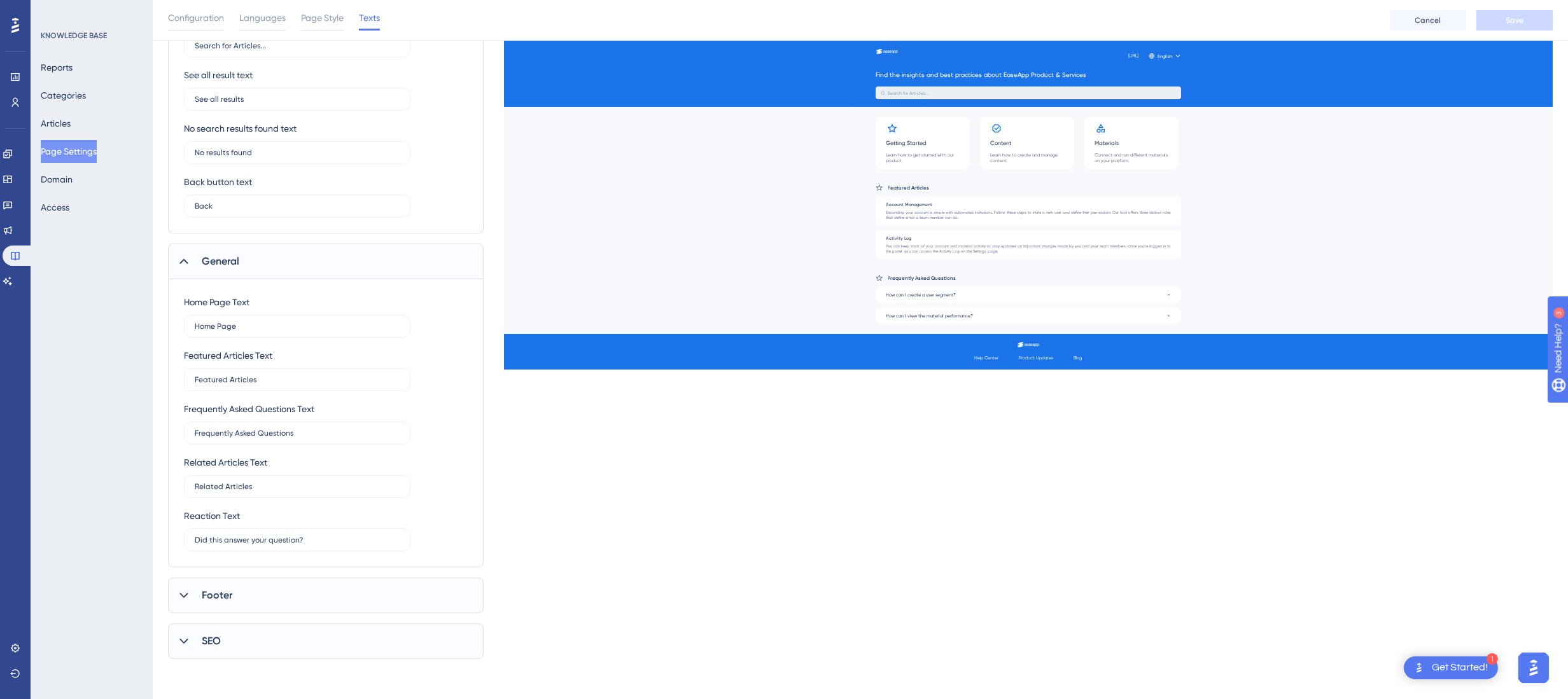
click at [364, 605] on div "Footer" at bounding box center [326, 595] width 316 height 36
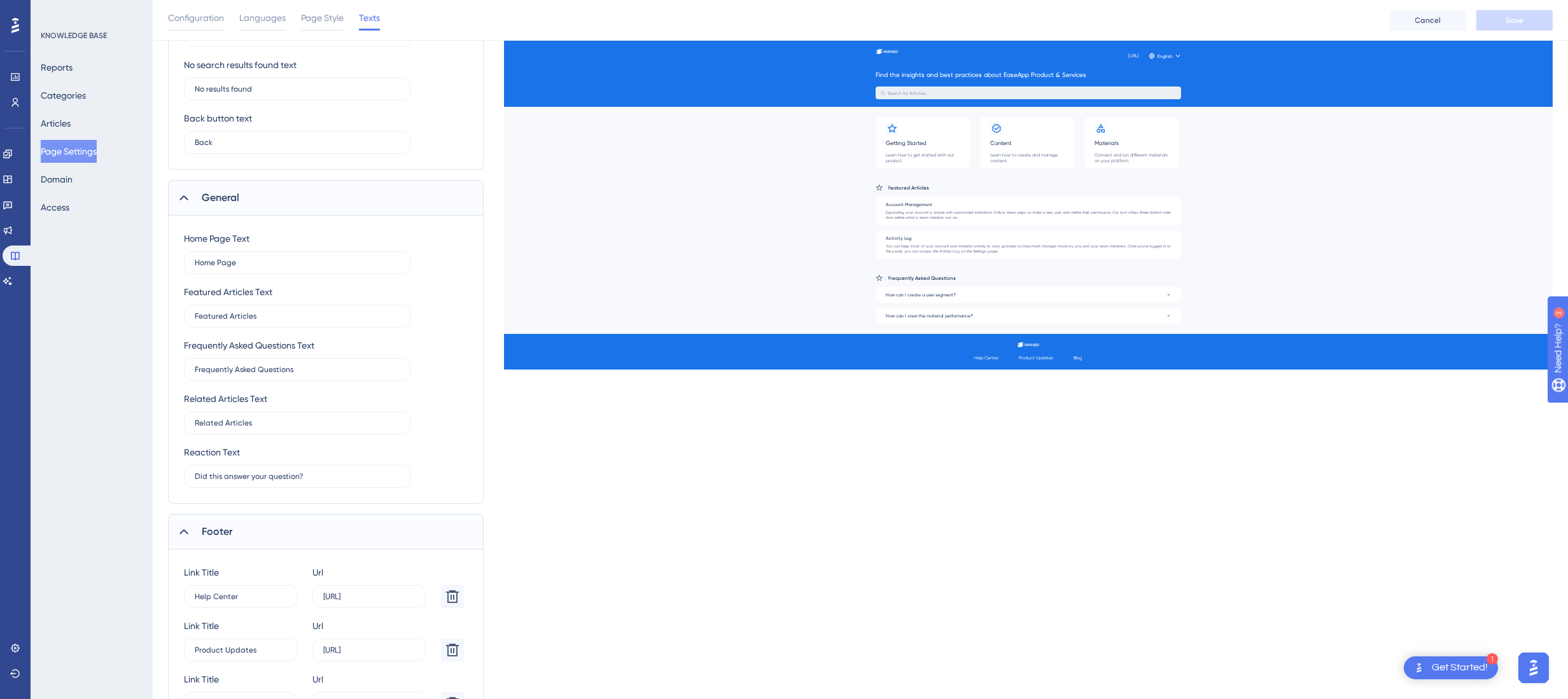
scroll to position [633, 0]
